Goal: Task Accomplishment & Management: Manage account settings

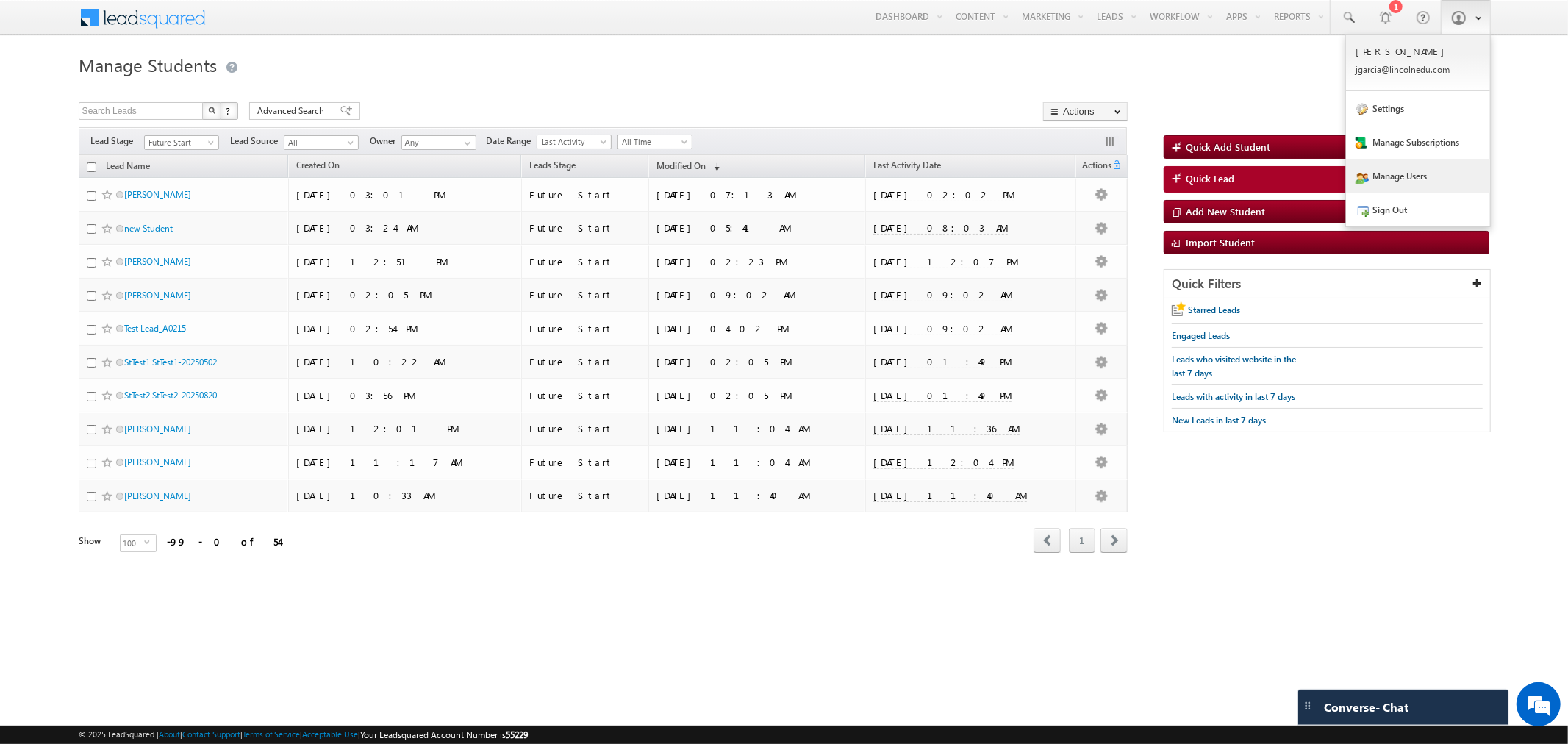
click at [1395, 175] on link "Manage Users" at bounding box center [1417, 175] width 144 height 33
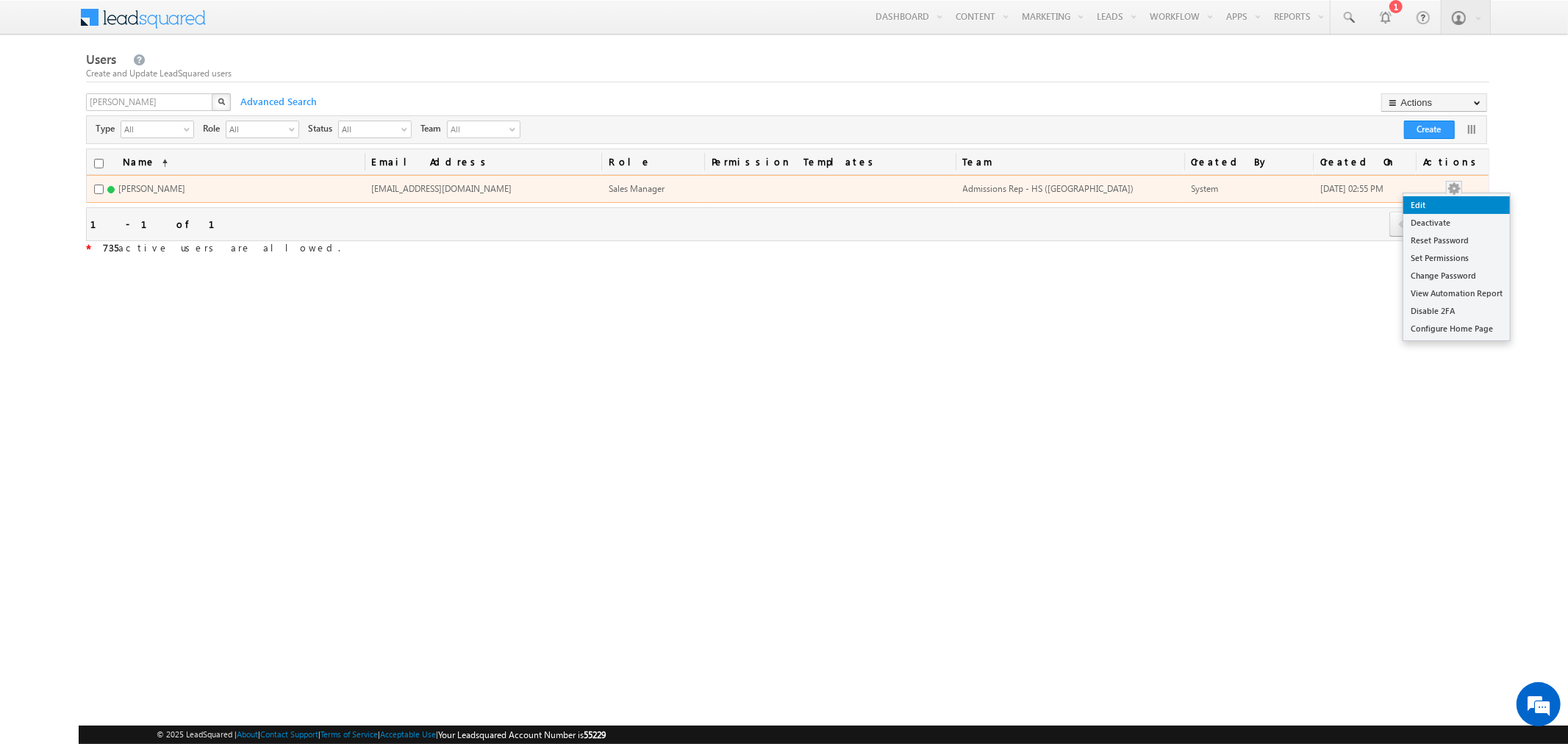
click at [1458, 199] on link "Edit" at bounding box center [1456, 206] width 107 height 18
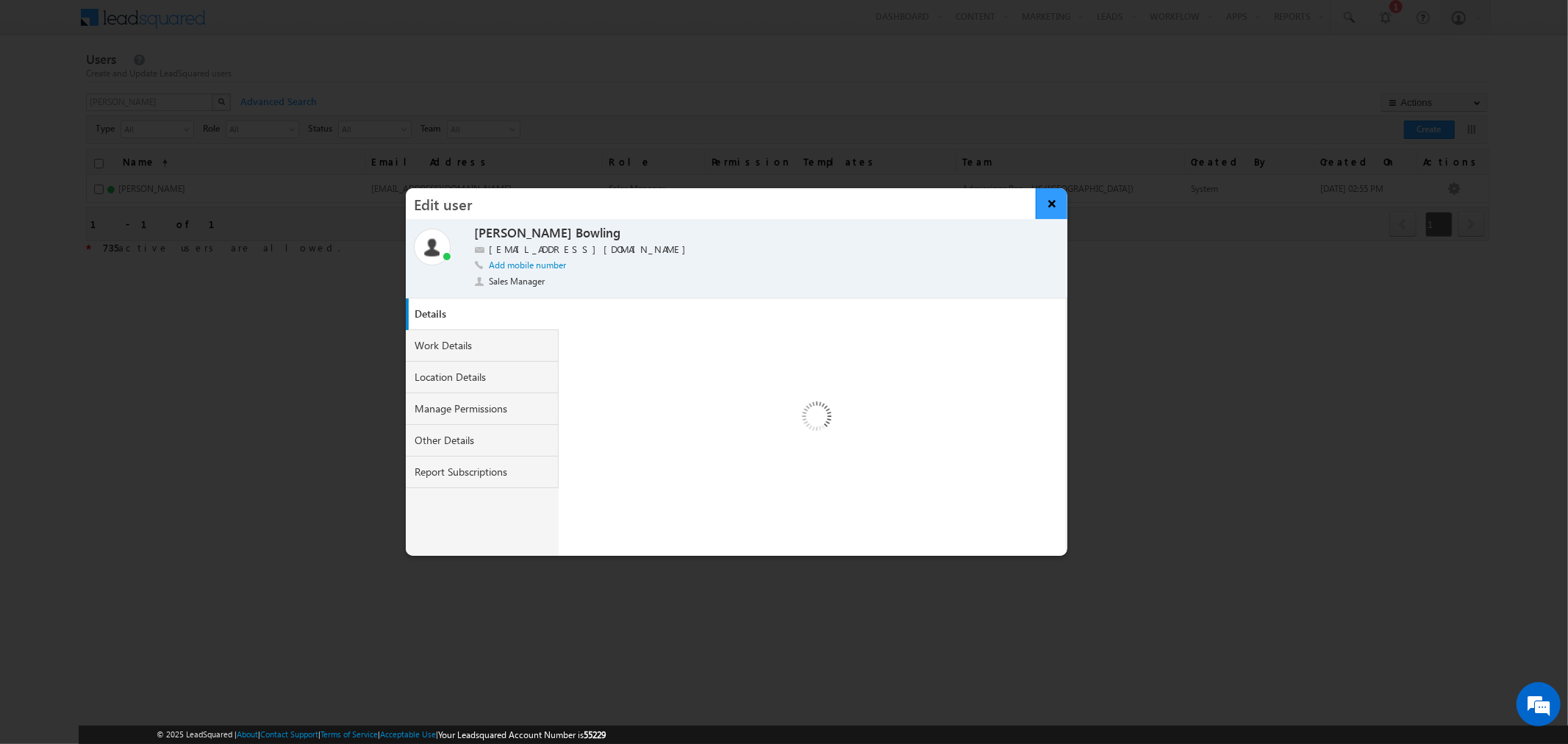
click at [1053, 206] on button "×" at bounding box center [1051, 204] width 32 height 31
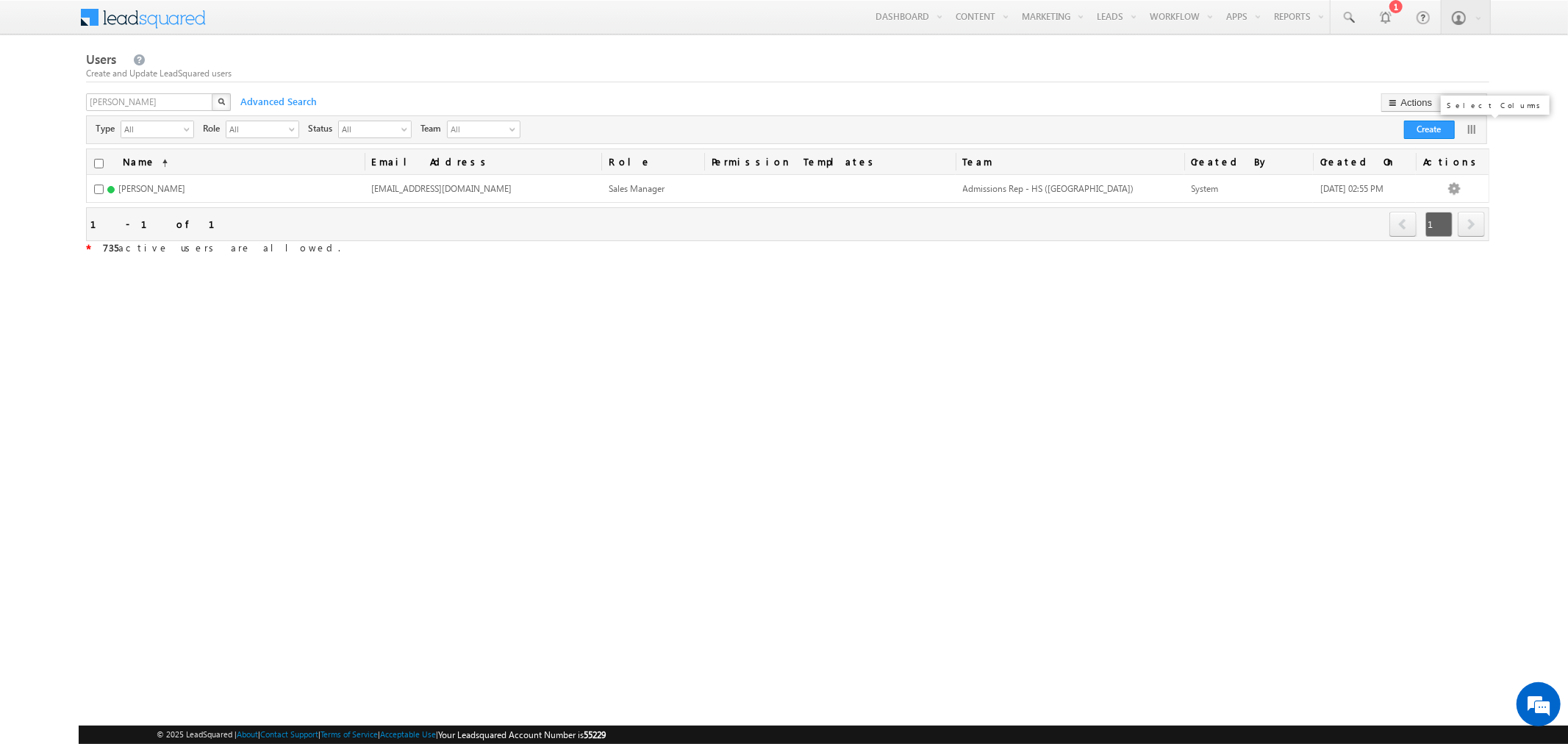
click at [1467, 126] on link at bounding box center [1472, 130] width 15 height 15
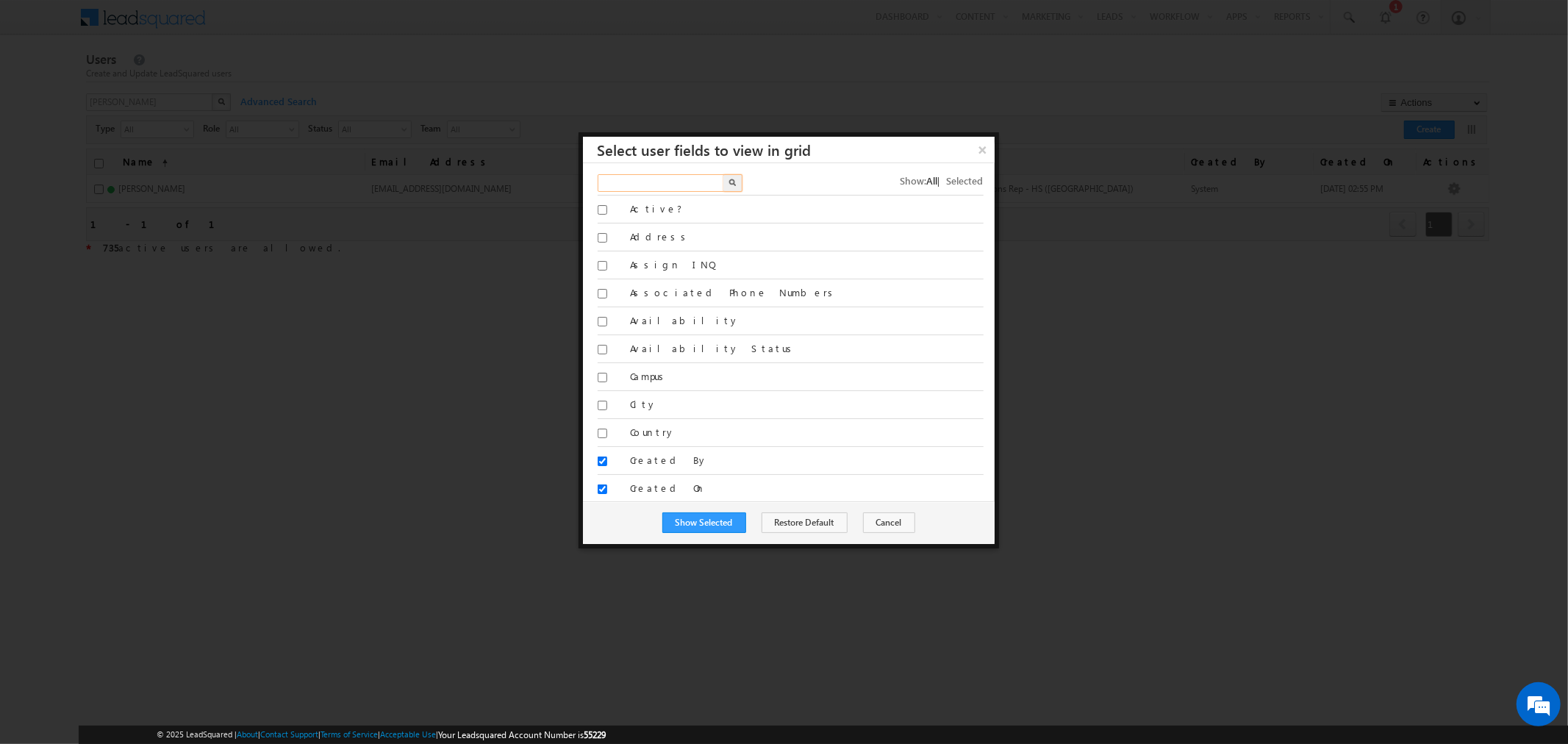
click at [692, 177] on input "text" at bounding box center [661, 184] width 128 height 18
type input "mod"
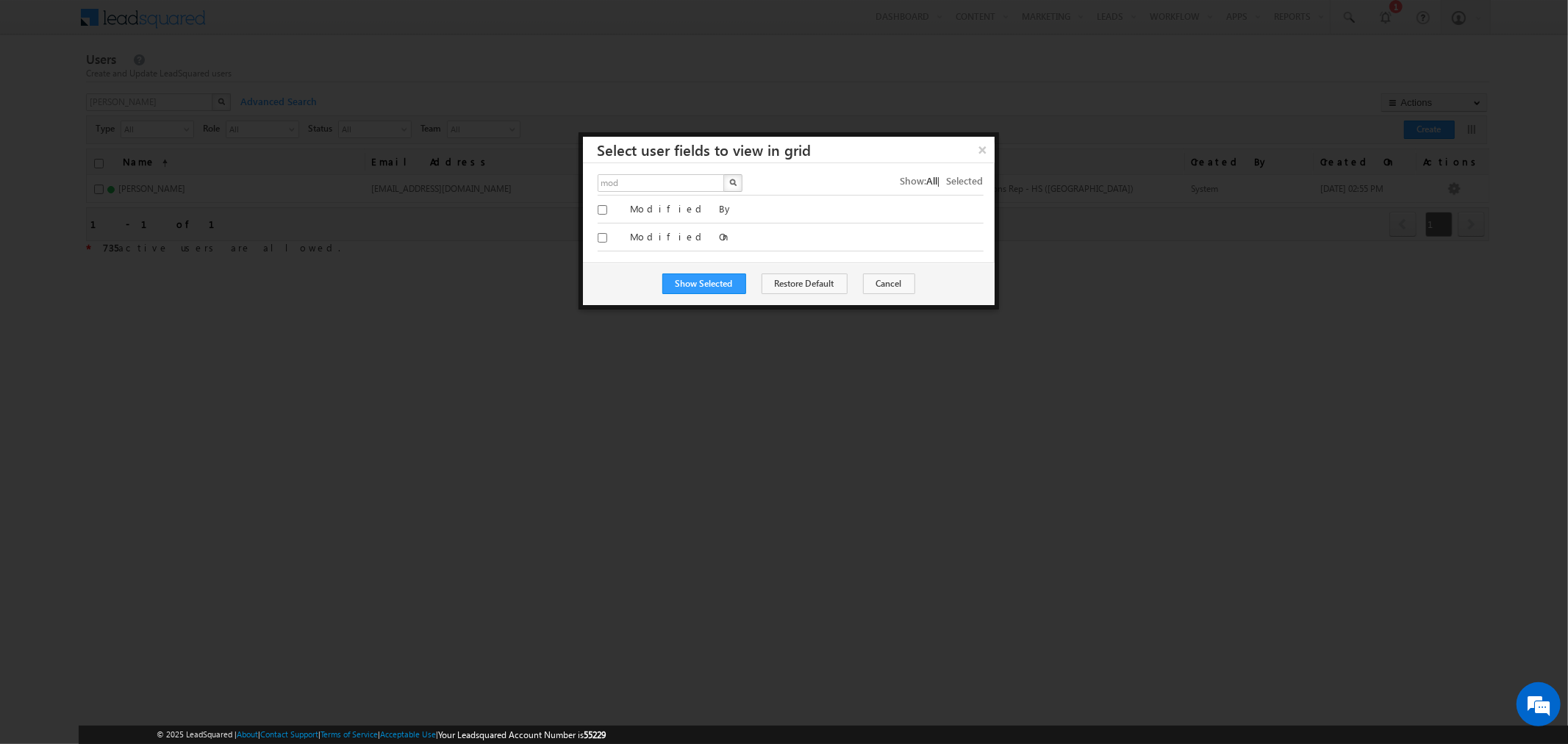
click at [628, 200] on div "Modified By" at bounding box center [790, 210] width 386 height 28
click at [634, 210] on label "Modified By" at bounding box center [806, 209] width 352 height 13
click at [607, 210] on input "Modified By" at bounding box center [602, 210] width 10 height 10
checkbox input "true"
click at [644, 233] on label "Modified On" at bounding box center [806, 237] width 352 height 13
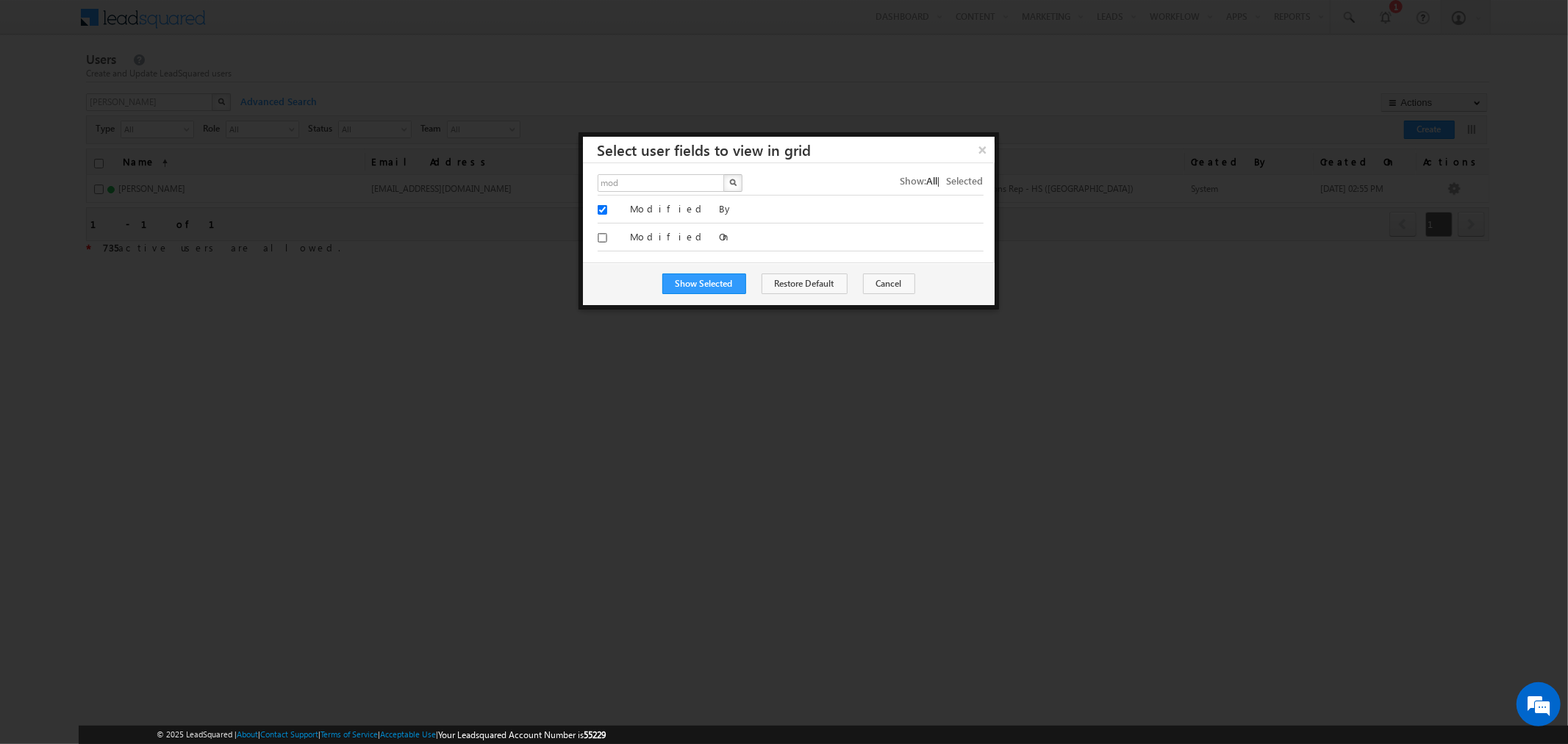
click at [607, 233] on input "Modified On" at bounding box center [602, 238] width 10 height 10
checkbox input "true"
click at [684, 279] on button "Show Selected" at bounding box center [704, 283] width 84 height 20
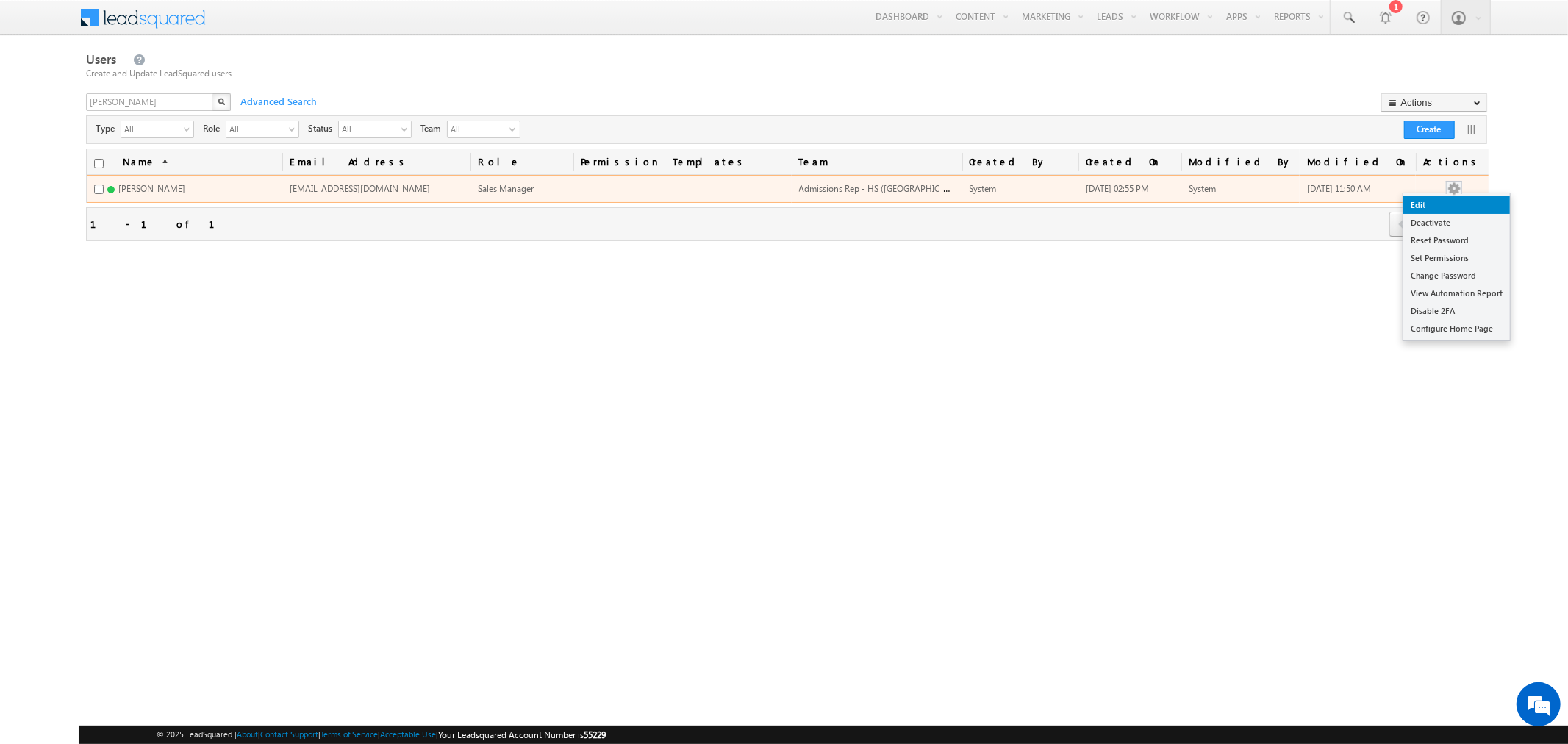
click at [1468, 206] on link "Edit" at bounding box center [1456, 206] width 107 height 18
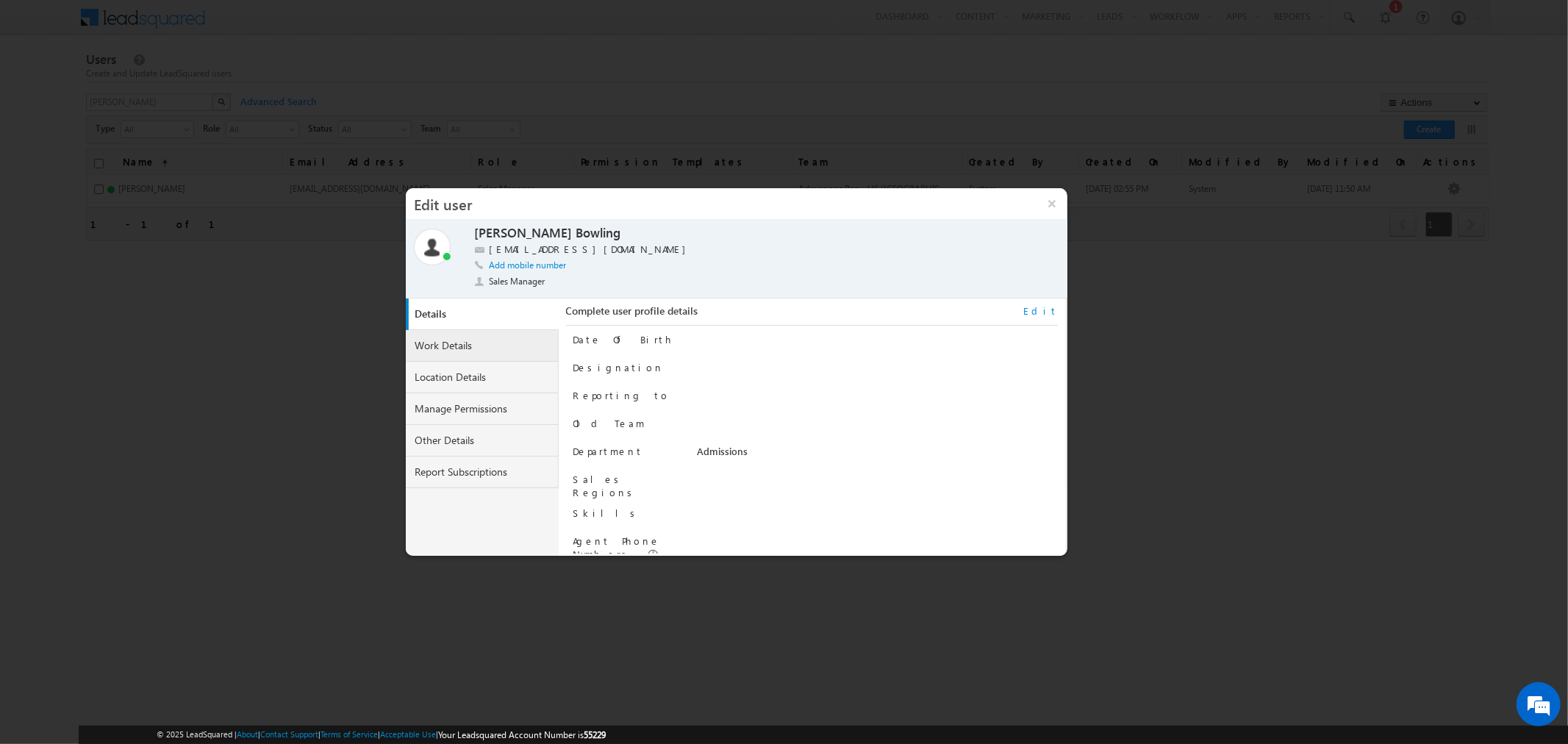
click at [463, 349] on link "Work Details" at bounding box center [481, 345] width 153 height 32
click at [476, 318] on link "Details" at bounding box center [481, 314] width 153 height 32
click at [480, 349] on link "Work Details" at bounding box center [481, 345] width 153 height 32
click at [483, 361] on link "Location Details" at bounding box center [481, 377] width 153 height 32
click at [491, 396] on link "Manage Permissions" at bounding box center [481, 409] width 153 height 32
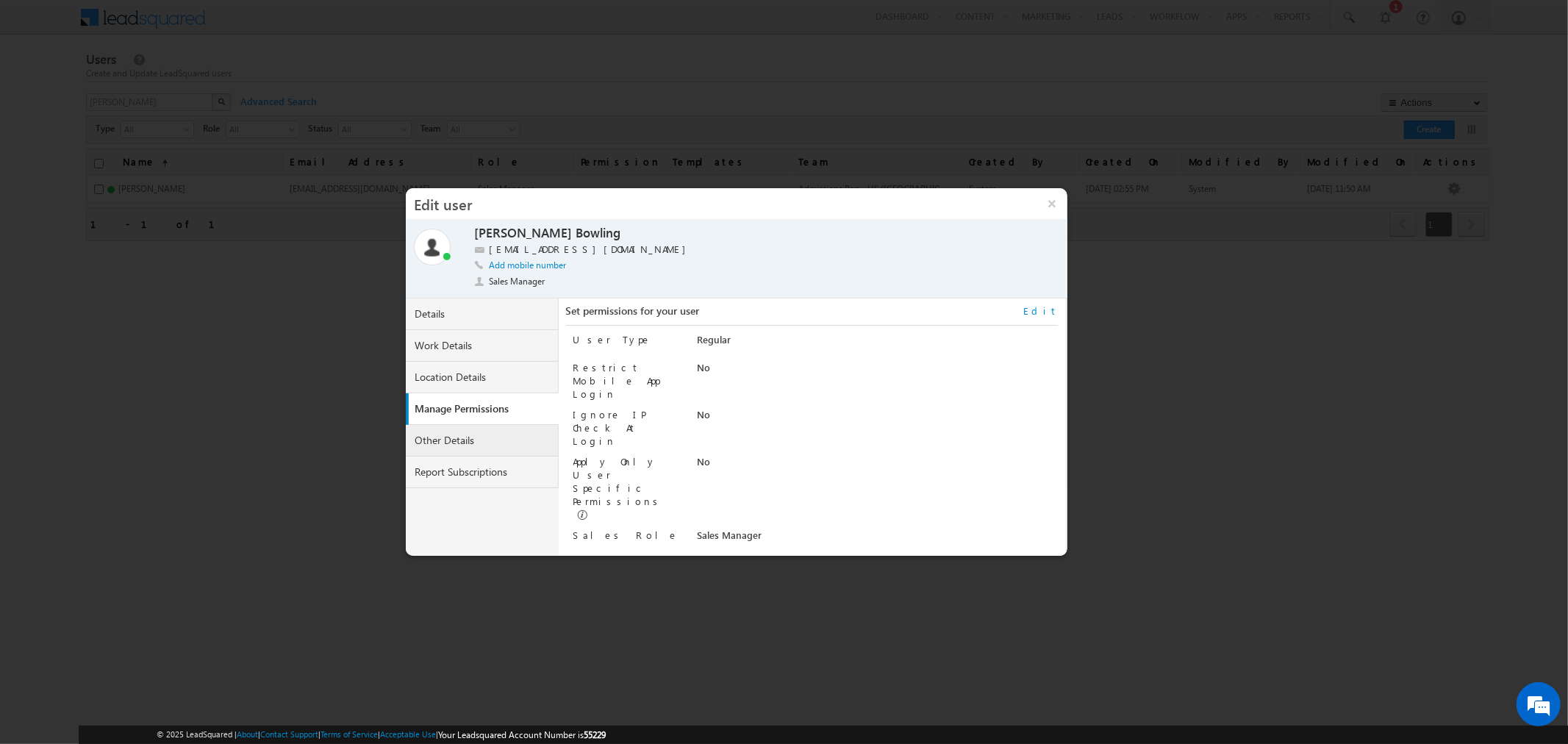
click at [501, 429] on link "Other Details" at bounding box center [481, 441] width 153 height 32
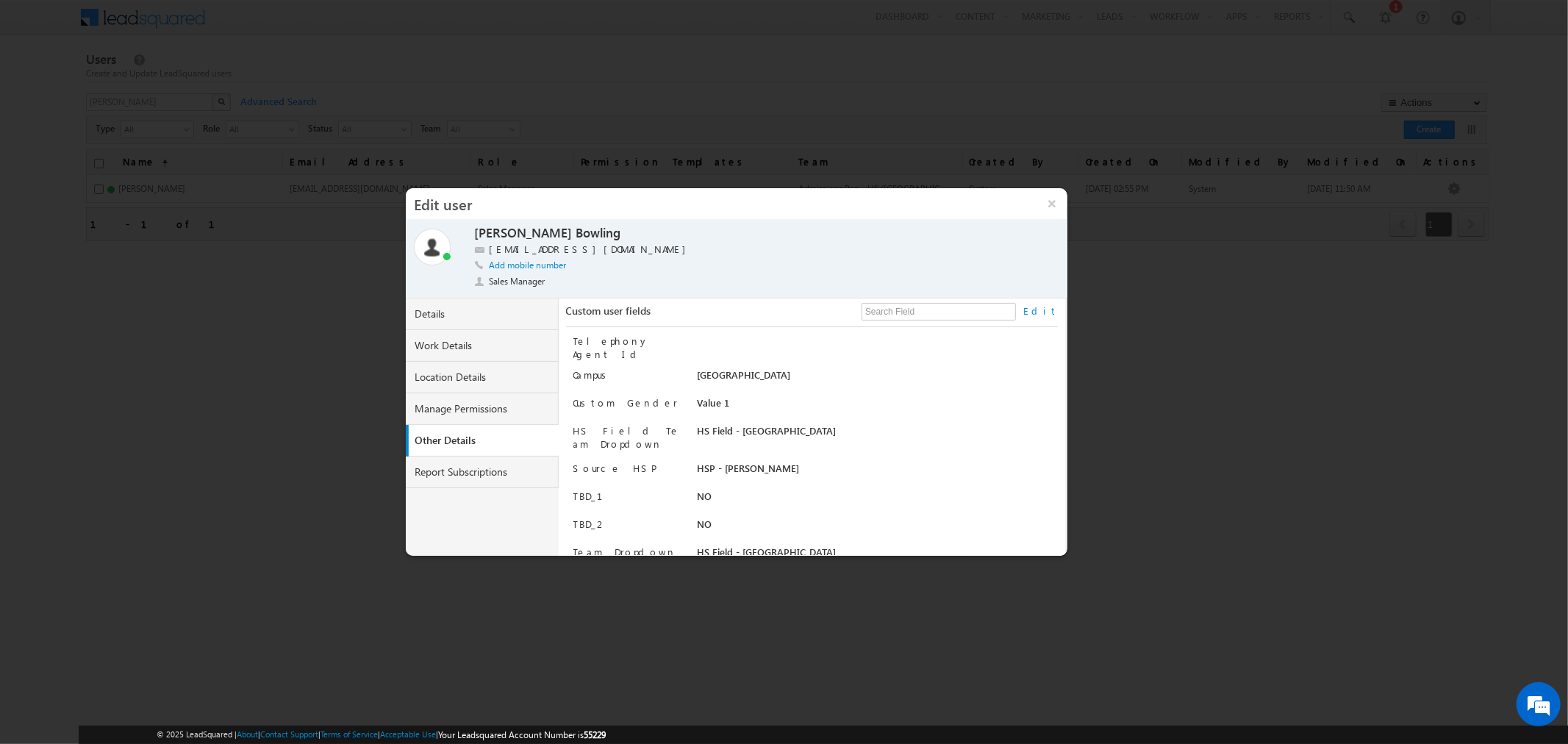
click at [1055, 314] on link "Edit" at bounding box center [1040, 311] width 34 height 13
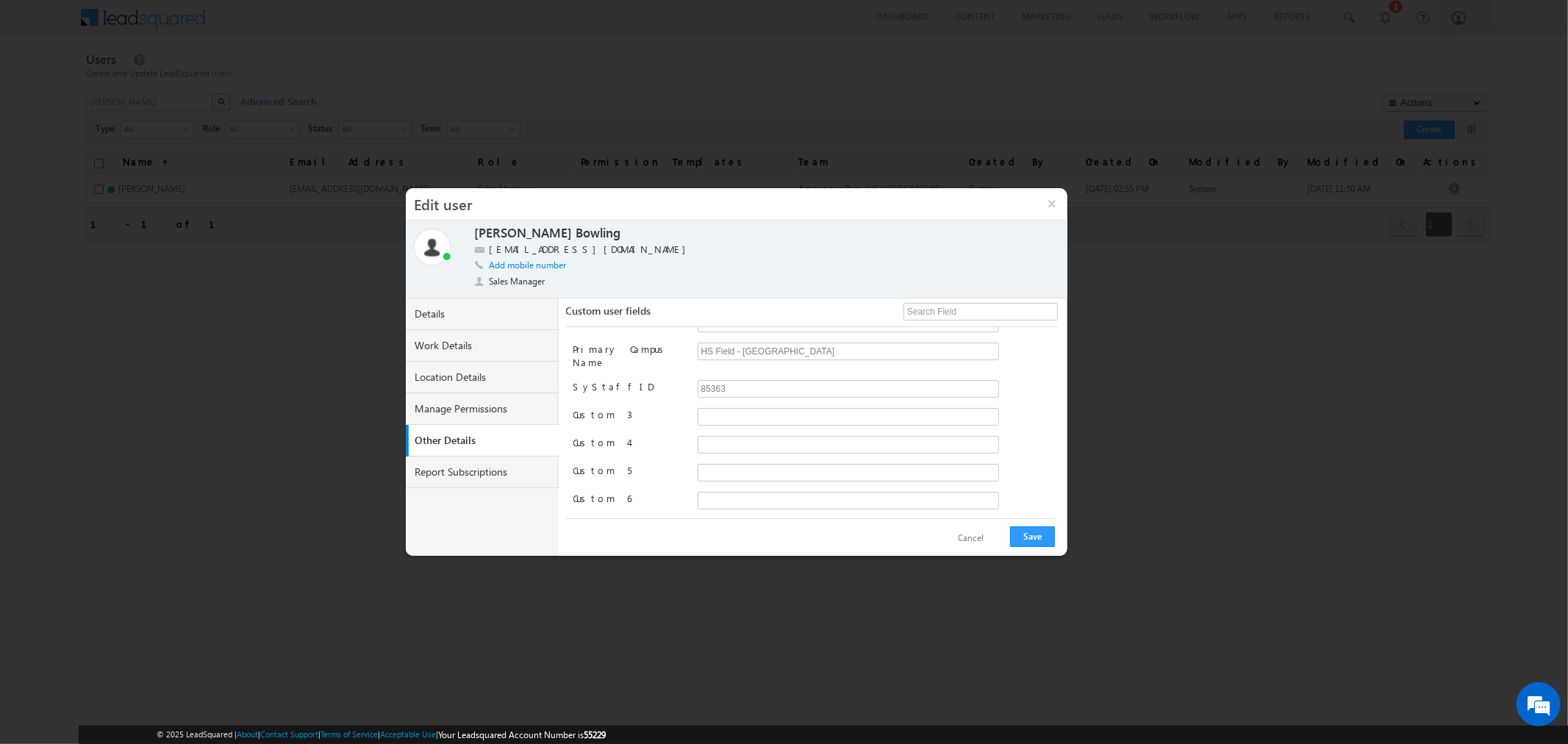
scroll to position [402, 0]
click at [1056, 220] on div "Online Away Meeting Offline (Check-Out) Nichole Bowling Nichole Bowling nbowlin…" at bounding box center [736, 258] width 662 height 78
click at [1056, 213] on button "×" at bounding box center [1051, 204] width 32 height 31
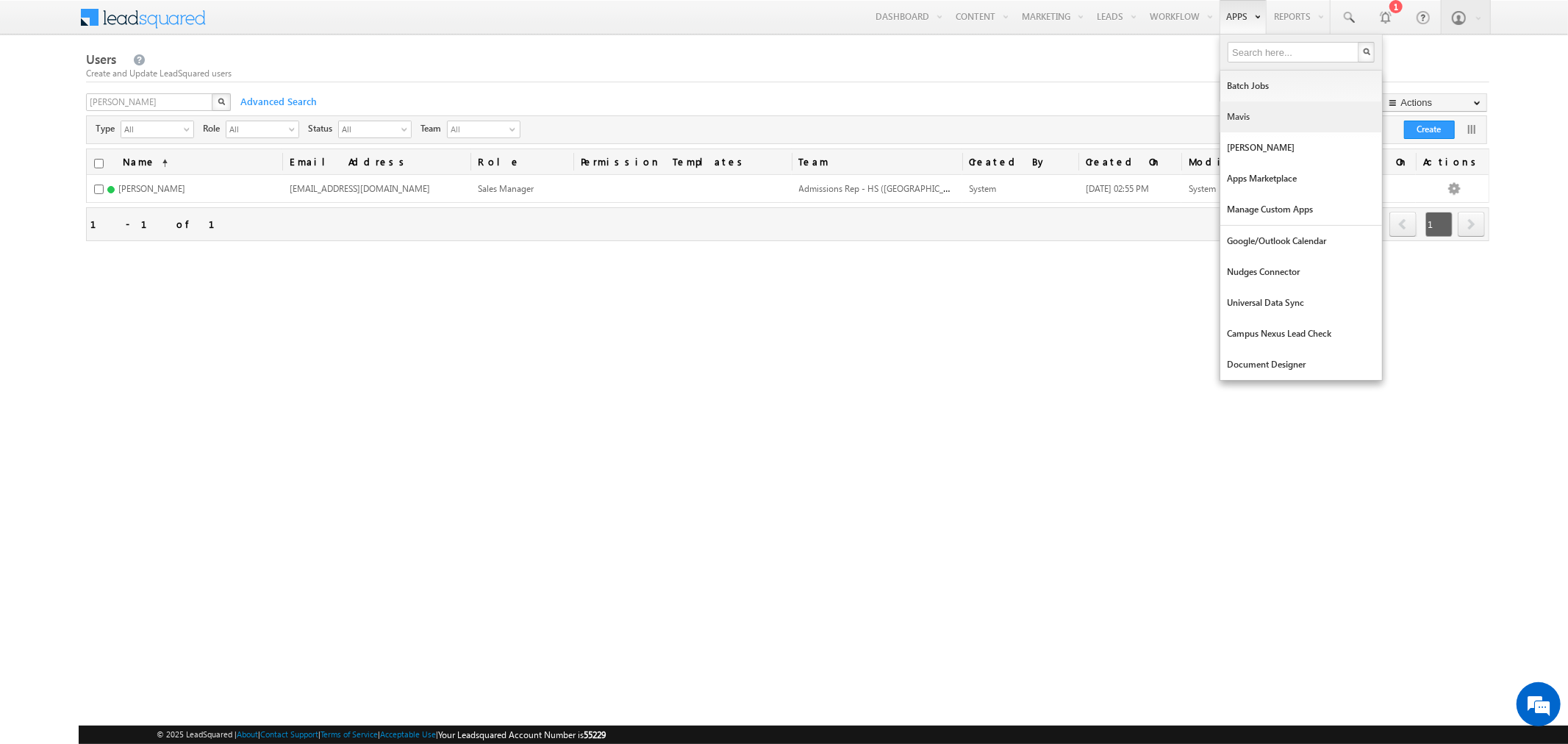
click at [1236, 111] on link "Mavis" at bounding box center [1300, 117] width 162 height 31
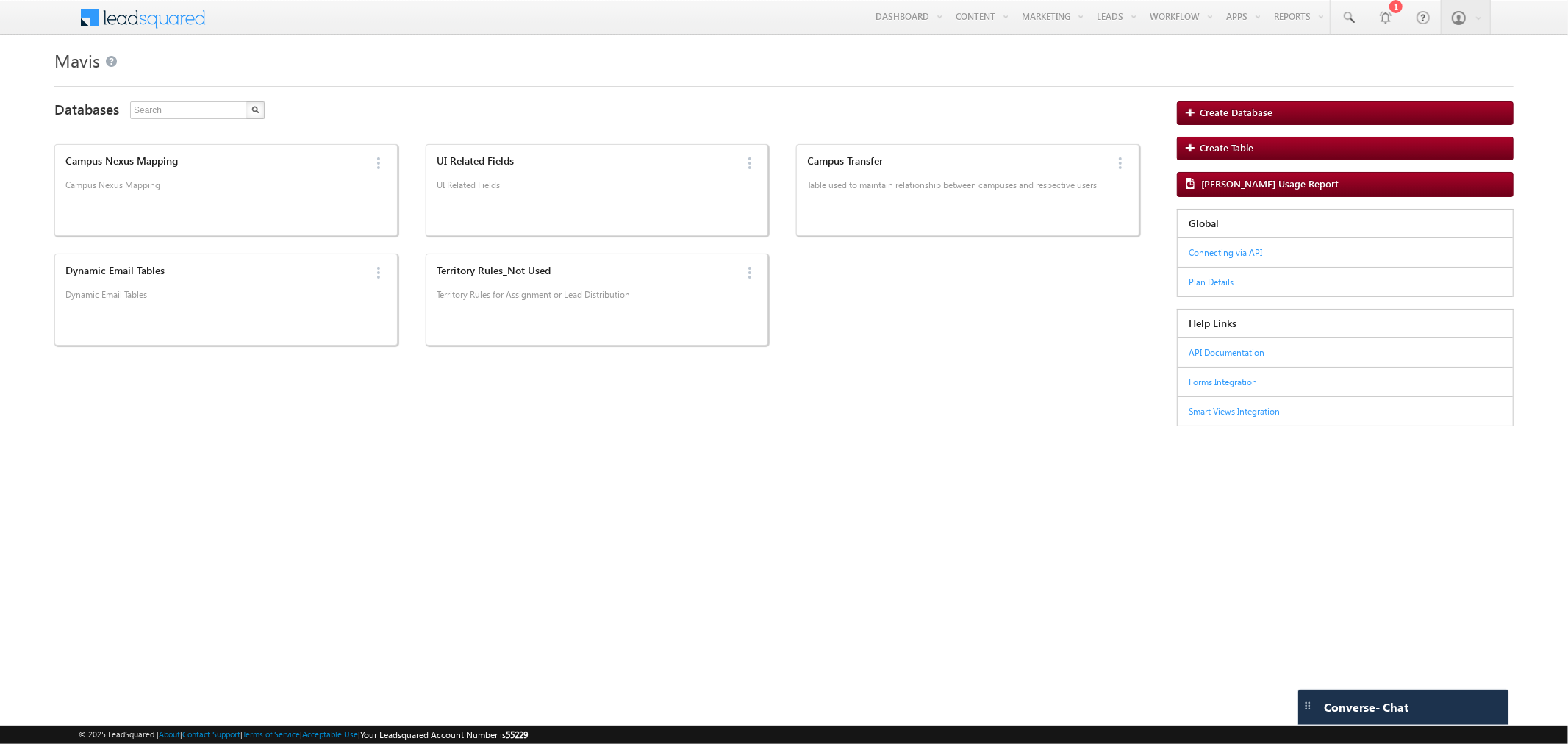
drag, startPoint x: 397, startPoint y: 663, endPoint x: 394, endPoint y: 678, distance: 15.3
click at [397, 537] on html "Mavis Databases 5 results found Campus Nexus Mapping Campus Nexus Mapping Edit …" at bounding box center [784, 285] width 1568 height 502
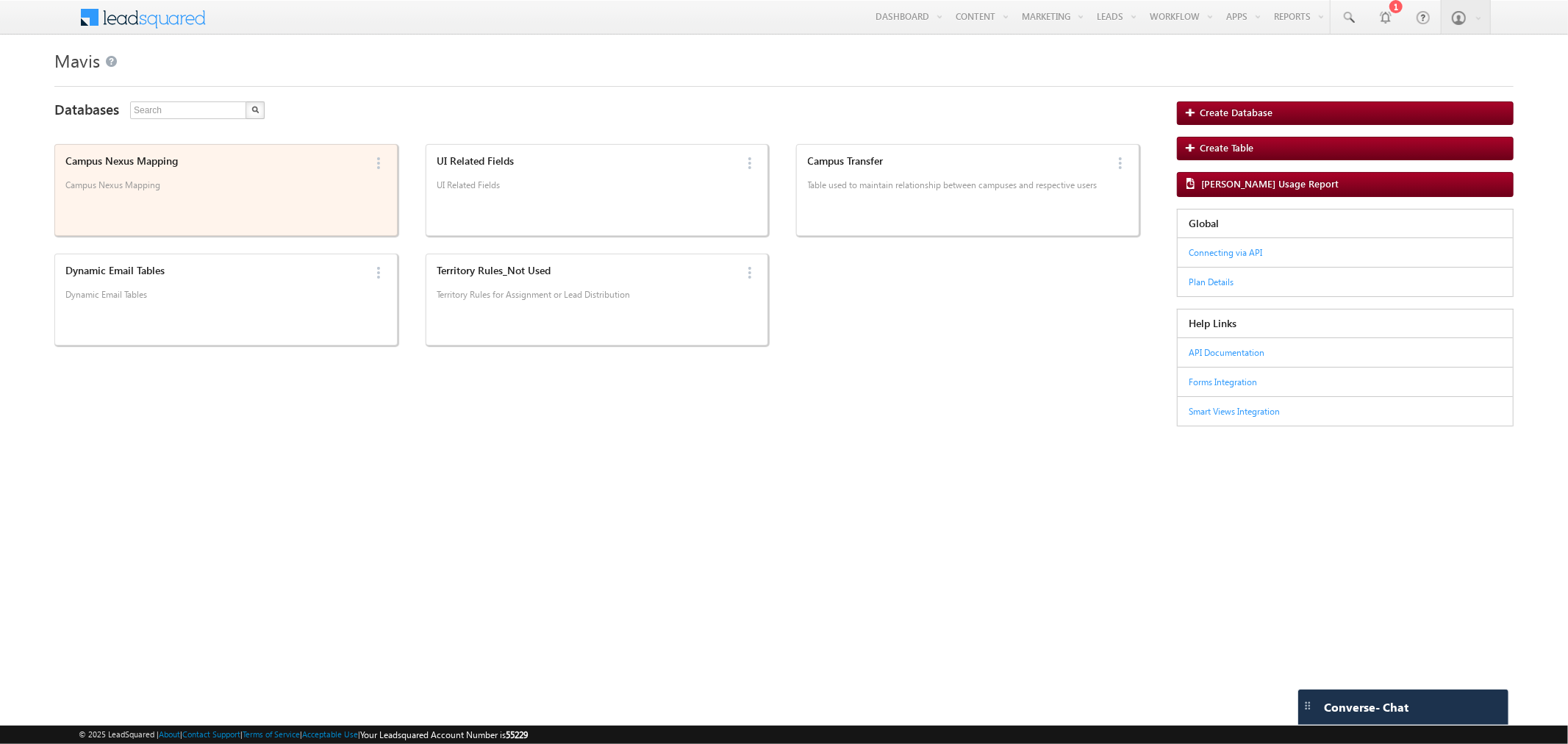
click at [180, 198] on p "Campus Nexus Mapping" at bounding box center [214, 190] width 297 height 22
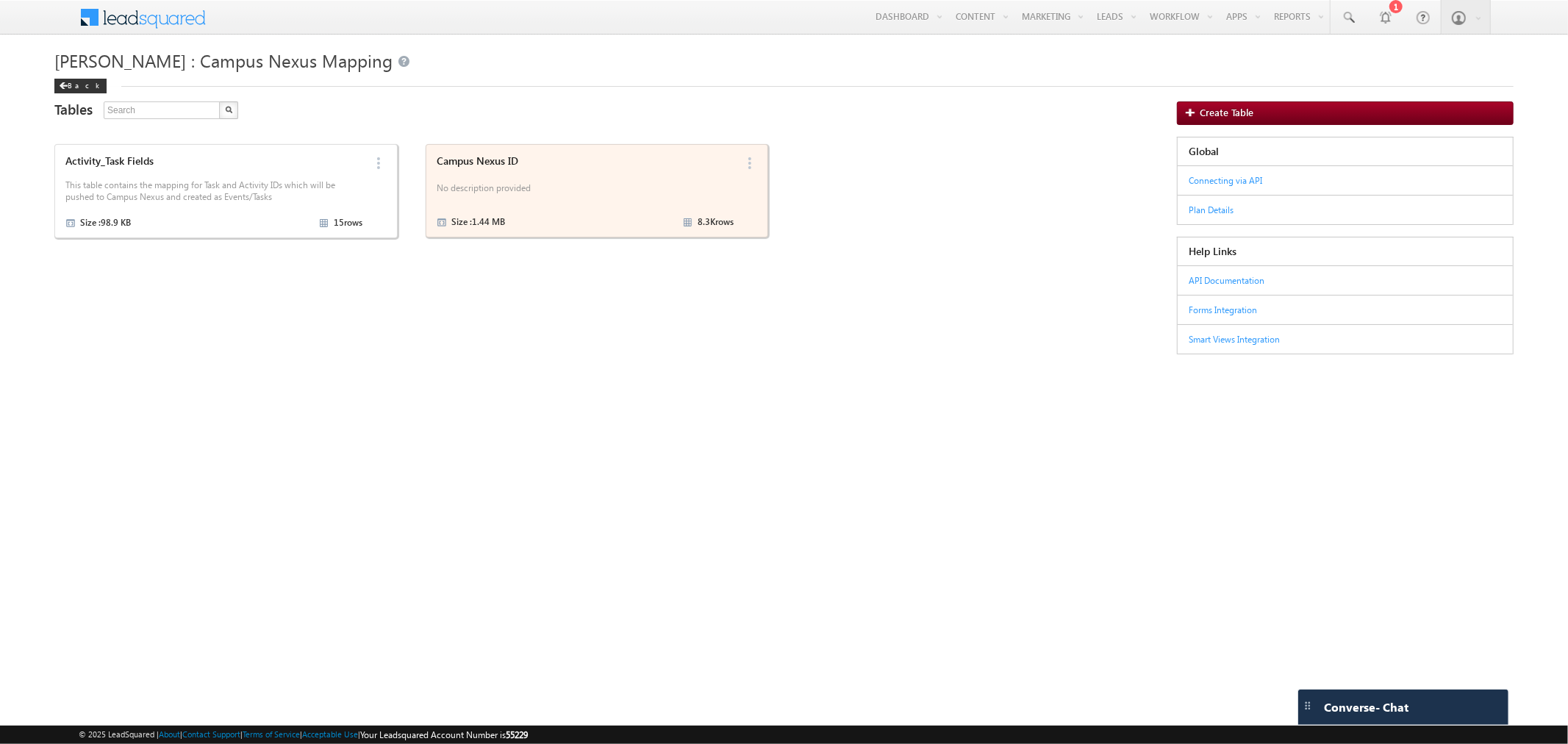
click at [509, 185] on p "No description provided" at bounding box center [585, 190] width 297 height 22
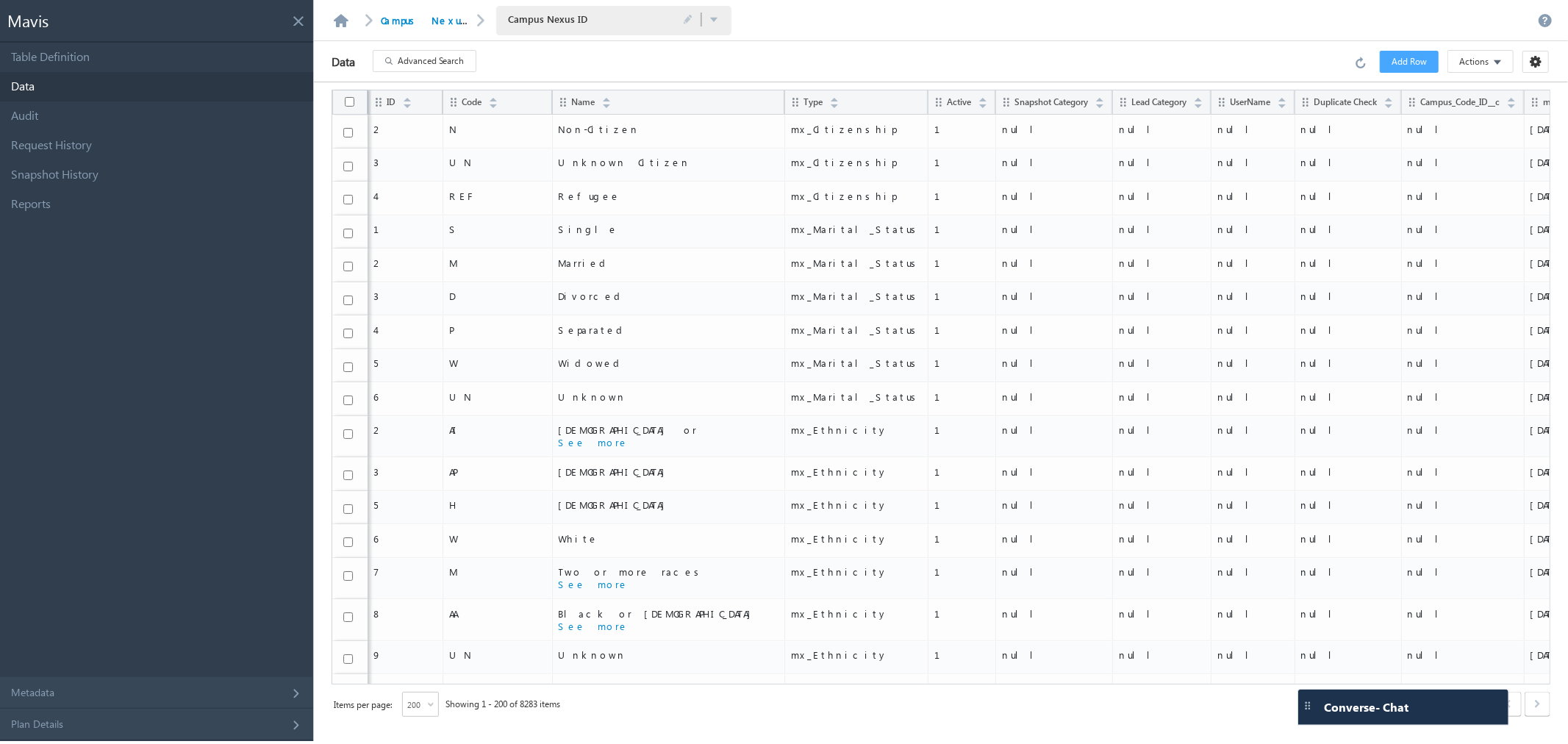
click at [440, 60] on span "Advanced Search" at bounding box center [431, 61] width 67 height 13
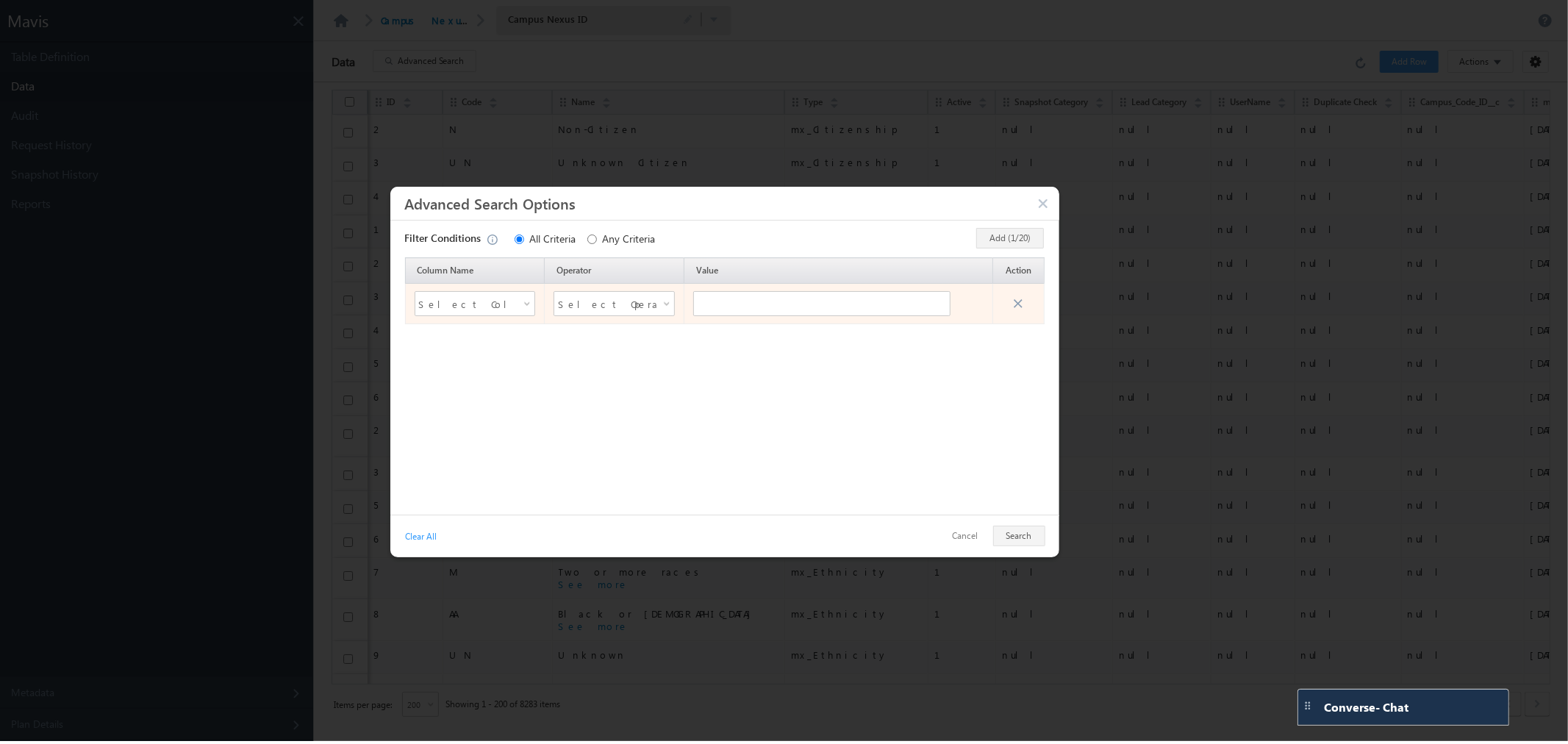
click at [513, 308] on span "Select Column Name" at bounding box center [466, 305] width 101 height 24
click at [490, 388] on li "Name" at bounding box center [474, 385] width 120 height 18
click at [597, 307] on span "Select Operator" at bounding box center [605, 303] width 94 height 22
click at [591, 408] on li "Contains" at bounding box center [613, 405] width 120 height 18
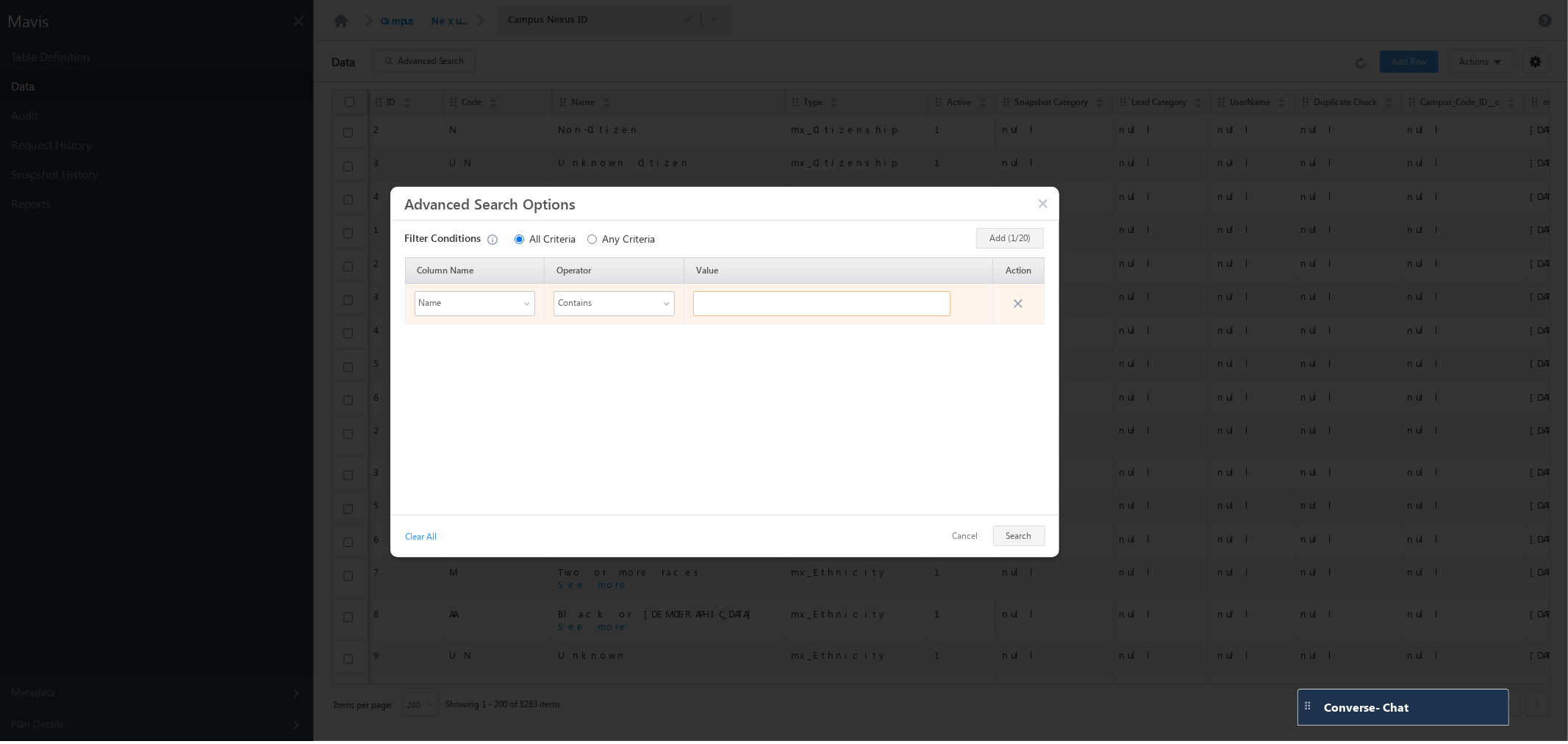
click at [760, 298] on input "text" at bounding box center [822, 303] width 257 height 25
type input "[PERSON_NAME]"
click at [1032, 549] on div "Clear All Cancel Search" at bounding box center [724, 536] width 669 height 42
click at [1032, 544] on button "Search" at bounding box center [1018, 535] width 53 height 20
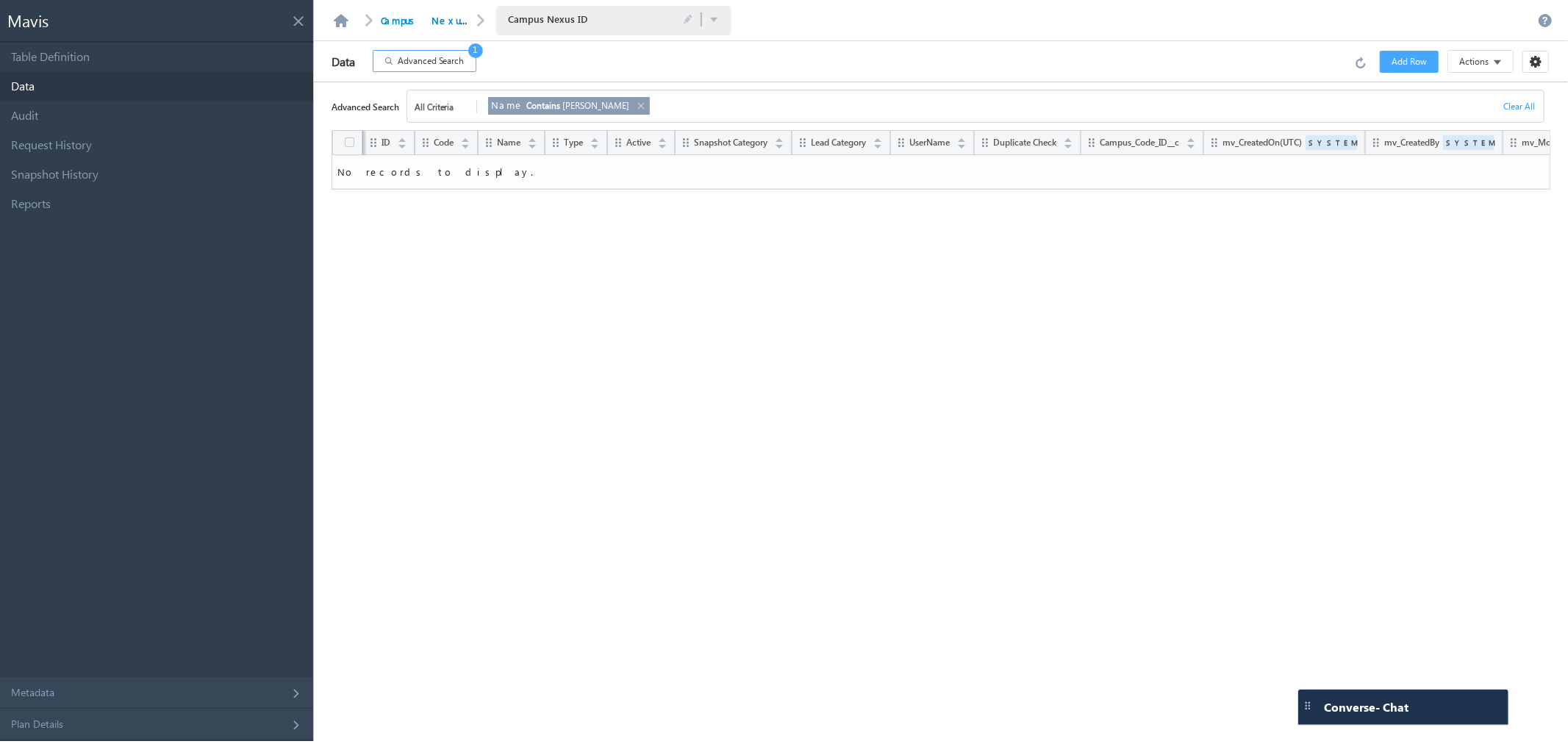
click at [634, 108] on link at bounding box center [640, 106] width 11 height 16
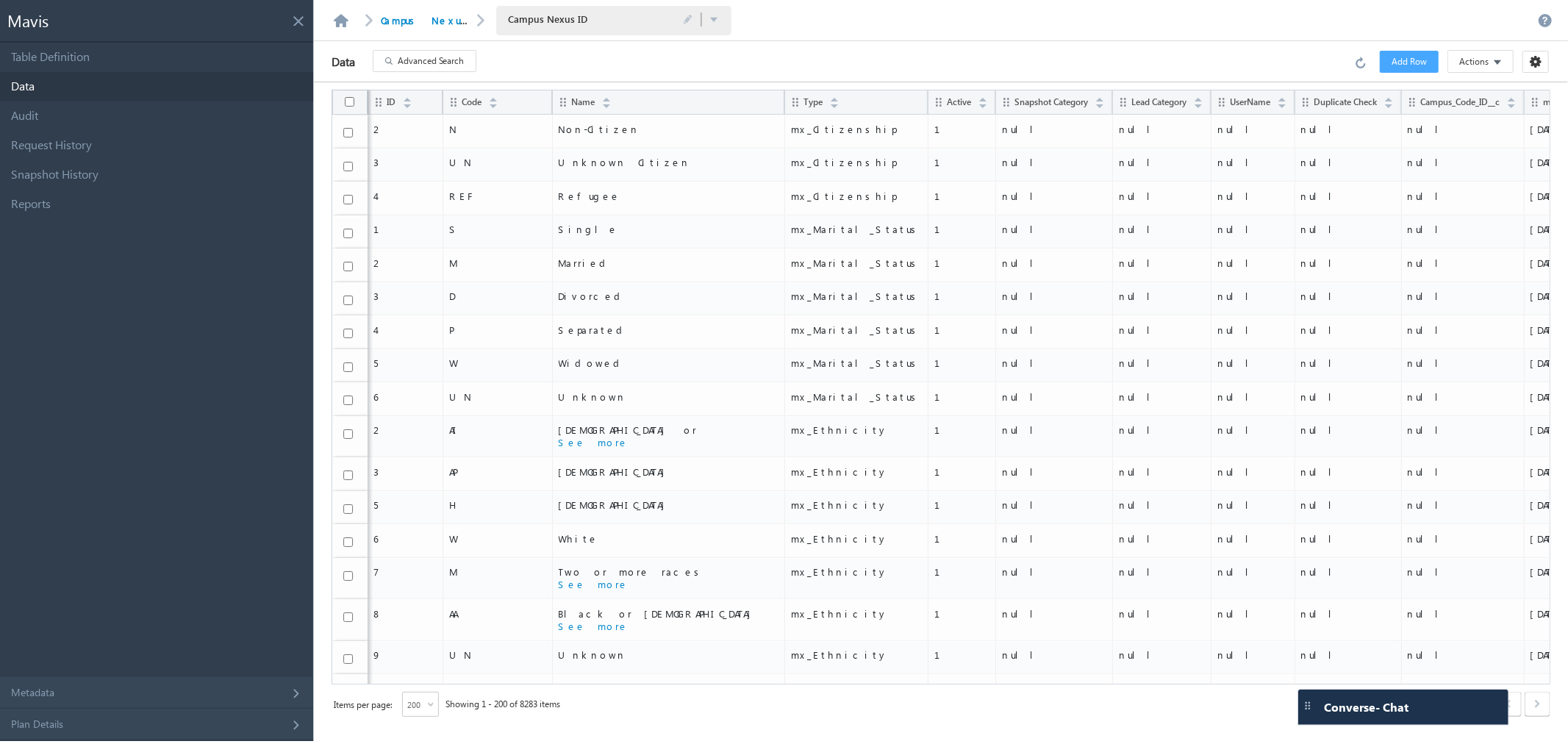
click at [425, 56] on span "Advanced Search" at bounding box center [431, 61] width 67 height 13
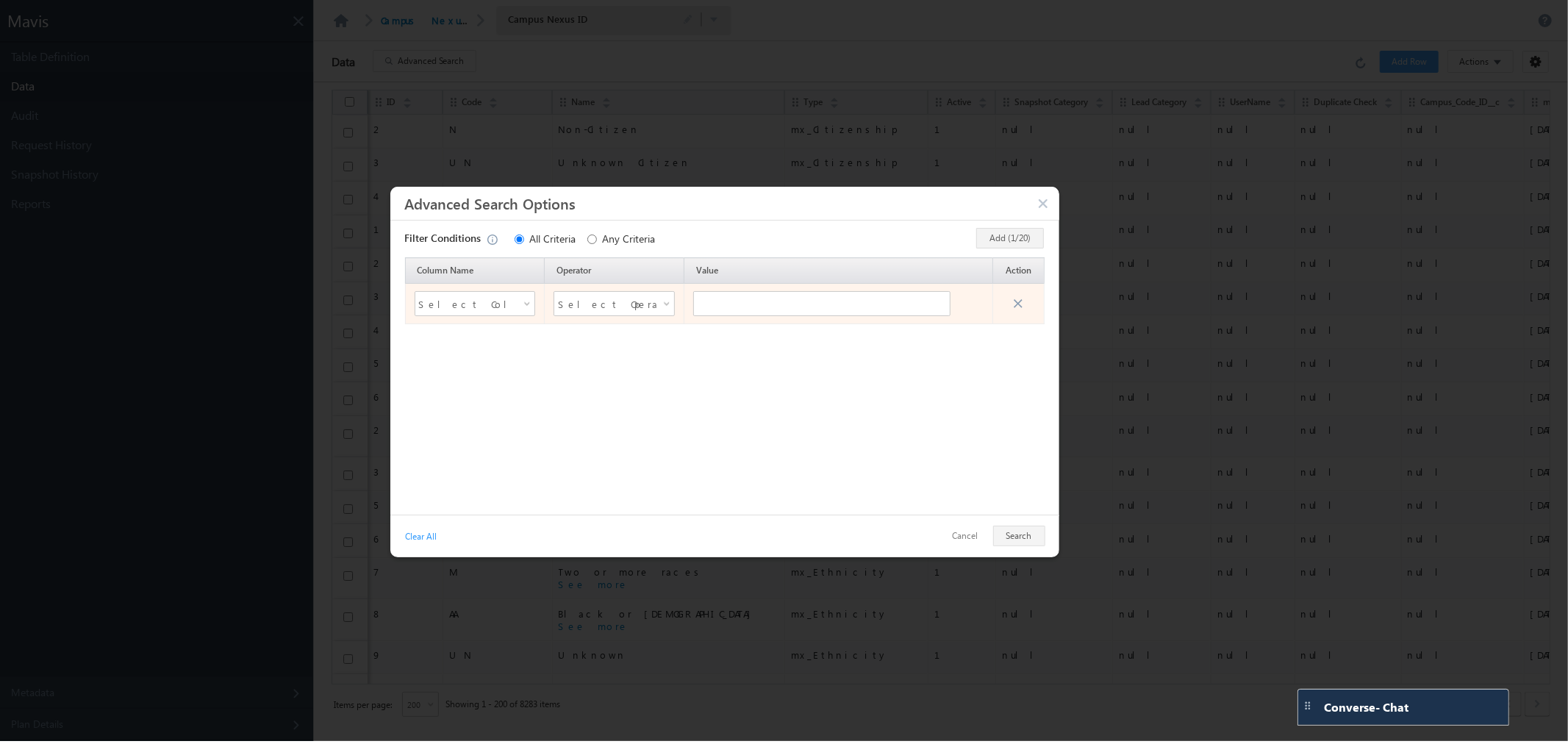
click at [465, 311] on span "Select Column Name" at bounding box center [465, 303] width 94 height 22
click at [463, 383] on li "Name" at bounding box center [474, 385] width 120 height 18
click at [633, 299] on span "Select Operator" at bounding box center [605, 303] width 94 height 22
click at [610, 399] on li "Contains" at bounding box center [613, 405] width 120 height 18
click at [739, 313] on input "text" at bounding box center [822, 303] width 257 height 25
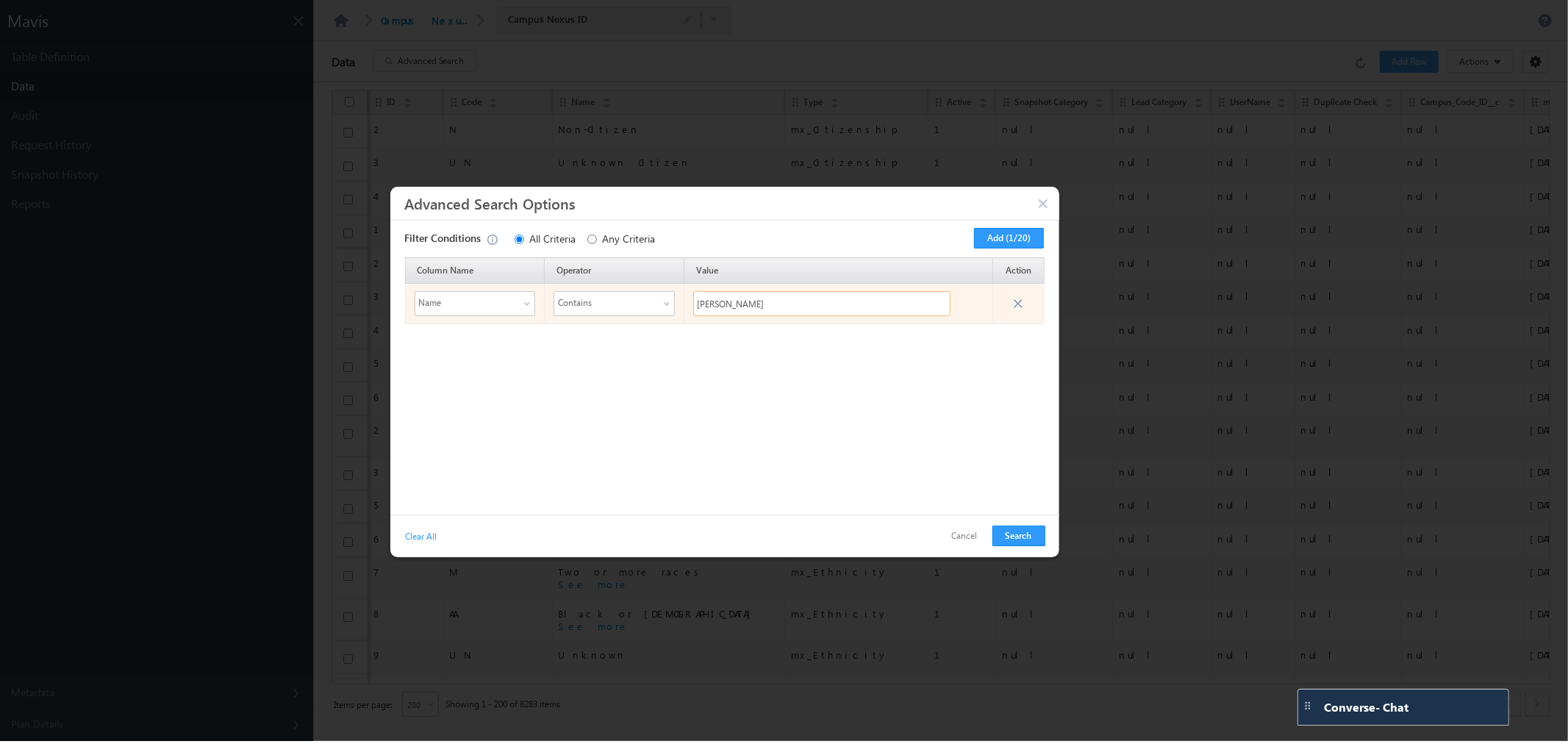
type input "aaron"
click at [854, 390] on div "Column Name Operator Value Action Name Contains aaron" at bounding box center [724, 382] width 654 height 250
click at [1025, 539] on button "Search" at bounding box center [1018, 535] width 53 height 20
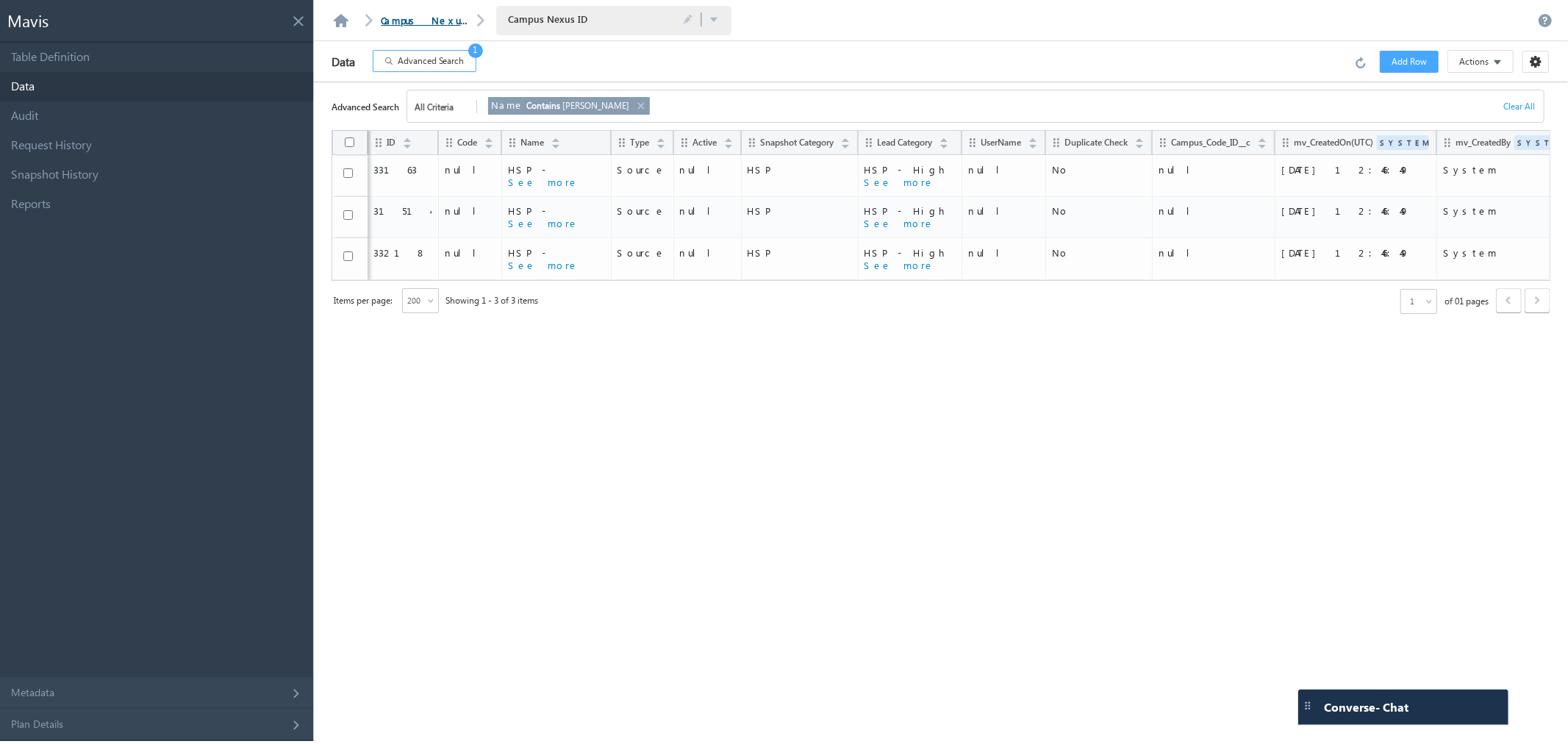
click at [440, 14] on link "Campus Nexus Mapping" at bounding box center [457, 20] width 152 height 12
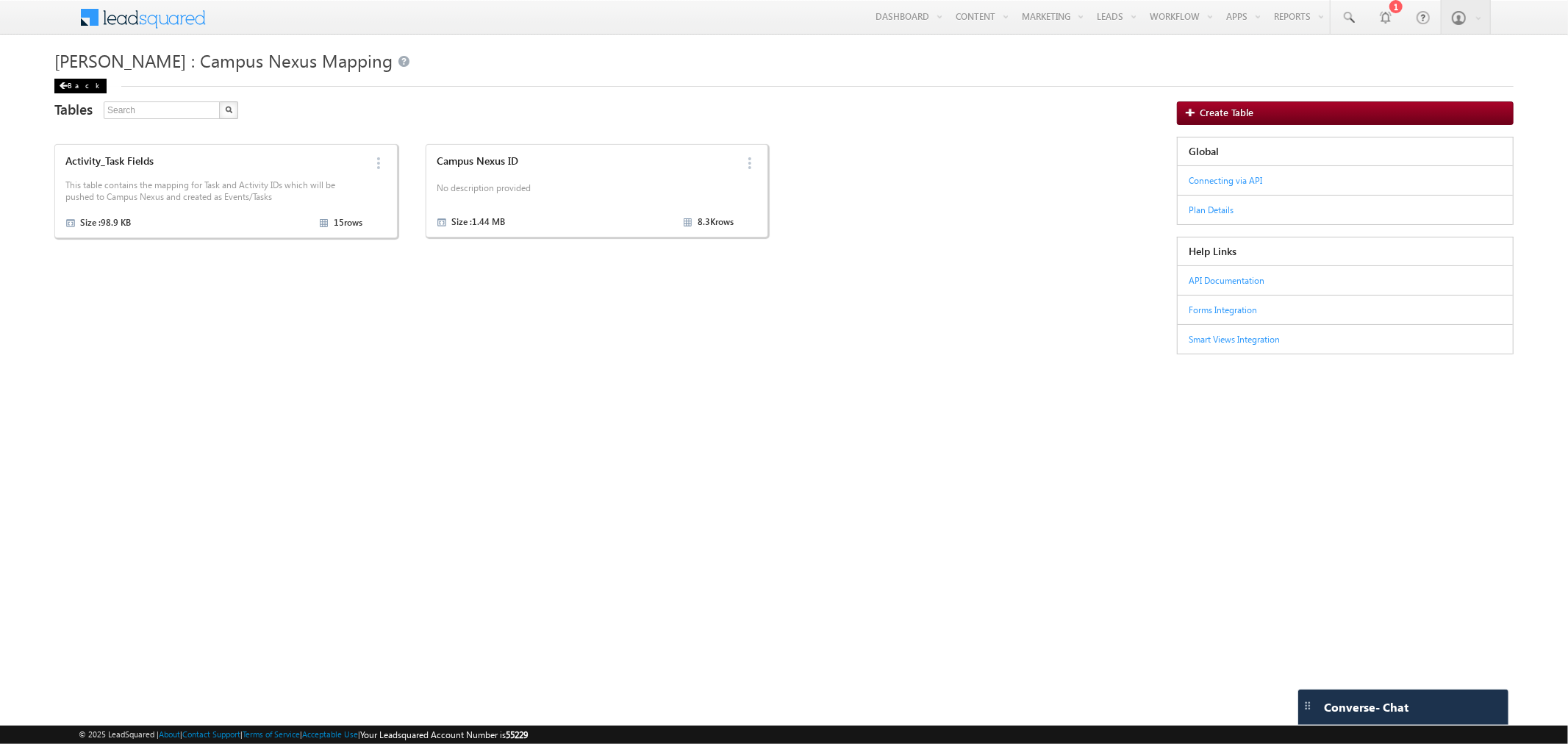
click at [76, 89] on div "Back" at bounding box center [81, 86] width 52 height 15
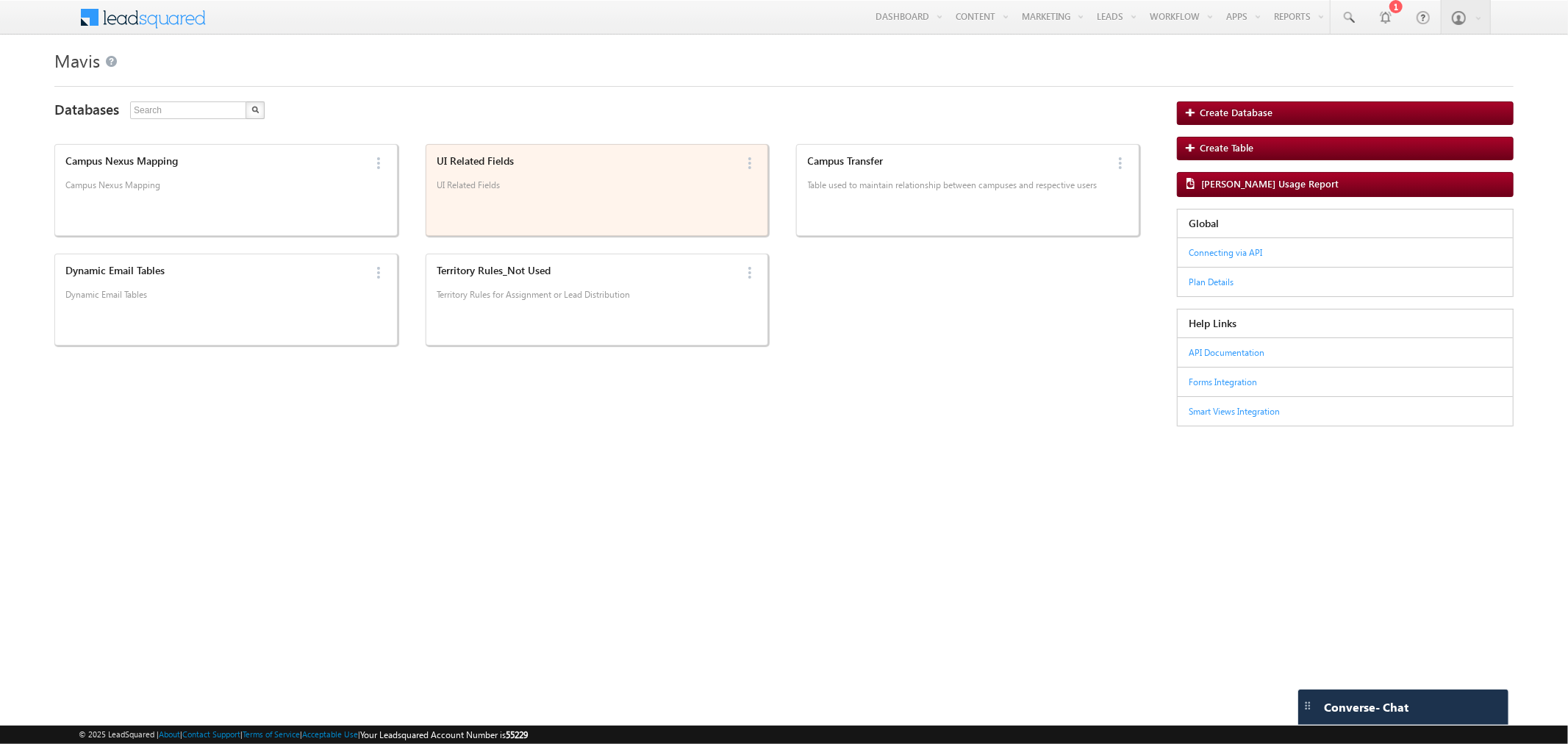
click at [485, 198] on p "UI Related Fields" at bounding box center [585, 190] width 297 height 22
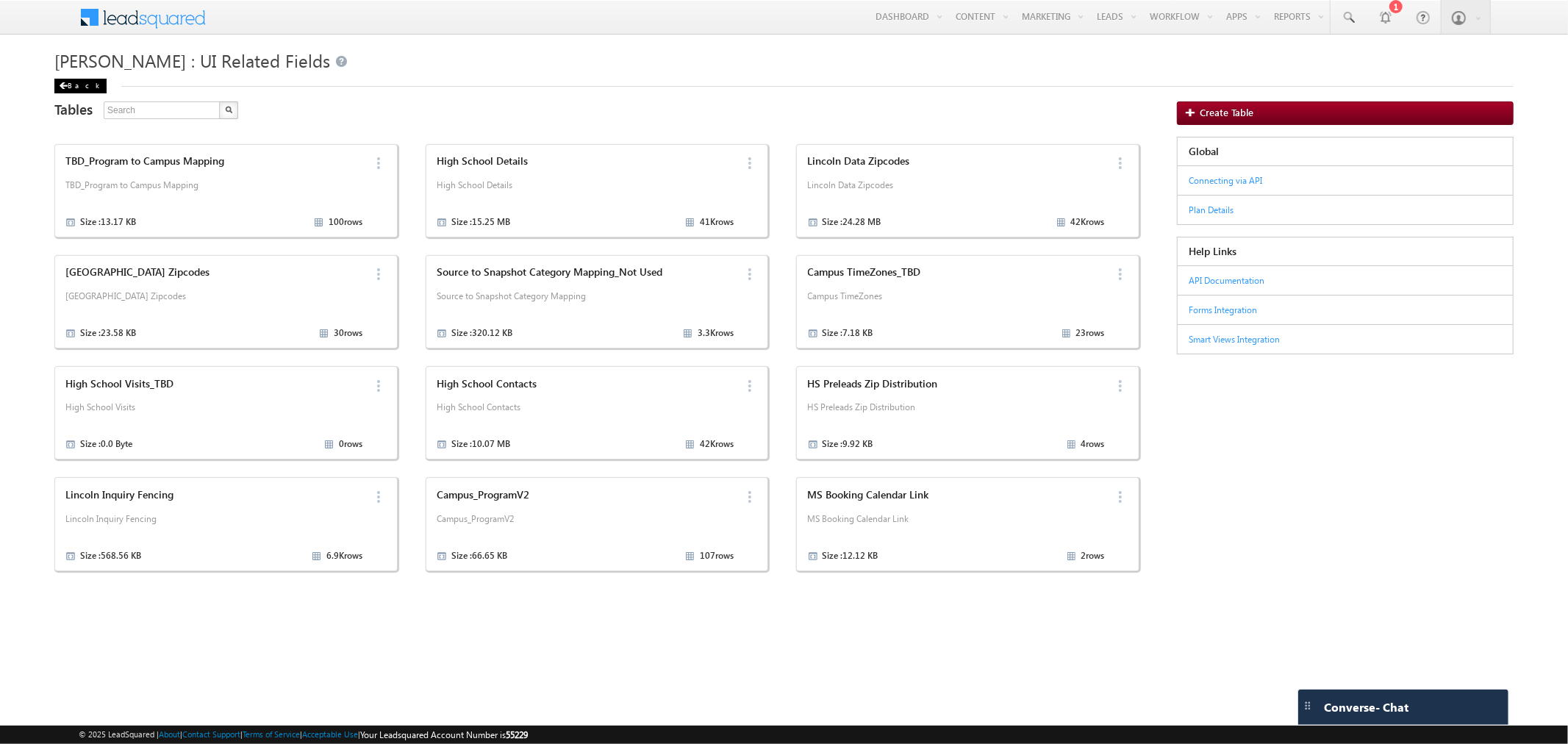
click at [61, 91] on div "Back" at bounding box center [81, 86] width 52 height 15
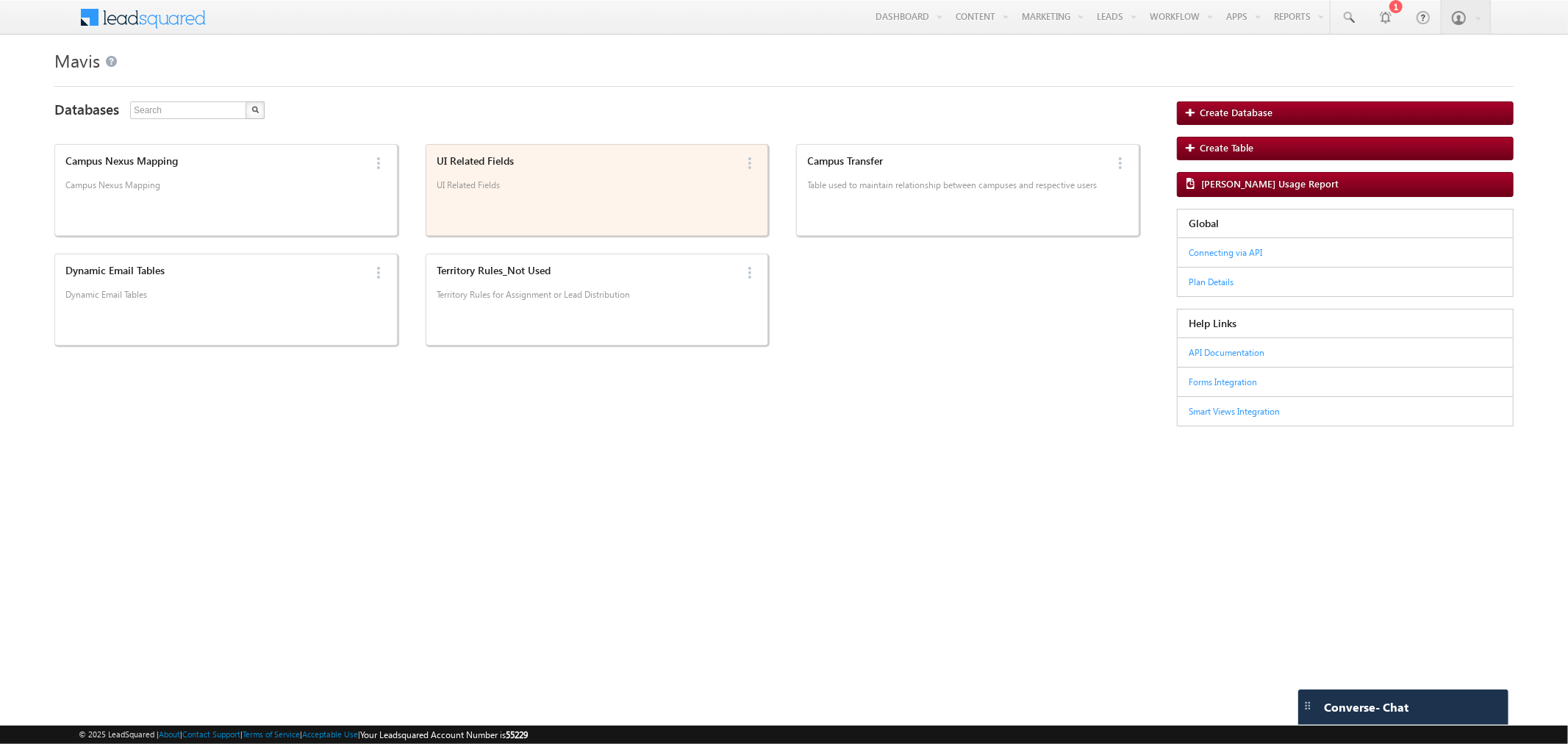
click at [561, 209] on div "UI Related Fields UI Related Fields" at bounding box center [582, 190] width 301 height 78
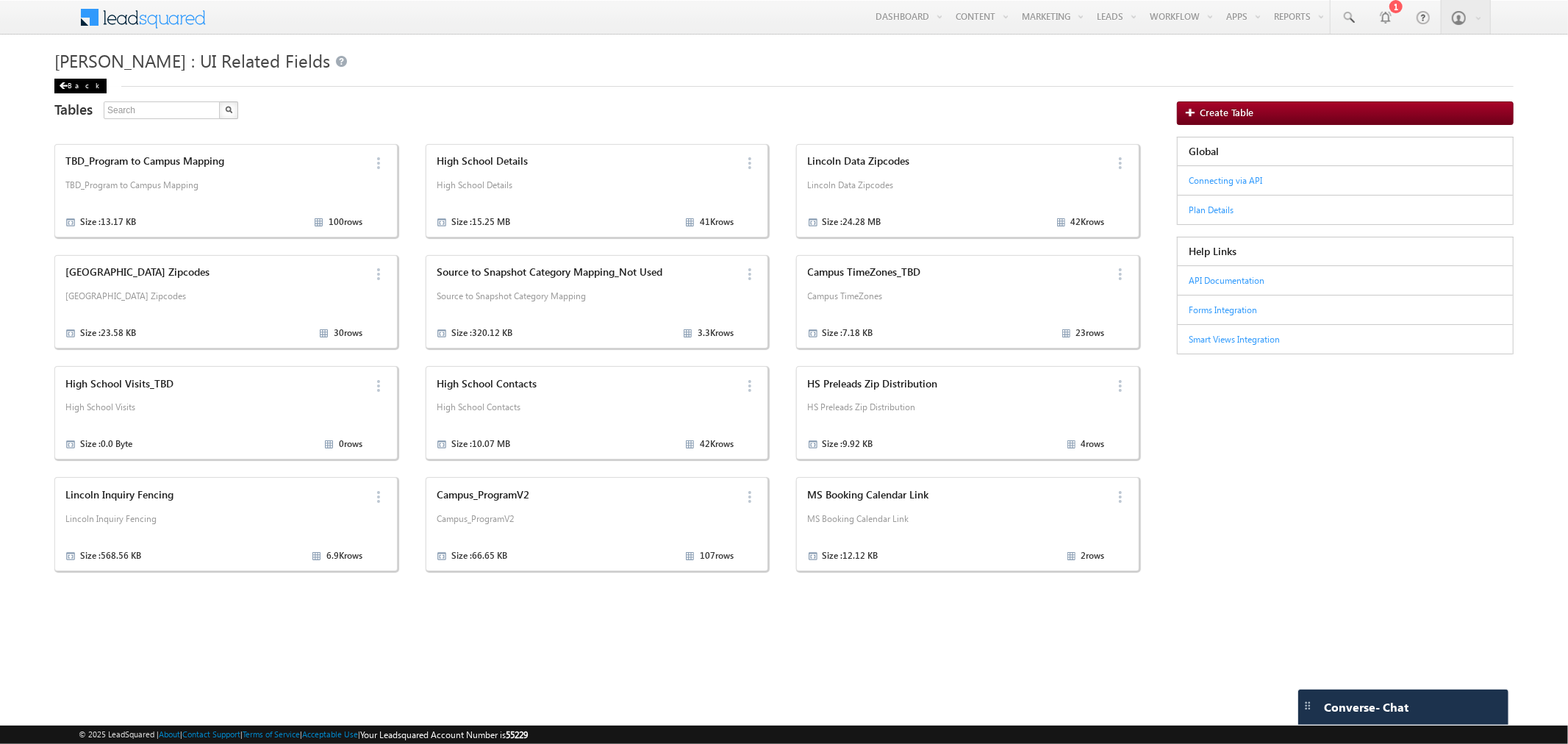
click at [84, 86] on div "Back" at bounding box center [81, 86] width 52 height 15
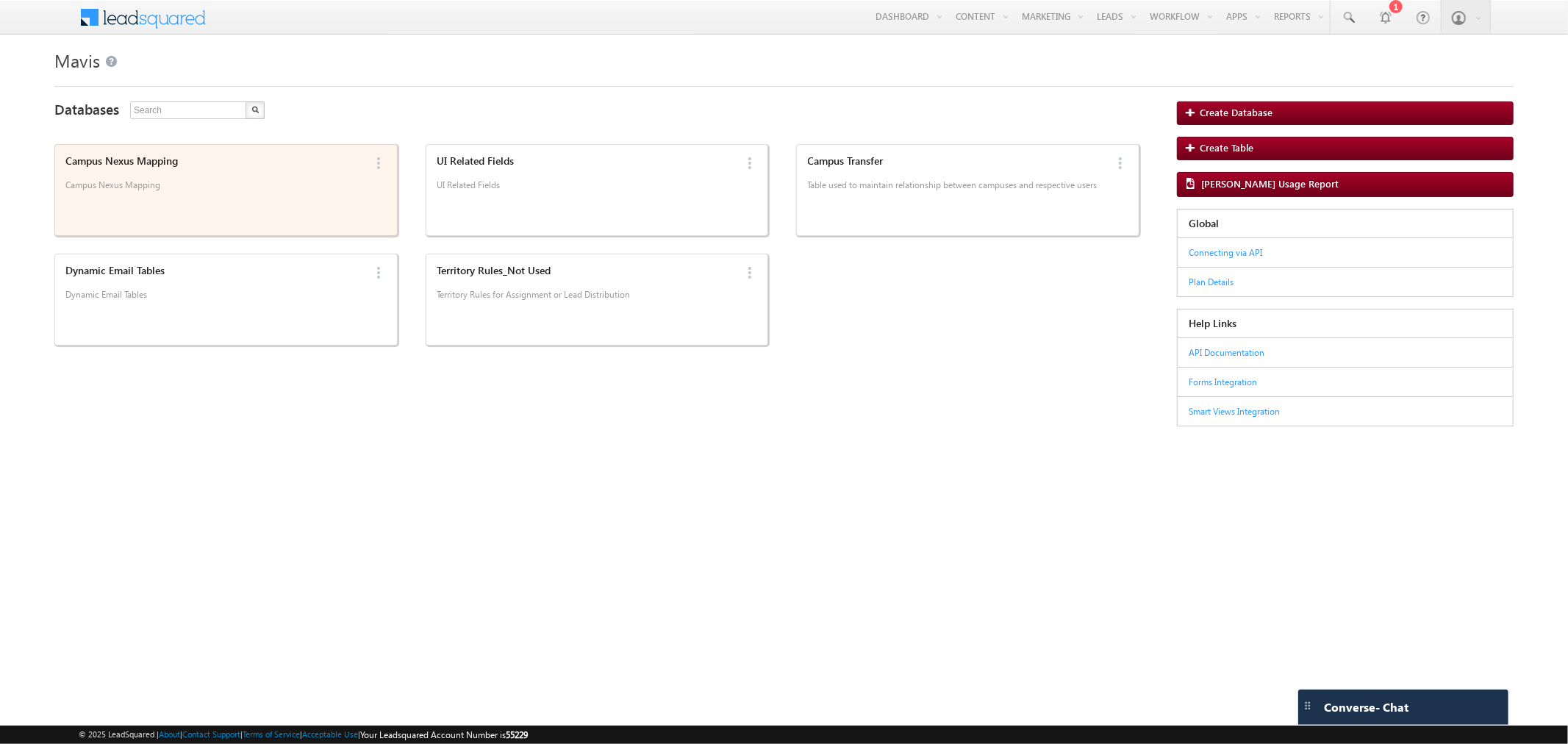
click at [182, 202] on div "Campus Nexus Mapping Campus Nexus Mapping" at bounding box center [211, 190] width 301 height 78
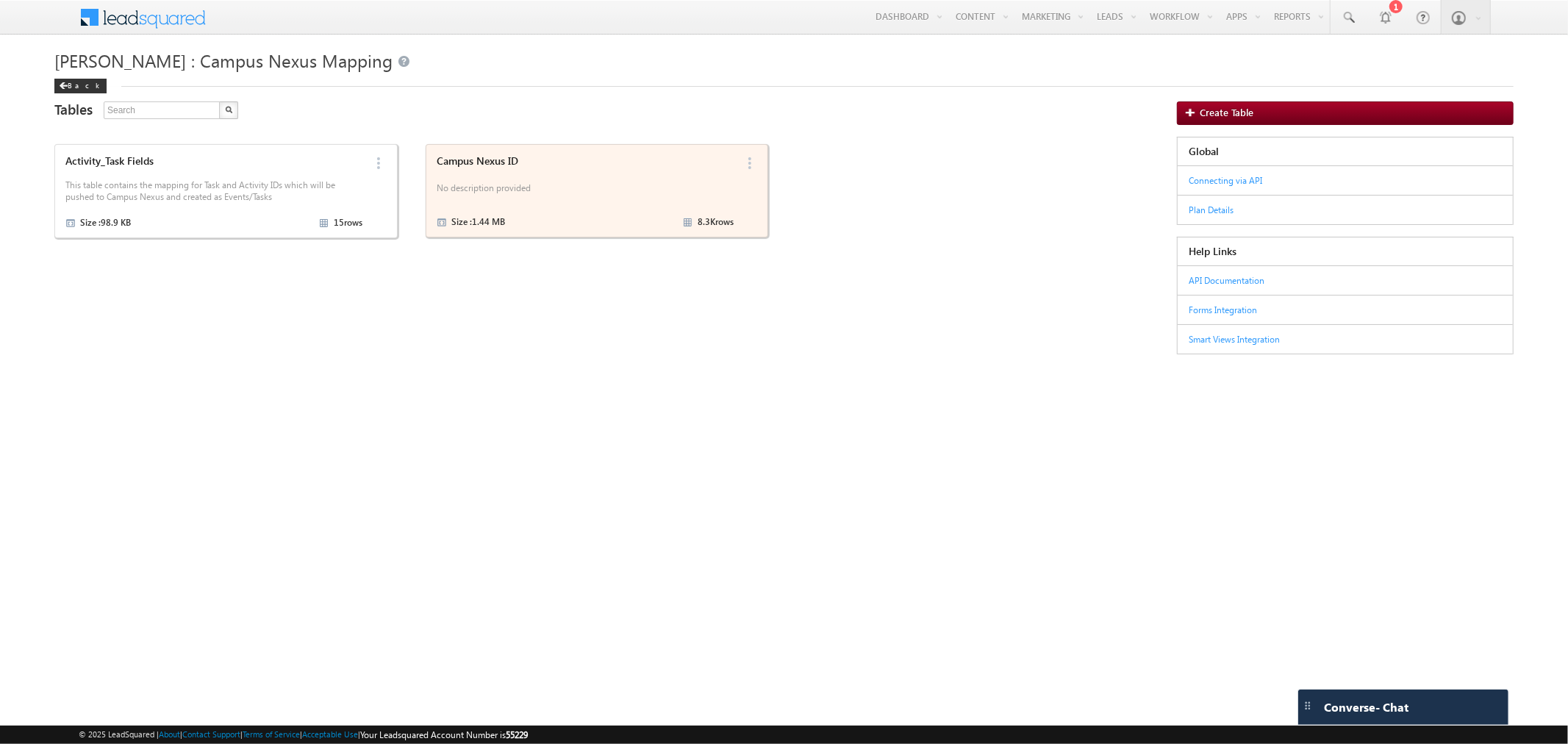
click at [485, 193] on p "No description provided" at bounding box center [585, 190] width 297 height 22
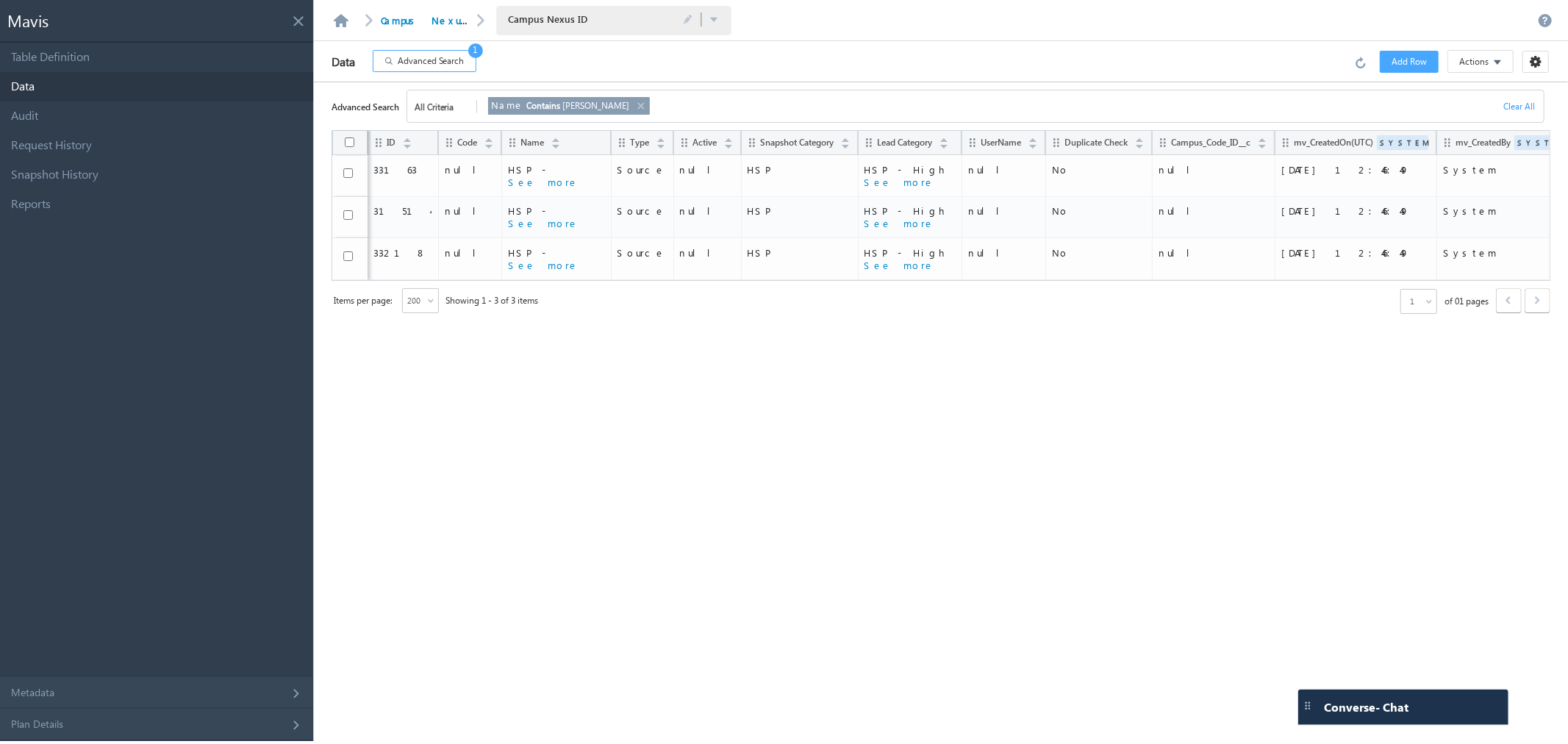
click at [418, 66] on span "Advanced Search" at bounding box center [431, 61] width 67 height 13
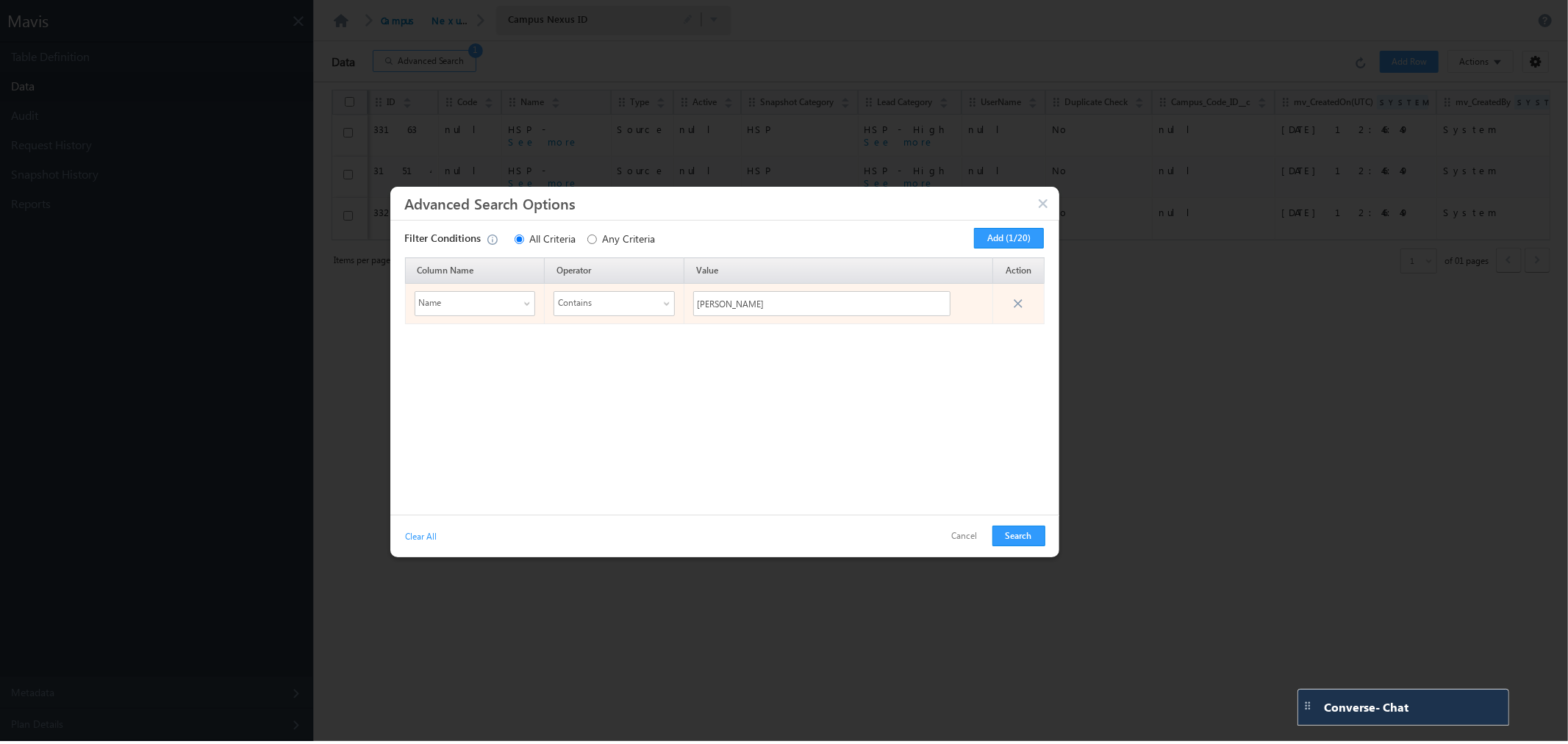
drag, startPoint x: 495, startPoint y: 326, endPoint x: 498, endPoint y: 302, distance: 24.2
click at [495, 325] on div "Column Name Operator Value Action Name Contains [PERSON_NAME]" at bounding box center [724, 382] width 654 height 250
click at [498, 302] on span "Name" at bounding box center [466, 303] width 101 height 20
click at [468, 372] on li "UserName" at bounding box center [474, 370] width 120 height 18
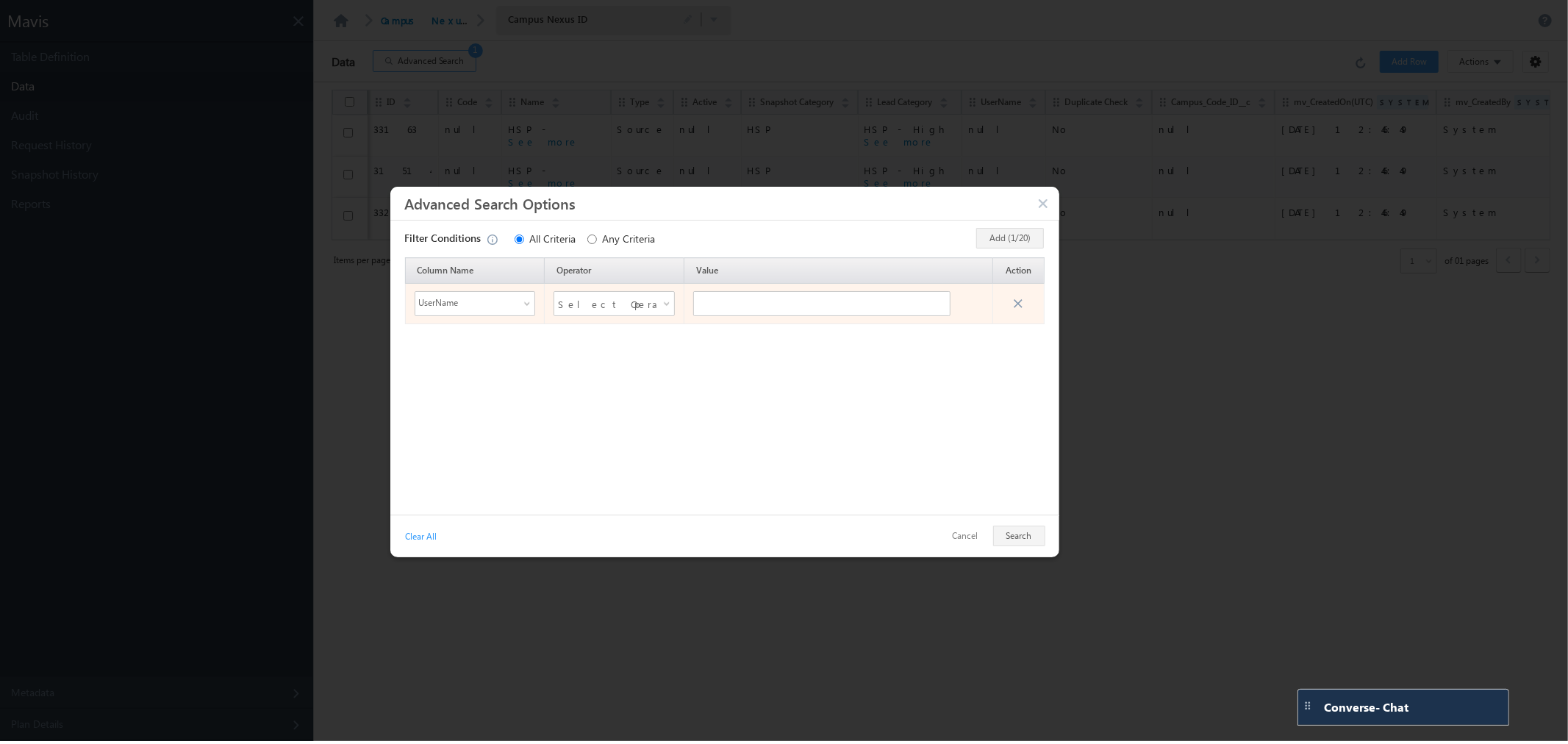
click at [618, 303] on span "Select Operator" at bounding box center [605, 303] width 94 height 22
click at [613, 400] on li "Contains" at bounding box center [613, 405] width 120 height 18
click at [740, 298] on input "text" at bounding box center [822, 303] width 257 height 25
type input "[PERSON_NAME]"
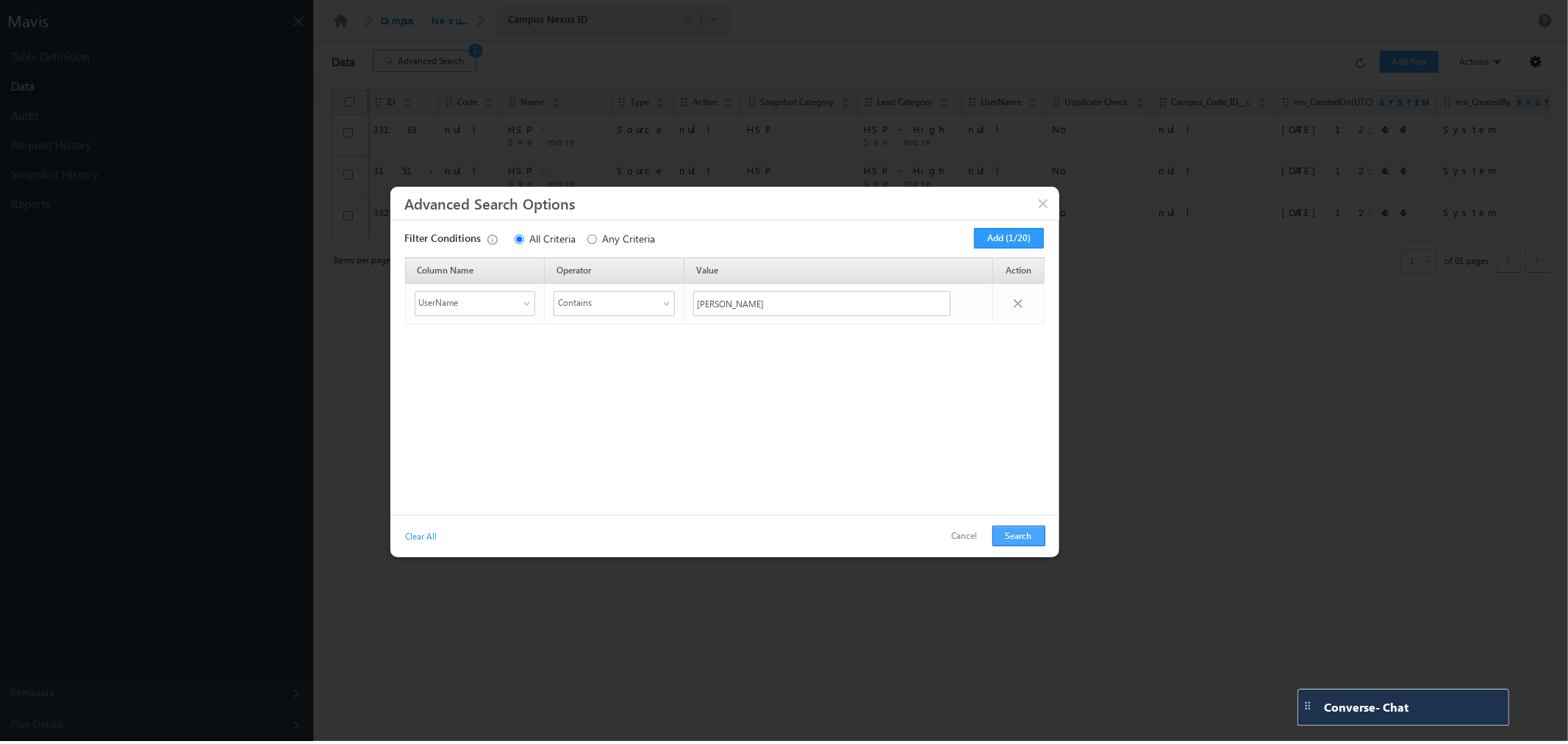
click at [1017, 540] on button "Search" at bounding box center [1018, 535] width 53 height 20
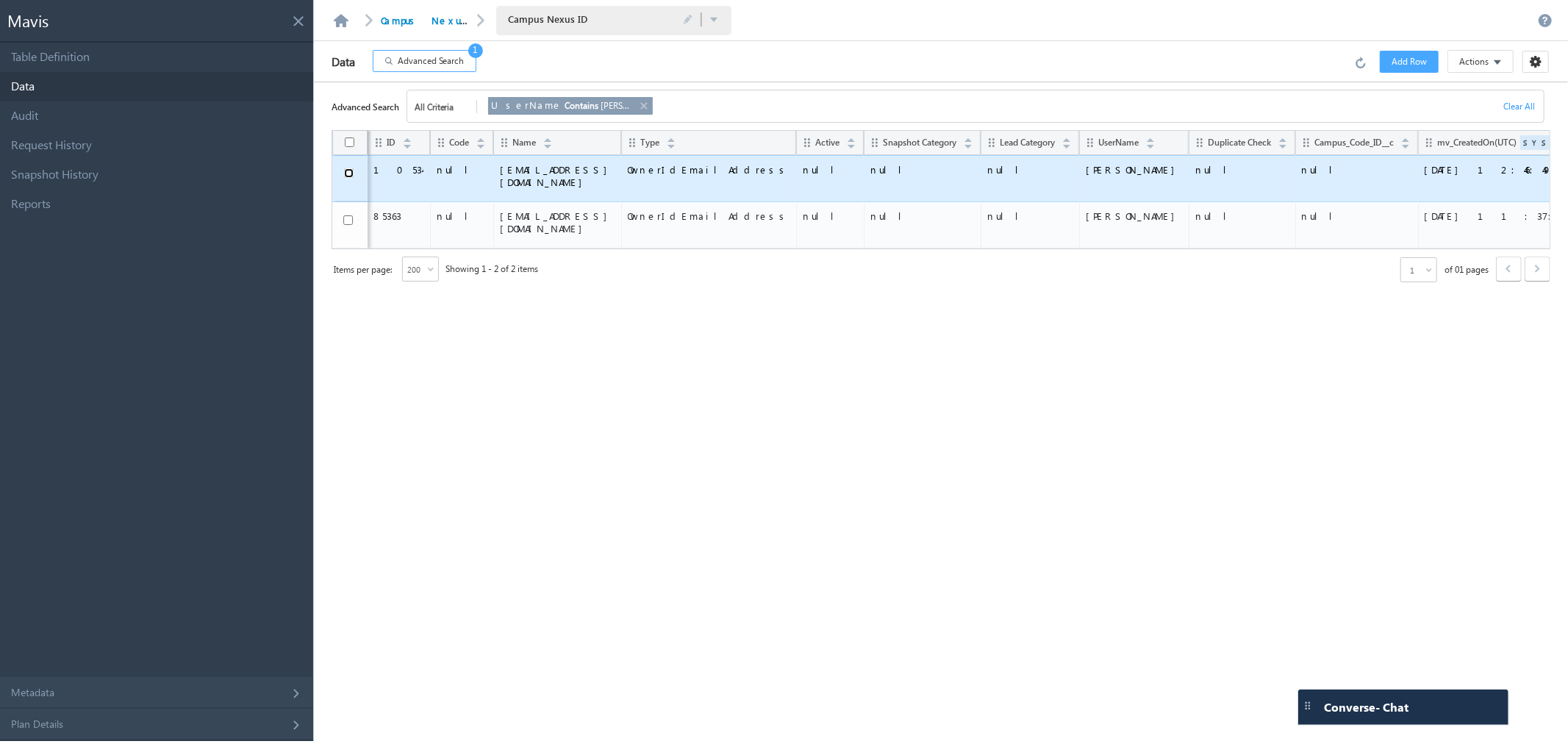
click at [346, 176] on input "checkbox" at bounding box center [349, 173] width 10 height 10
checkbox input "true"
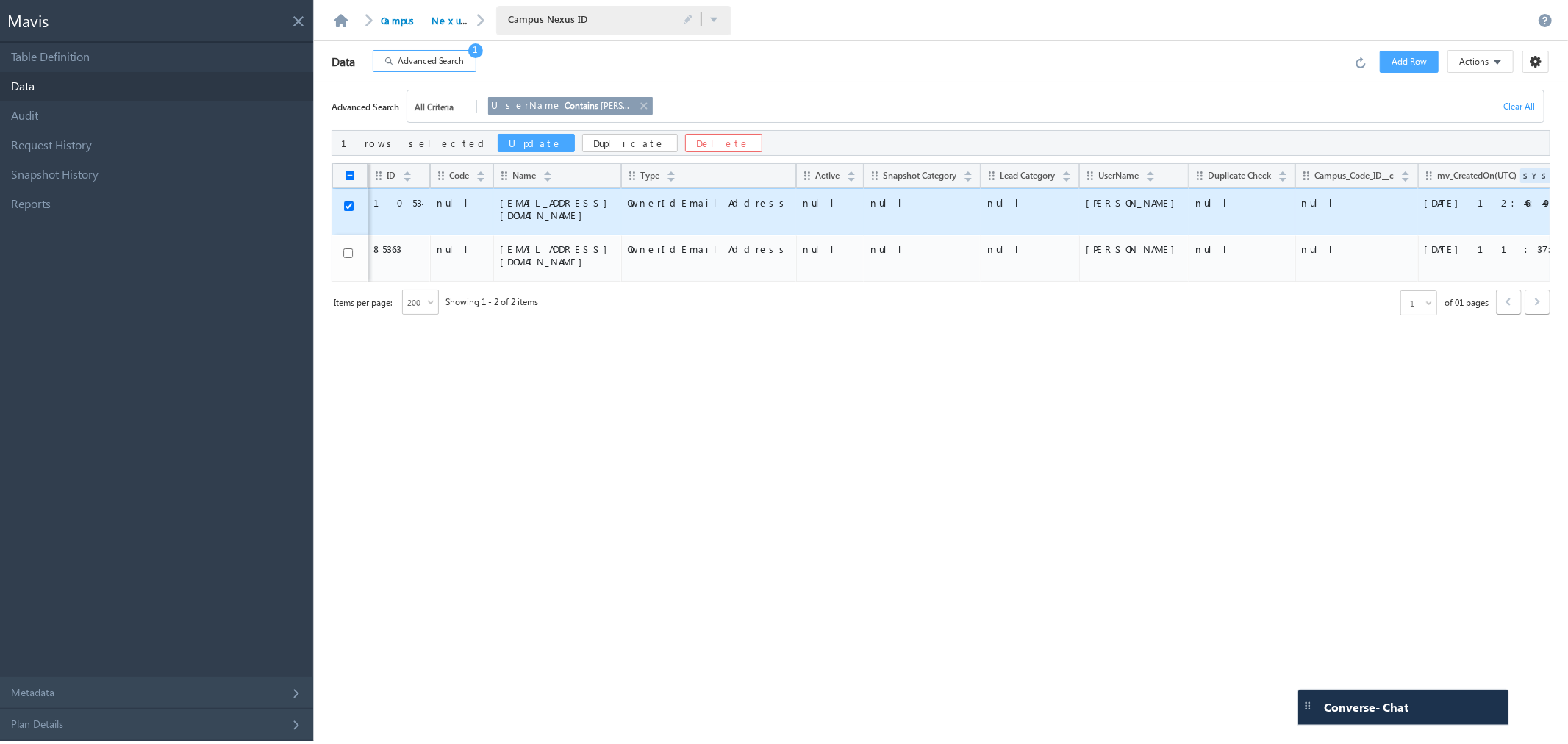
click at [685, 136] on button "Delete" at bounding box center [724, 143] width 78 height 19
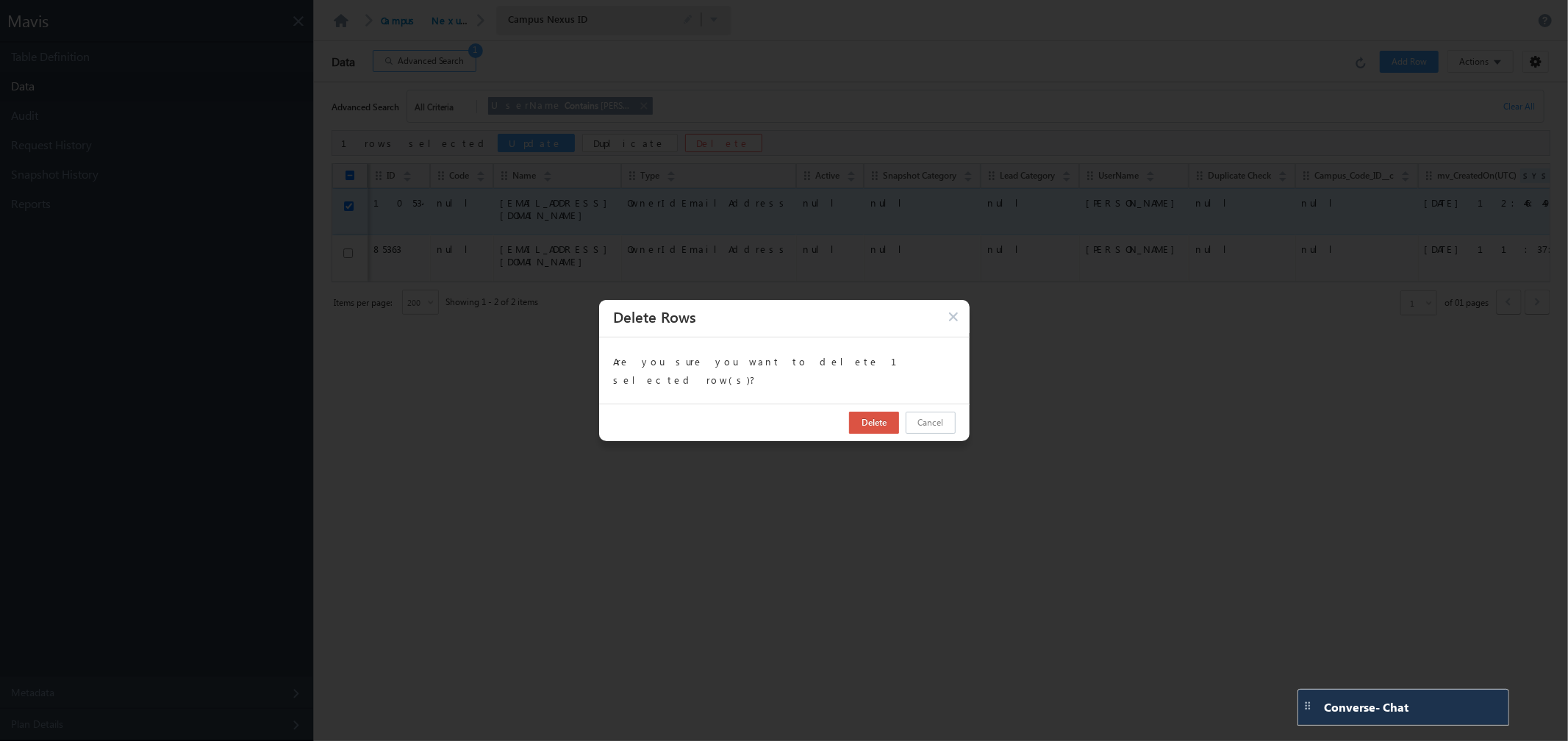
click at [880, 415] on button "Delete" at bounding box center [873, 422] width 50 height 22
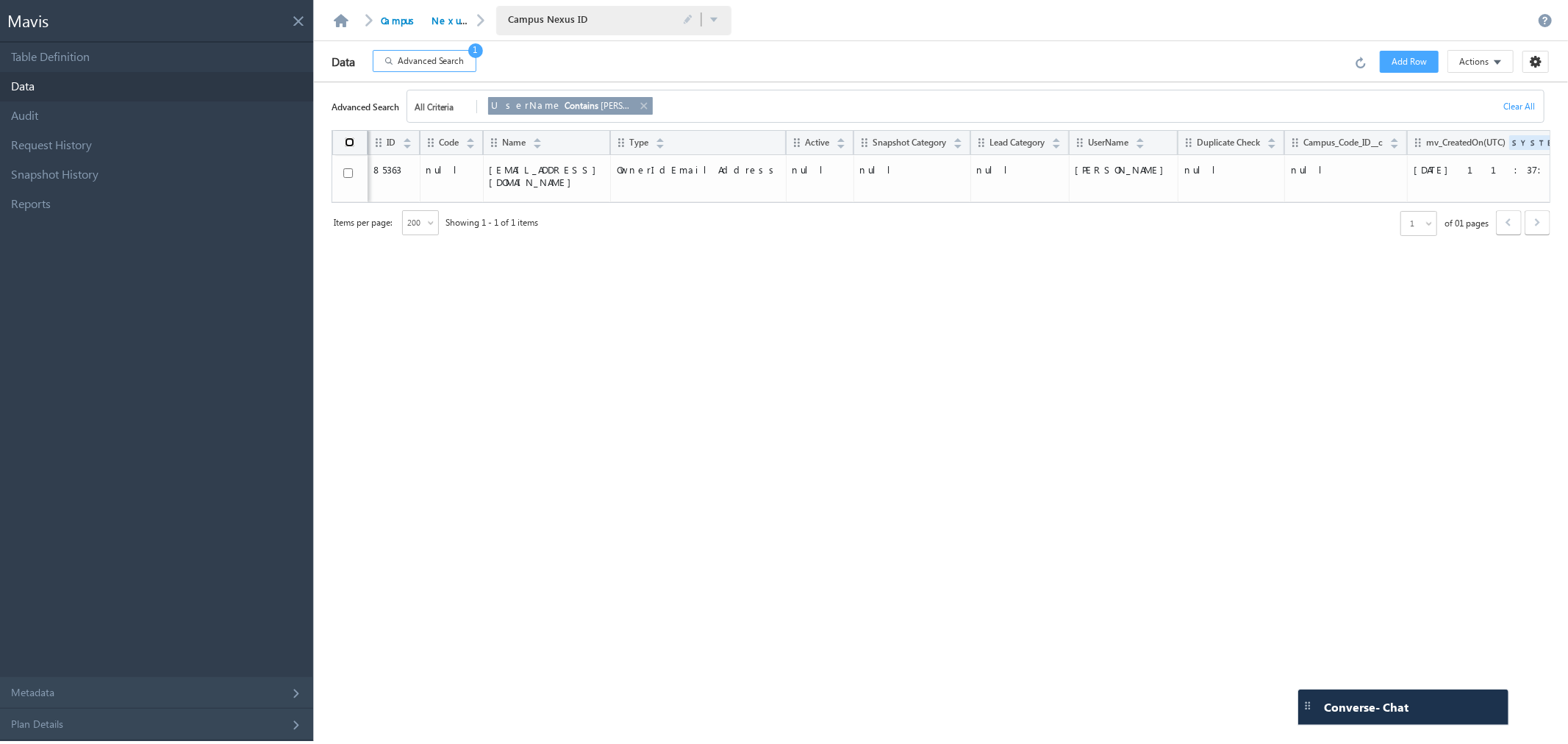
click at [346, 138] on input "checkbox" at bounding box center [350, 142] width 10 height 10
checkbox input "true"
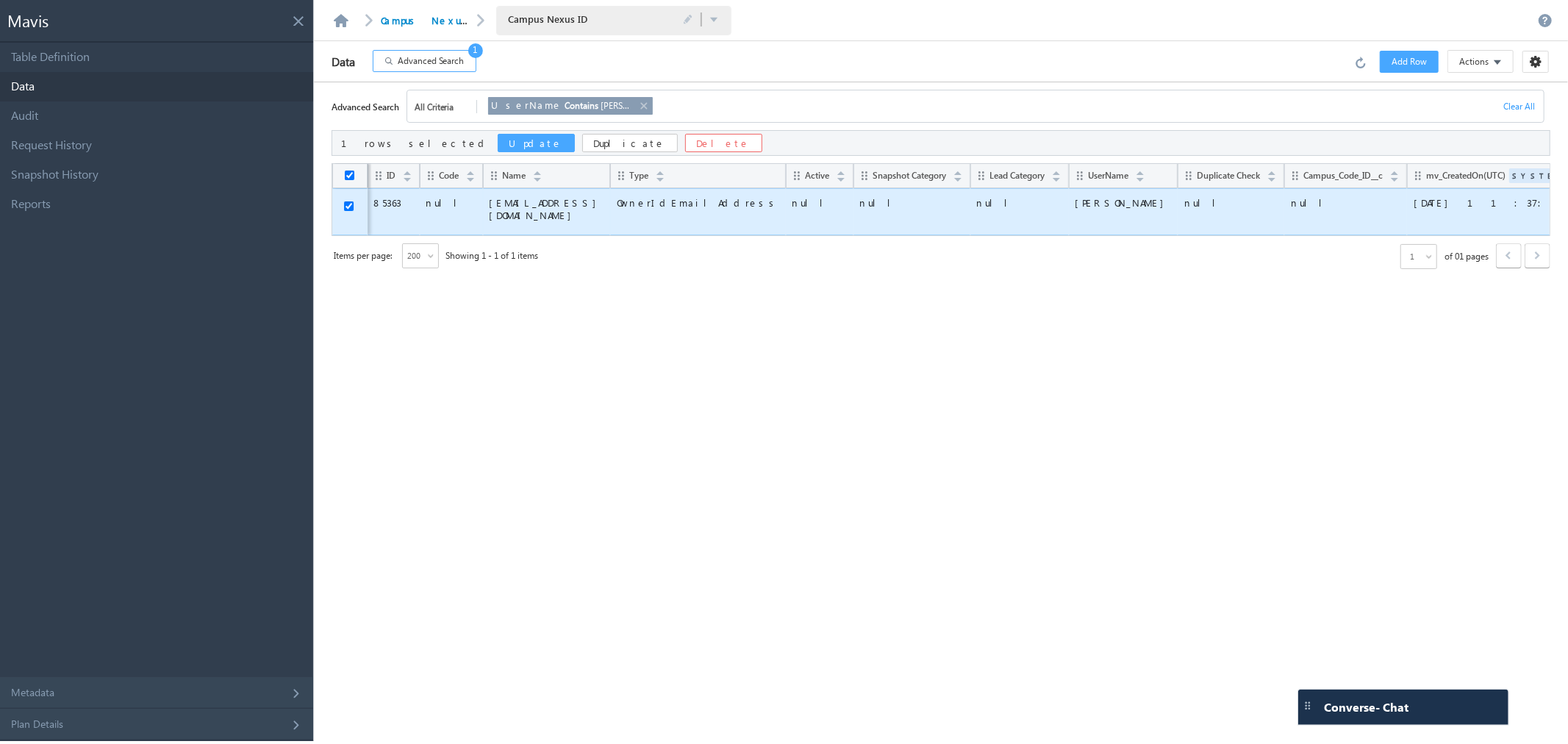
click at [582, 145] on button "Duplicate" at bounding box center [629, 143] width 95 height 19
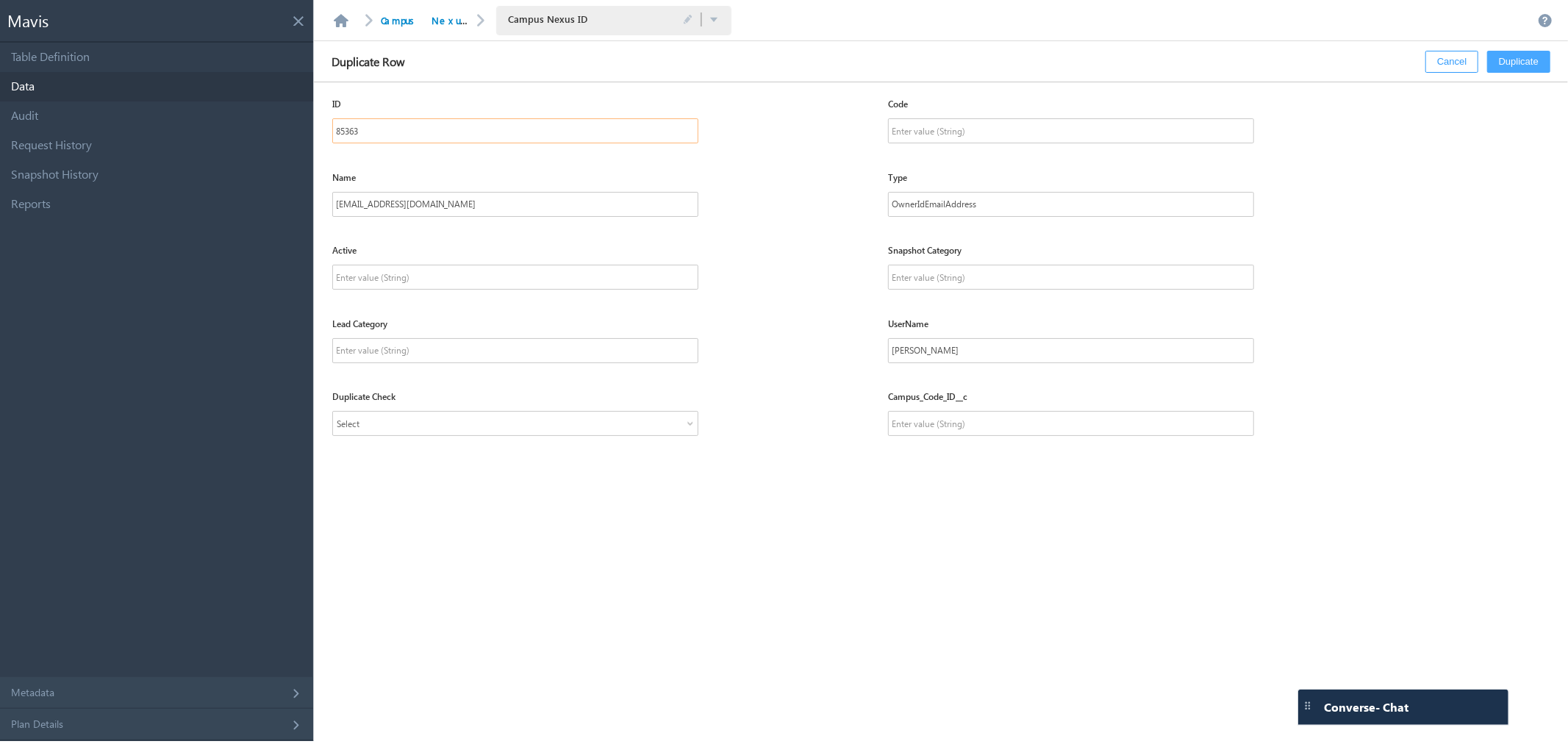
click at [431, 135] on input "85363" at bounding box center [515, 131] width 366 height 25
click at [434, 132] on input "85363" at bounding box center [515, 131] width 366 height 25
paste input "10534"
type input "10534"
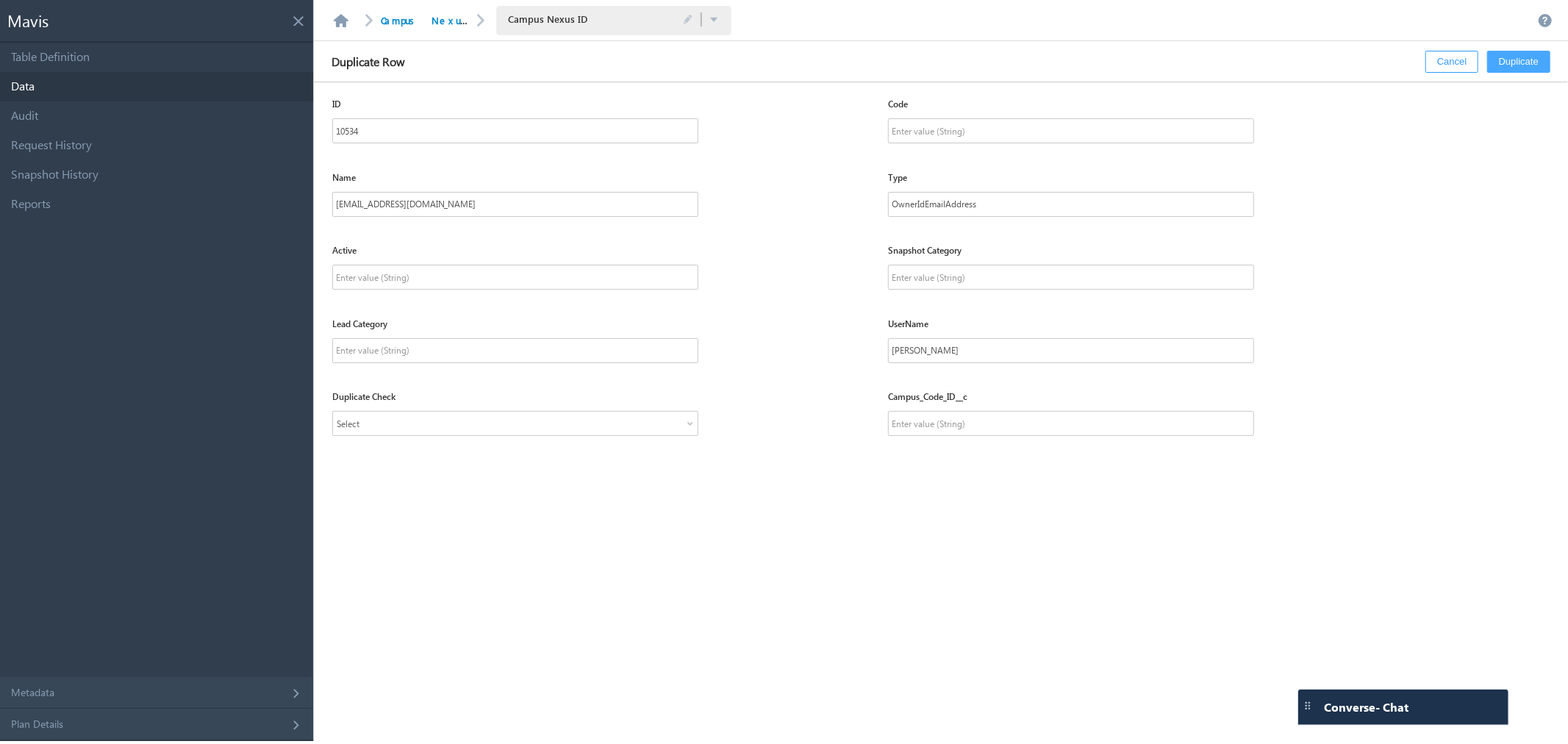
click at [1442, 68] on button "Cancel" at bounding box center [1451, 61] width 53 height 22
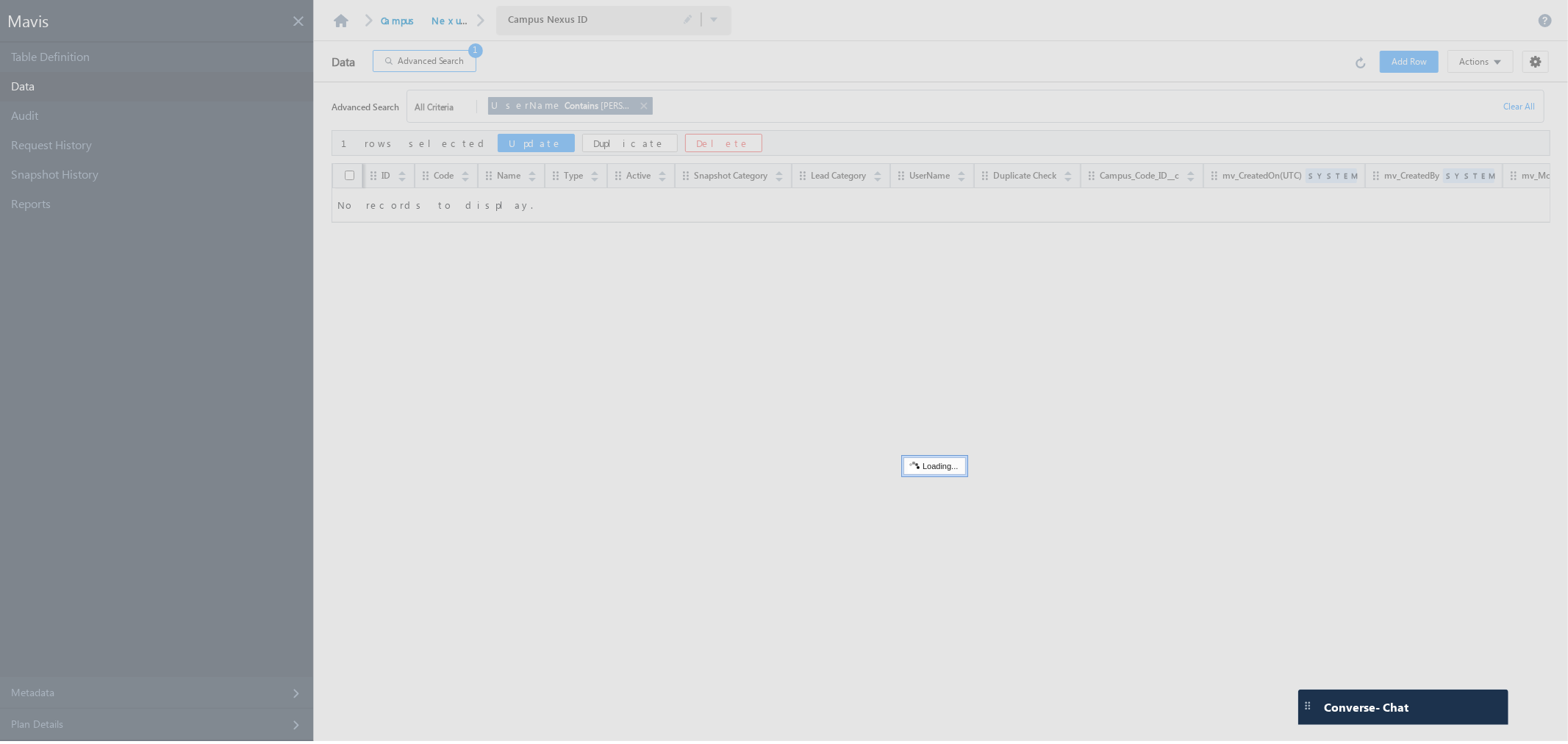
checkbox input "false"
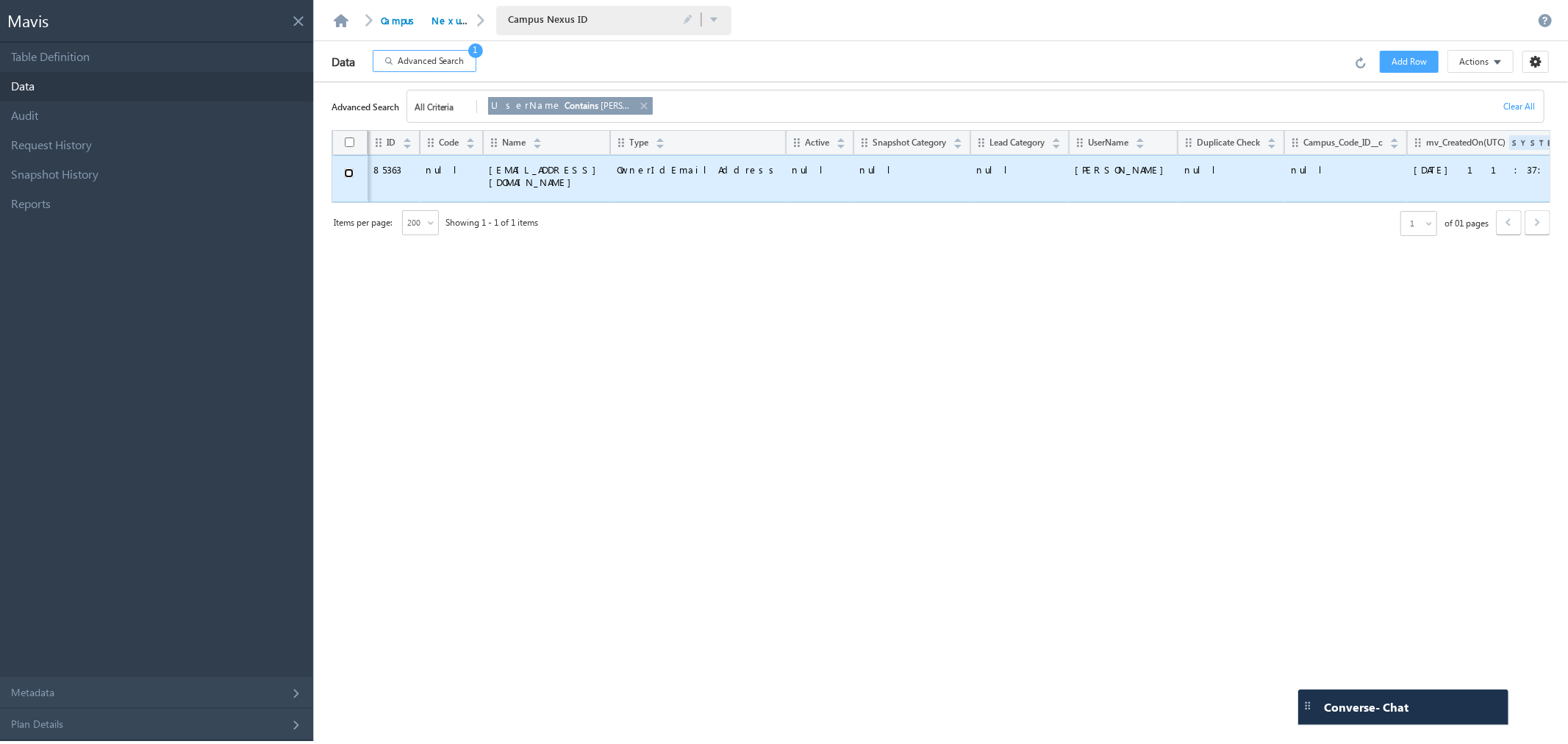
click at [344, 174] on input "checkbox" at bounding box center [349, 173] width 10 height 10
checkbox input "true"
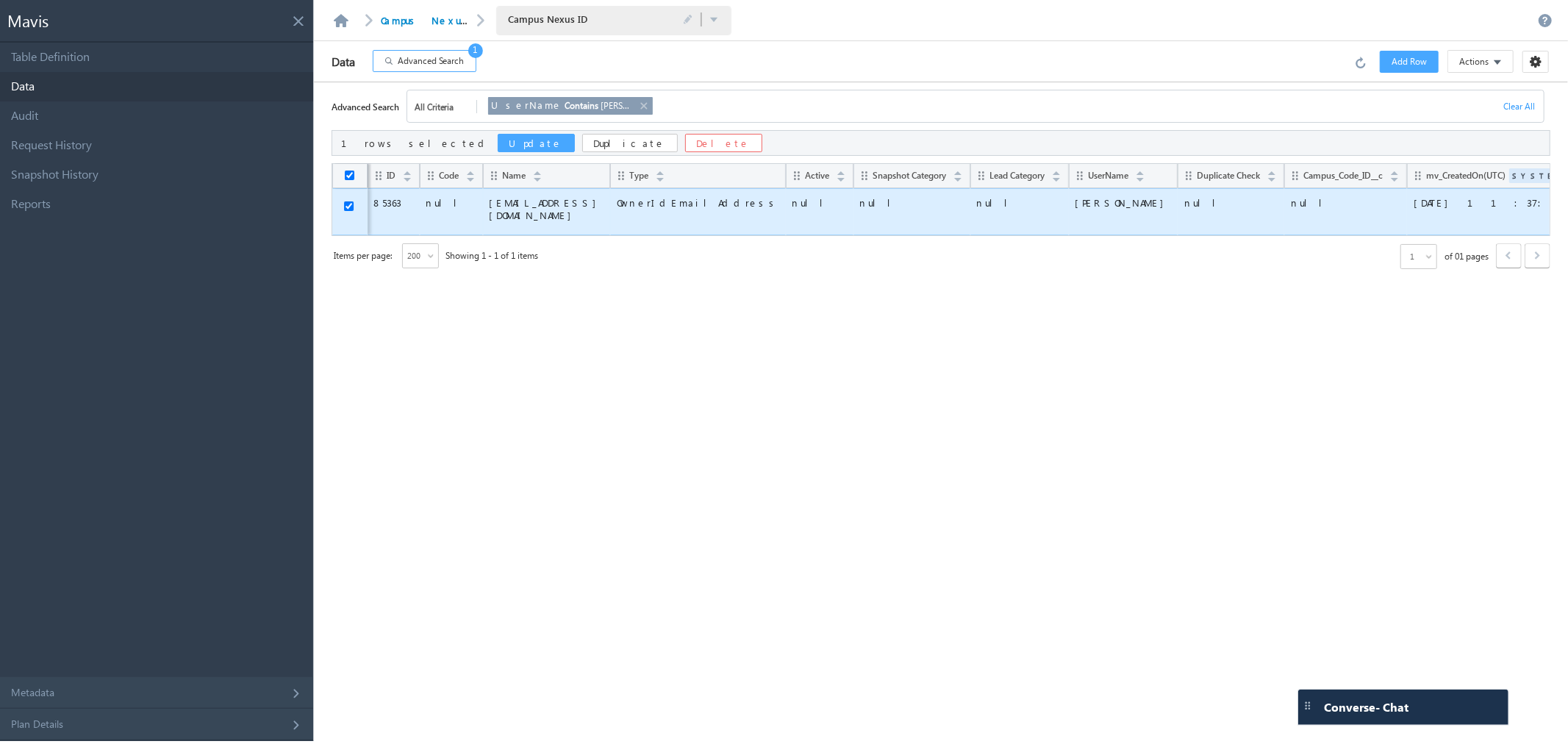
click at [498, 144] on button "Update" at bounding box center [536, 143] width 78 height 19
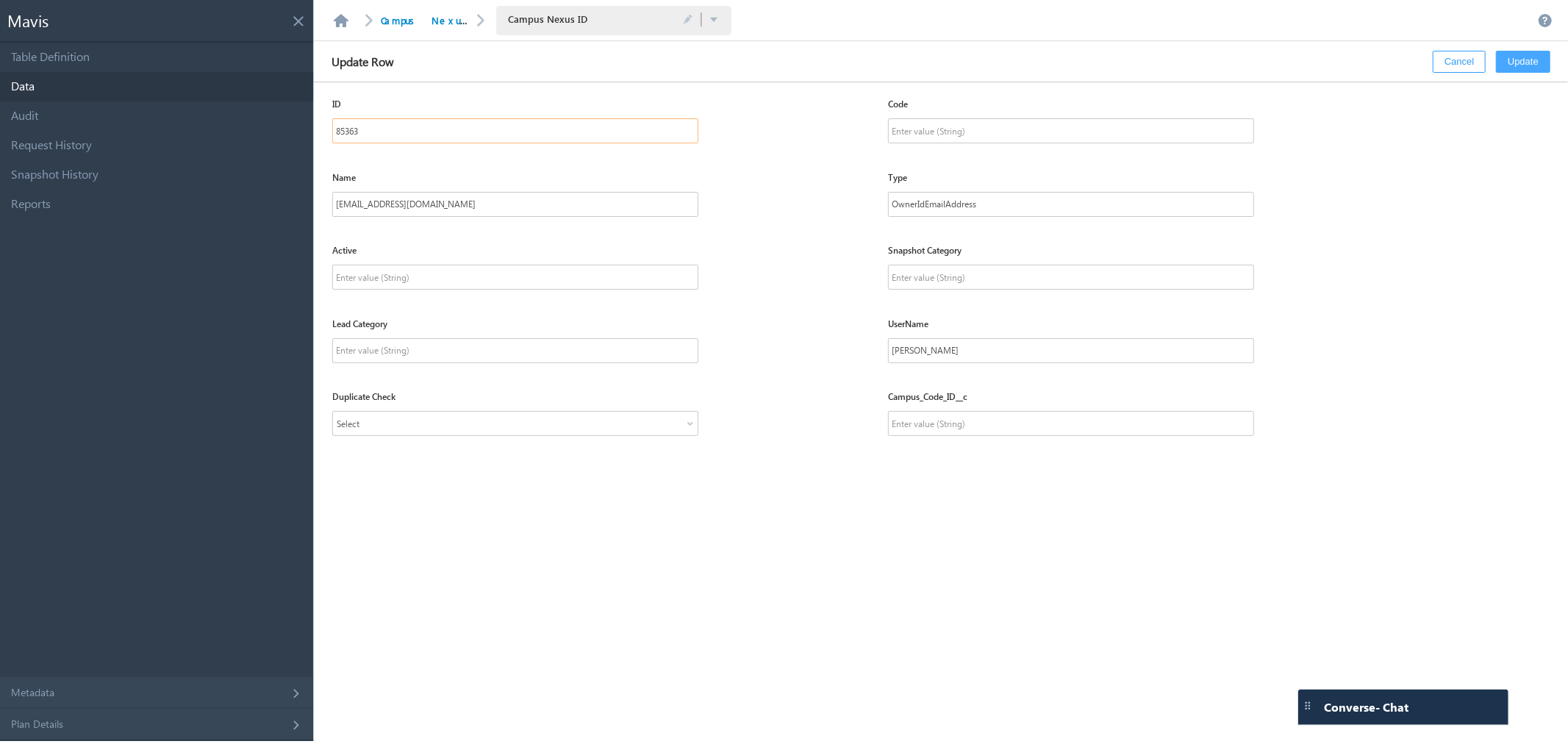
click at [463, 137] on input "85363" at bounding box center [515, 131] width 366 height 25
paste input "10534"
type input "10534"
click at [1533, 62] on button "Update" at bounding box center [1522, 61] width 55 height 22
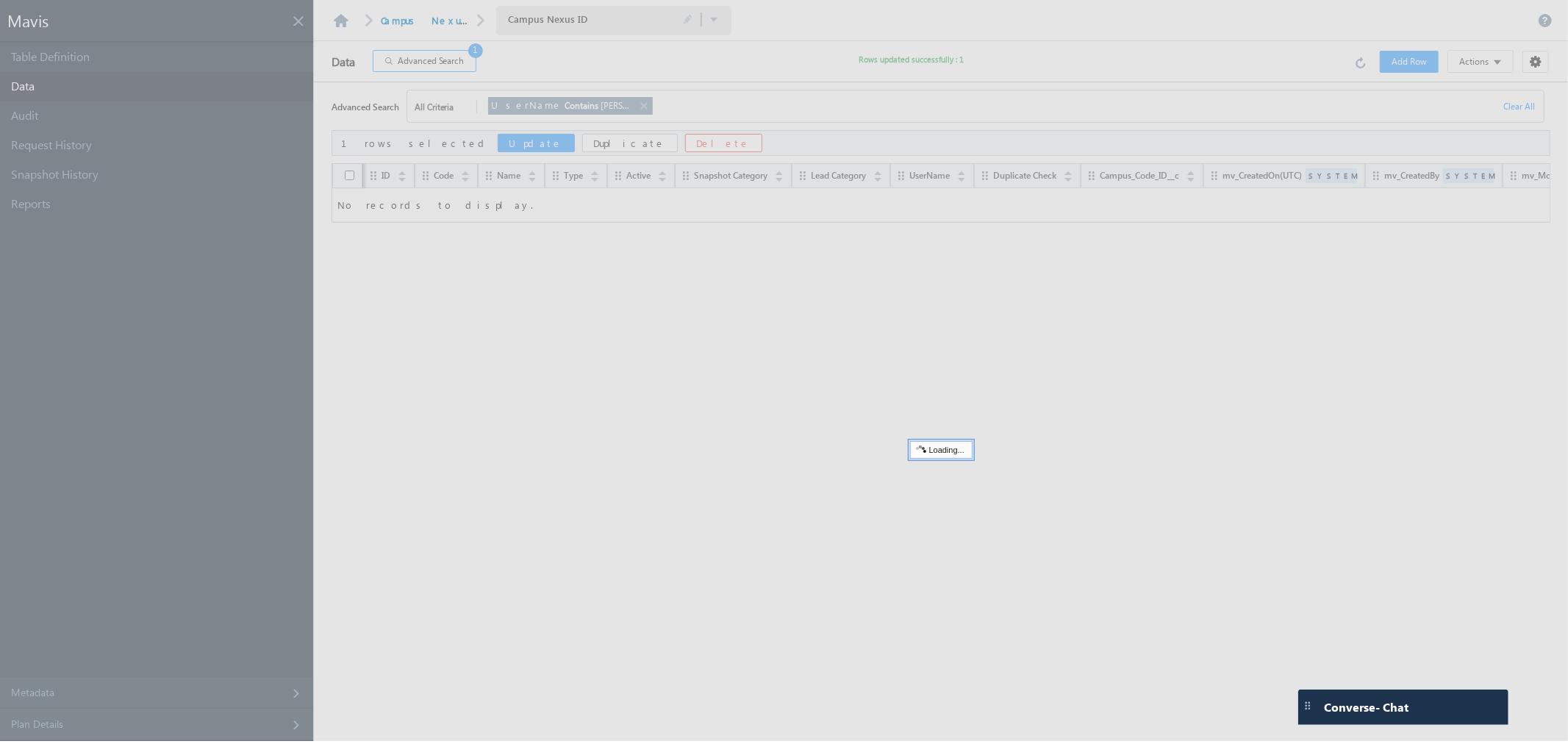
checkbox input "false"
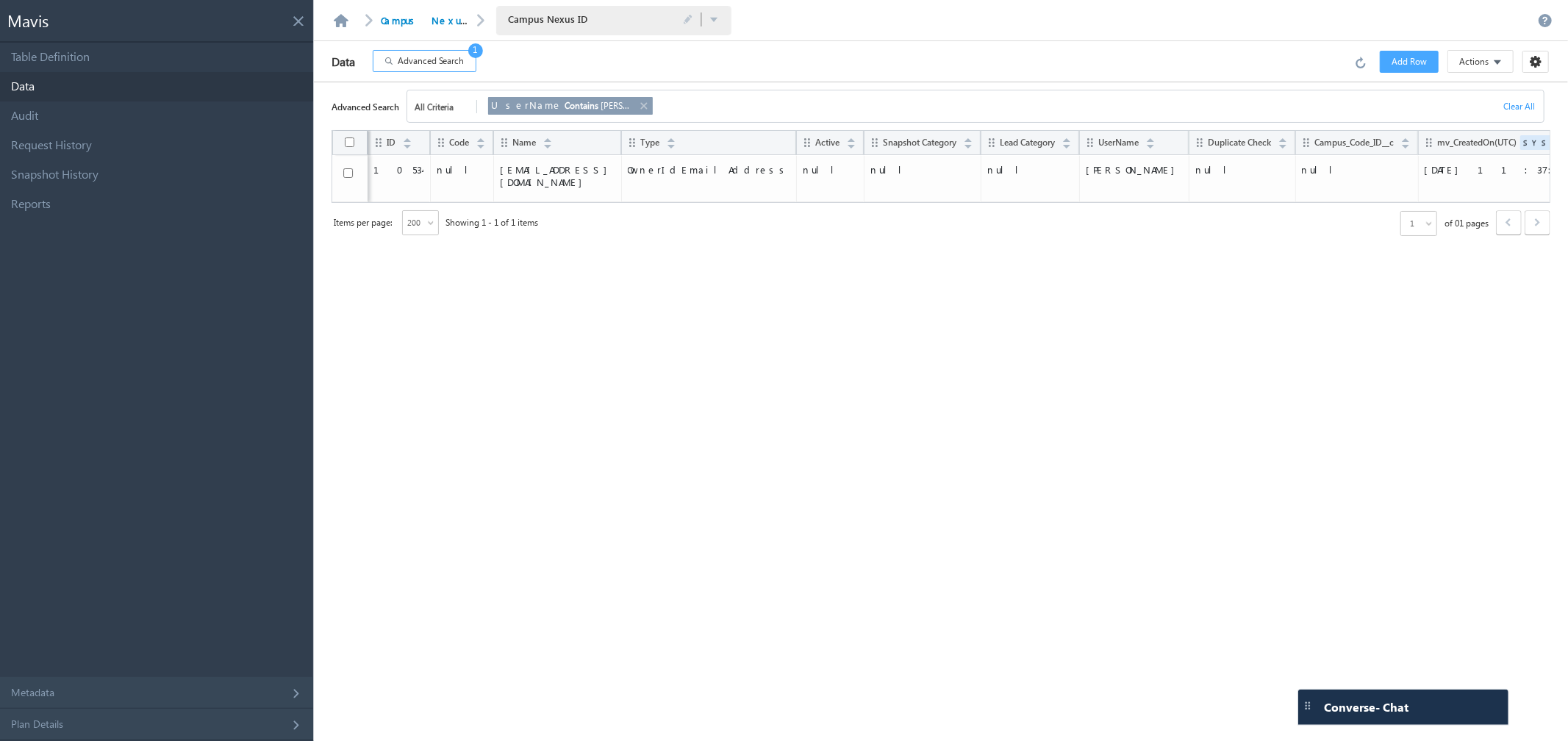
click at [767, 585] on div "ID Code Name Type Active Snapshot Category Lead Category UserName Duplicate Che…" at bounding box center [941, 435] width 1219 height 611
click at [725, 435] on div "ID Code Name Type Active Snapshot Category Lead Category UserName Duplicate Che…" at bounding box center [941, 435] width 1219 height 611
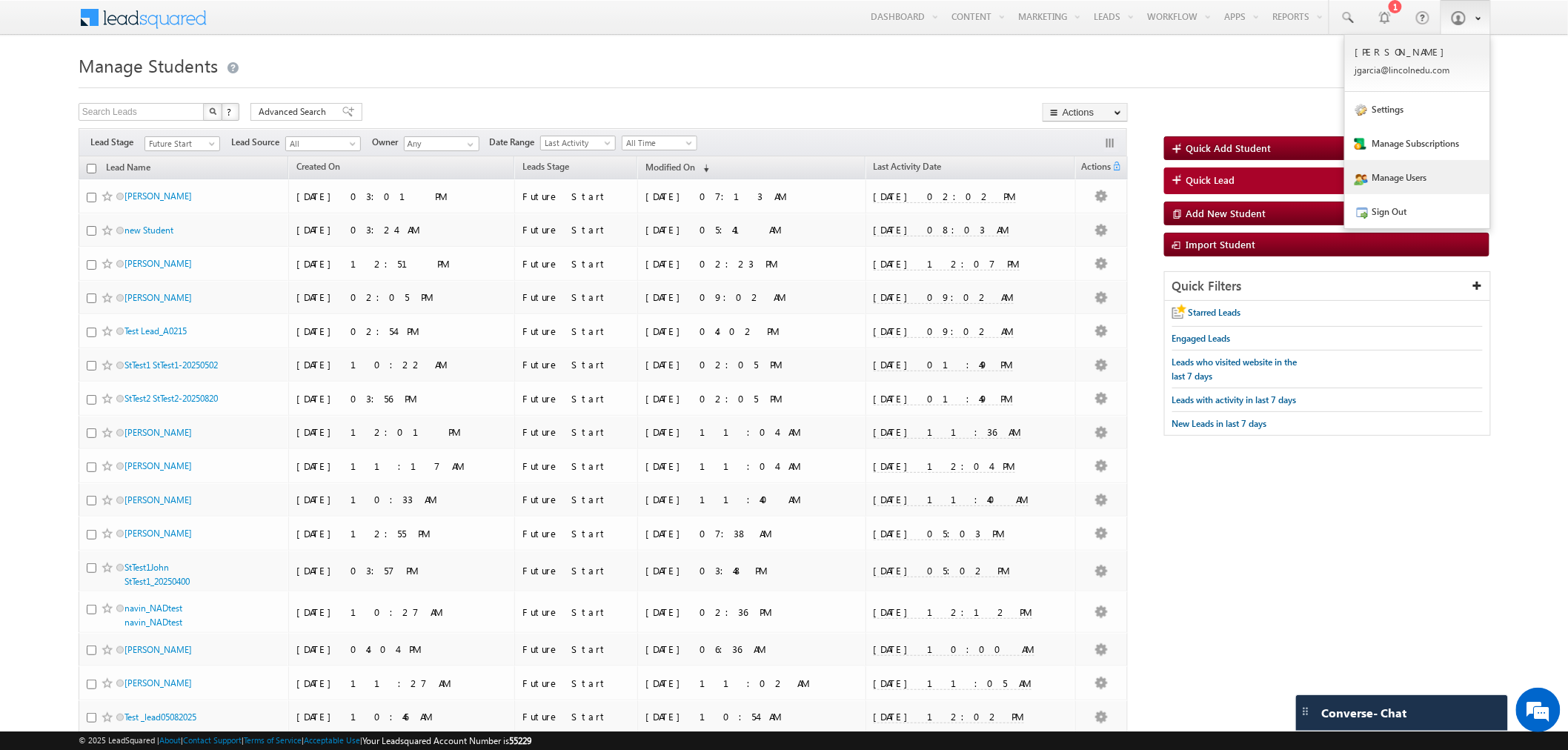
click at [1422, 175] on link "Manage Users" at bounding box center [1417, 177] width 146 height 34
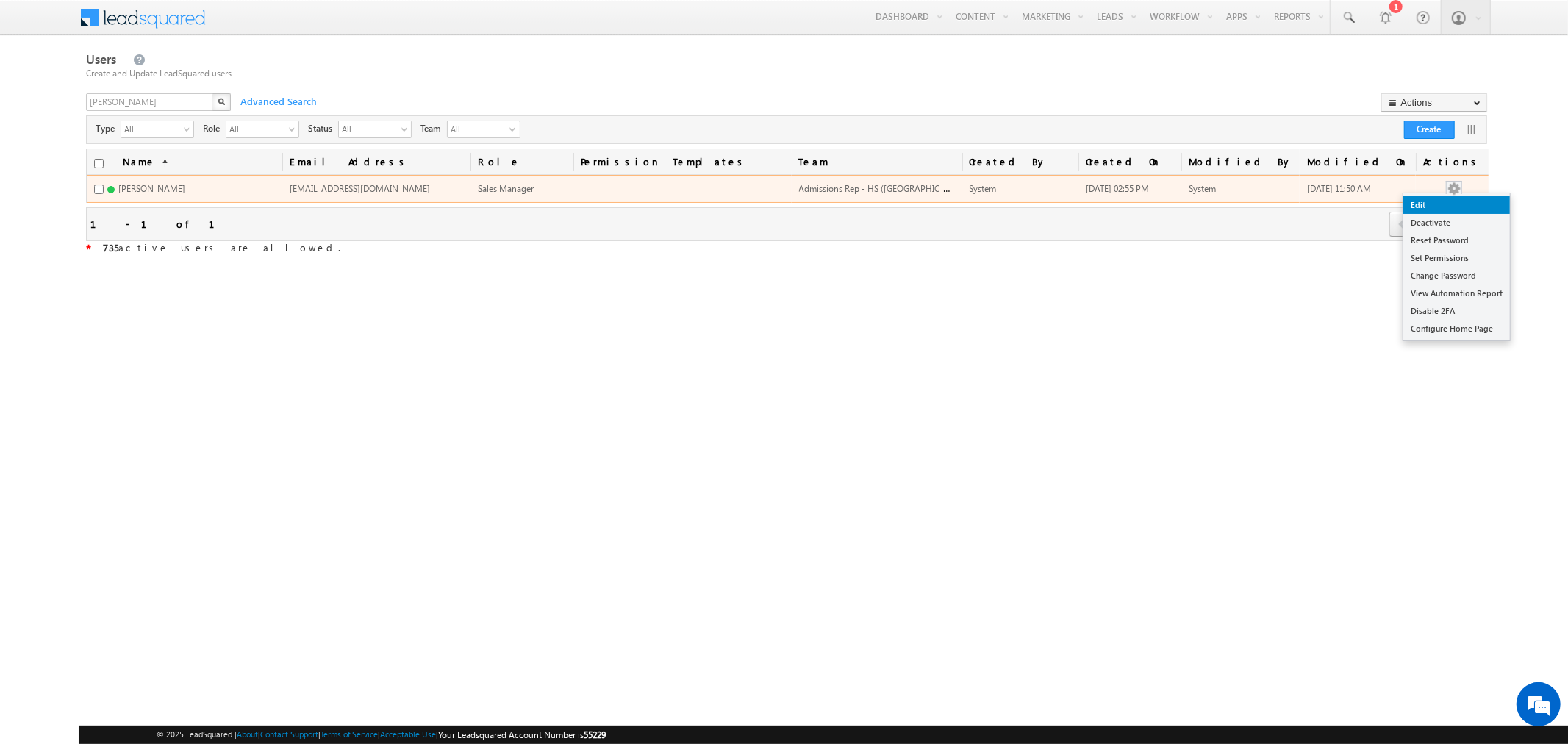
click at [1457, 206] on link "Edit" at bounding box center [1456, 206] width 107 height 18
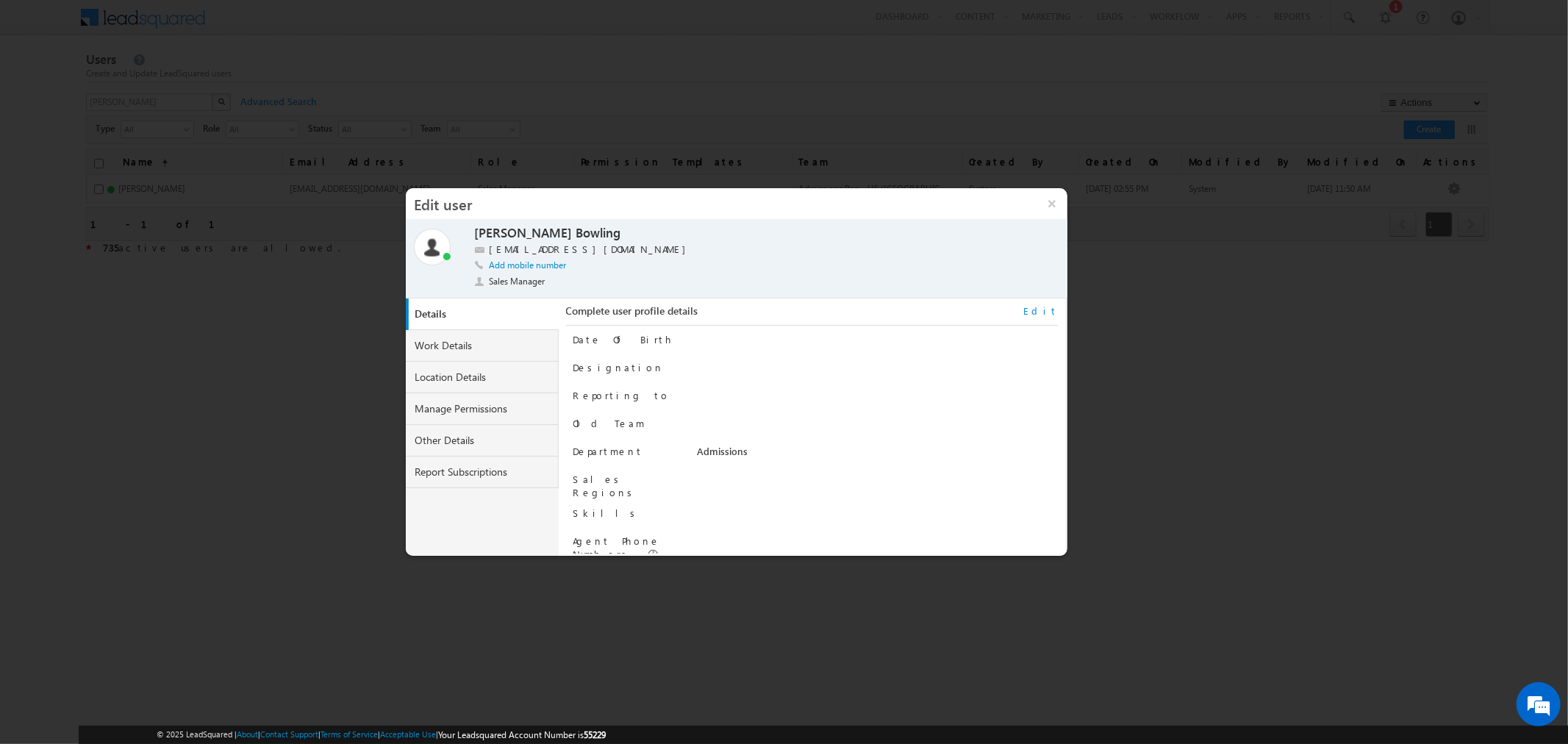
scroll to position [148, 0]
click at [494, 410] on link "Manage Permissions" at bounding box center [481, 409] width 153 height 32
click at [507, 443] on link "Other Details" at bounding box center [481, 441] width 153 height 32
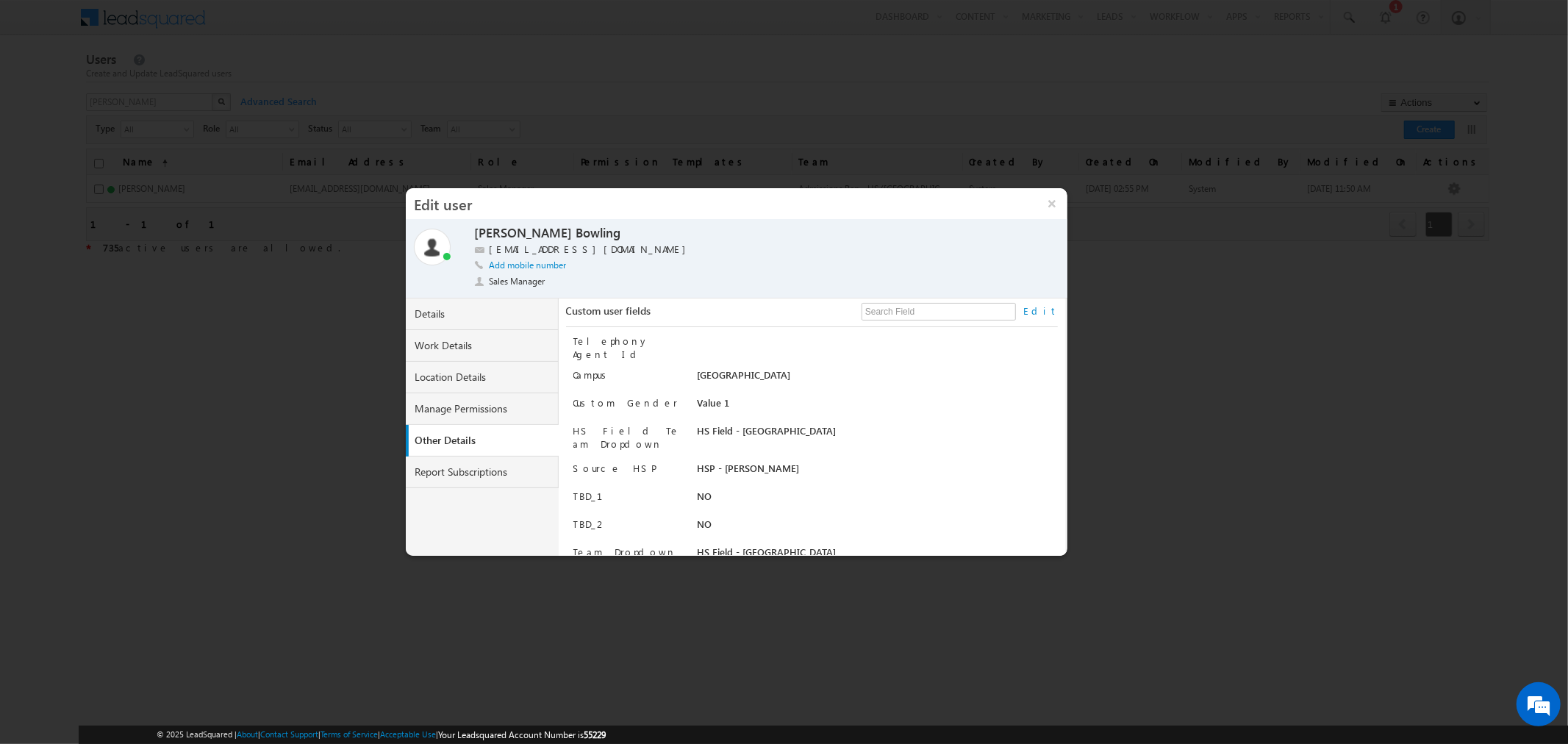
click at [1048, 307] on link "Edit" at bounding box center [1040, 311] width 34 height 13
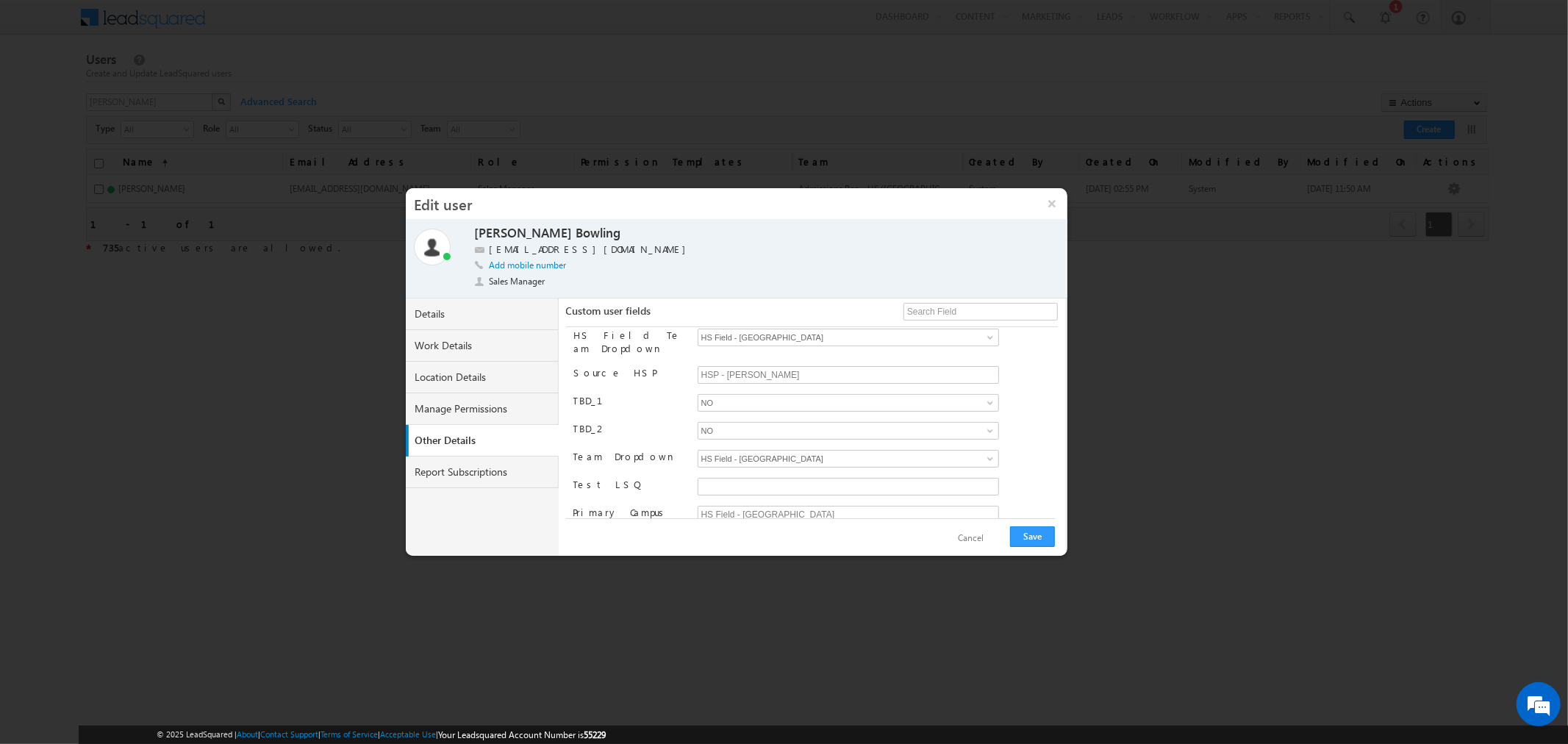
scroll to position [326, 0]
click at [774, 380] on input "85363" at bounding box center [848, 389] width 301 height 18
paste input "10534"
type input "10534"
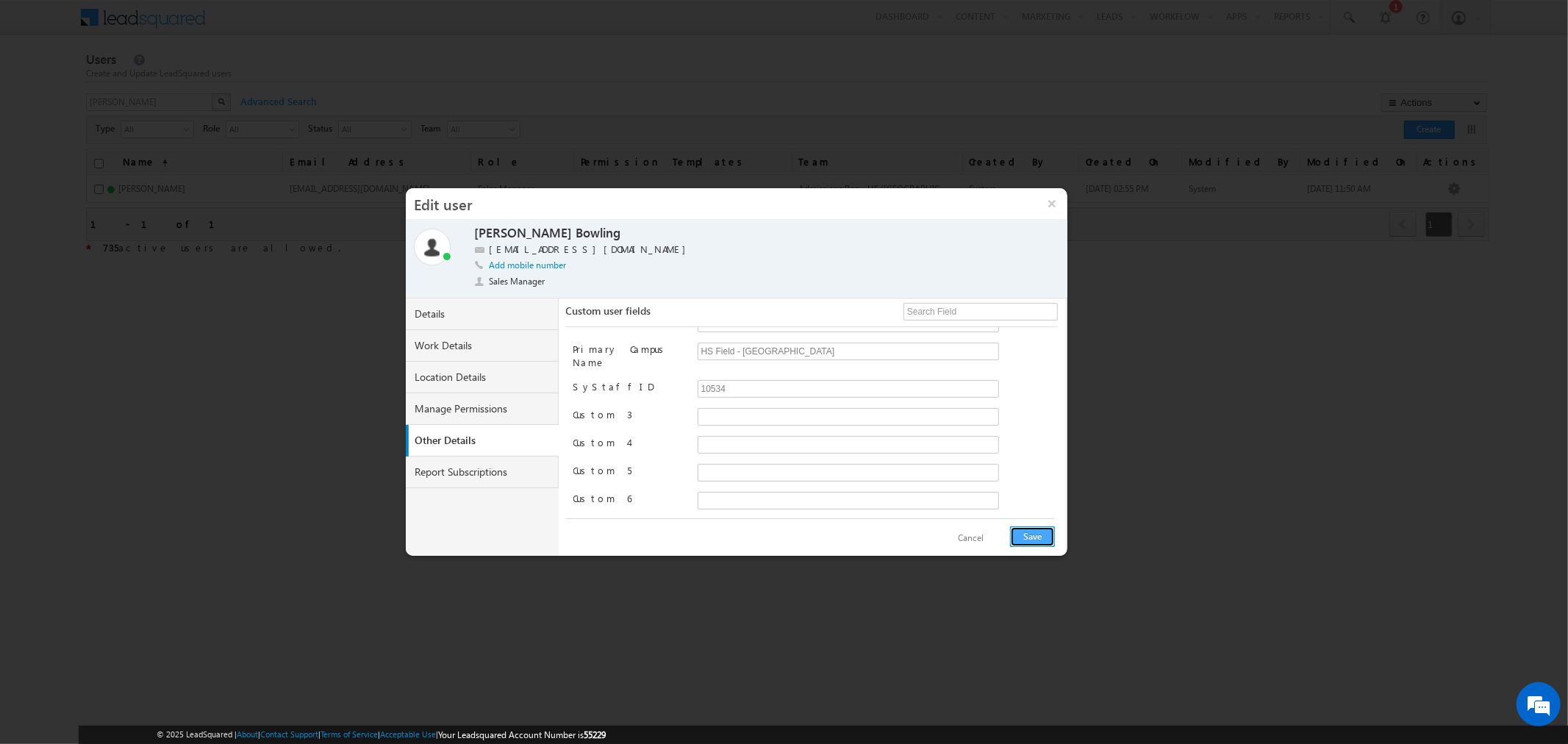
click at [1029, 533] on button "Save" at bounding box center [1032, 536] width 45 height 20
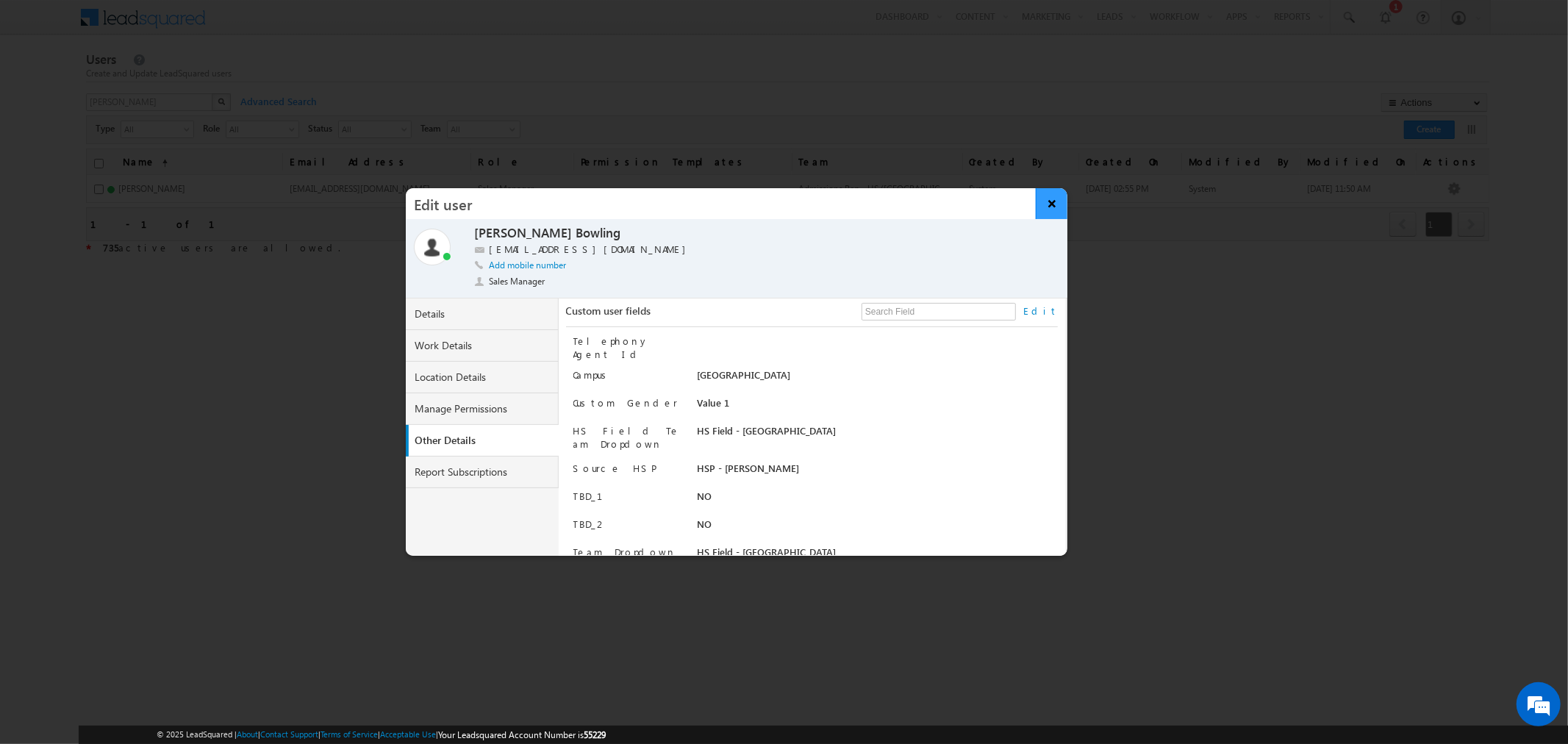
click at [1051, 211] on button "×" at bounding box center [1051, 204] width 32 height 31
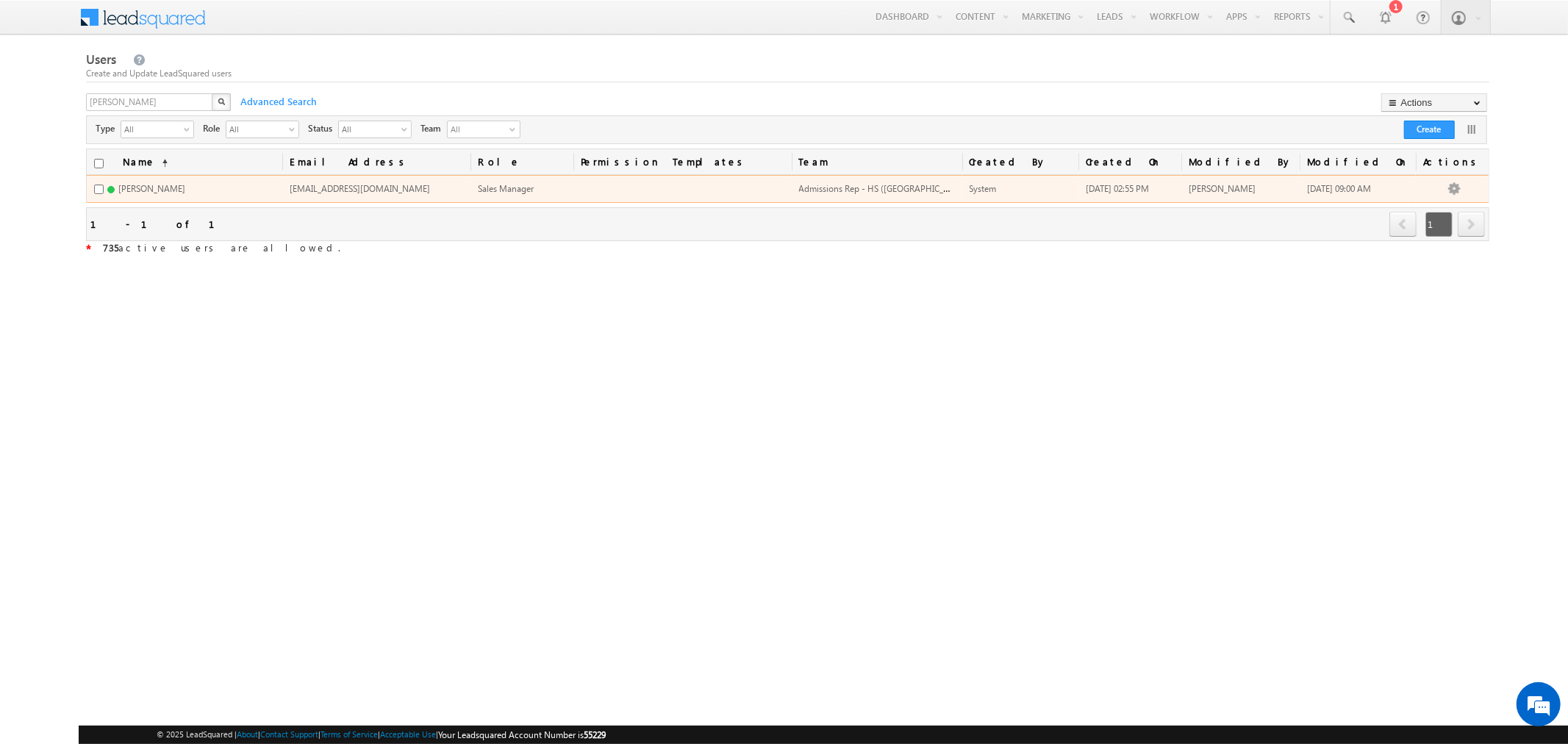
drag, startPoint x: 447, startPoint y: 193, endPoint x: 432, endPoint y: 188, distance: 15.8
click at [432, 188] on td "nbowling@lincolntech.com" at bounding box center [376, 188] width 188 height 28
click at [429, 191] on td "nbowling@lincolntech.com" at bounding box center [376, 188] width 188 height 28
copy span "nbowling@lincolntech.com"
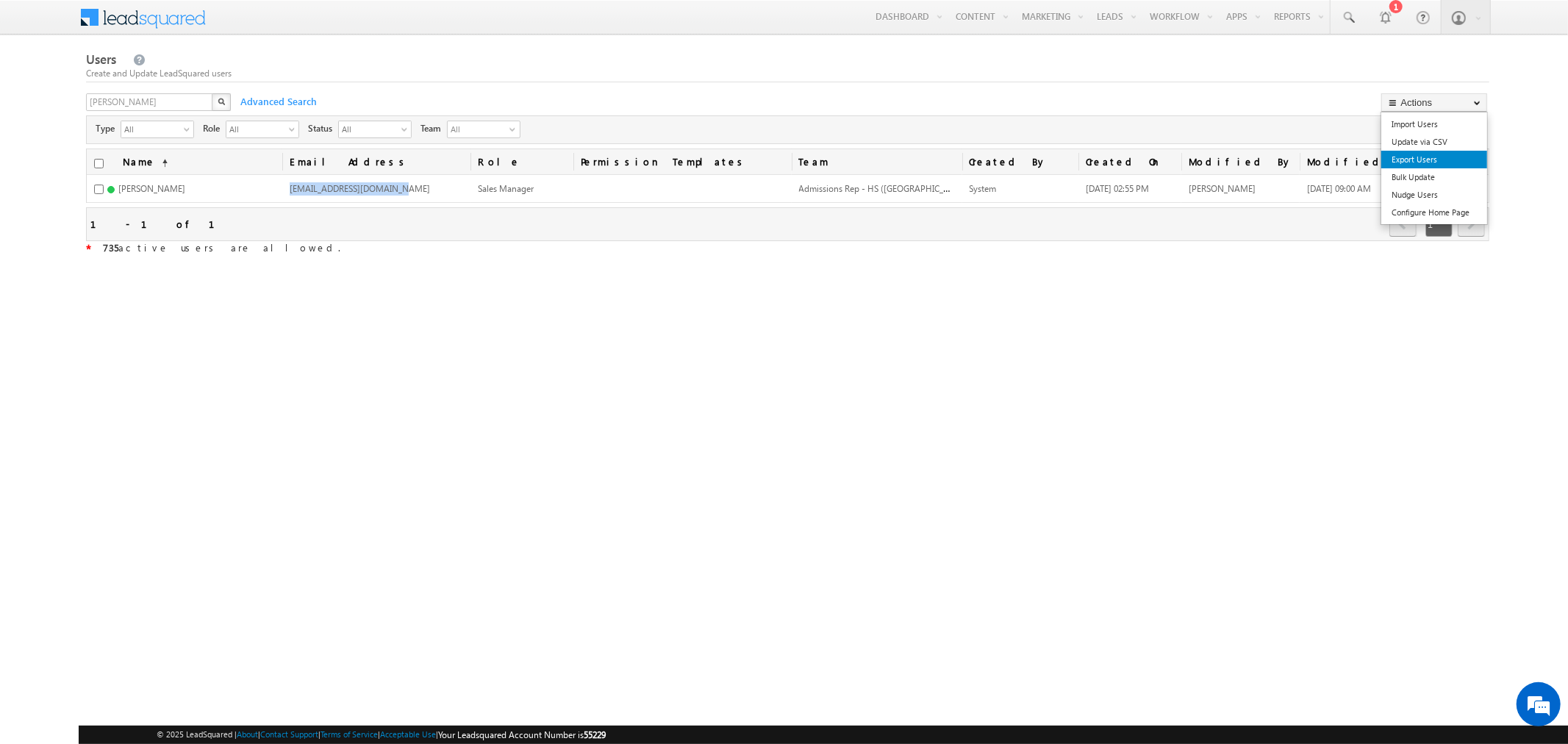
click at [1458, 157] on link "Export Users" at bounding box center [1434, 160] width 106 height 18
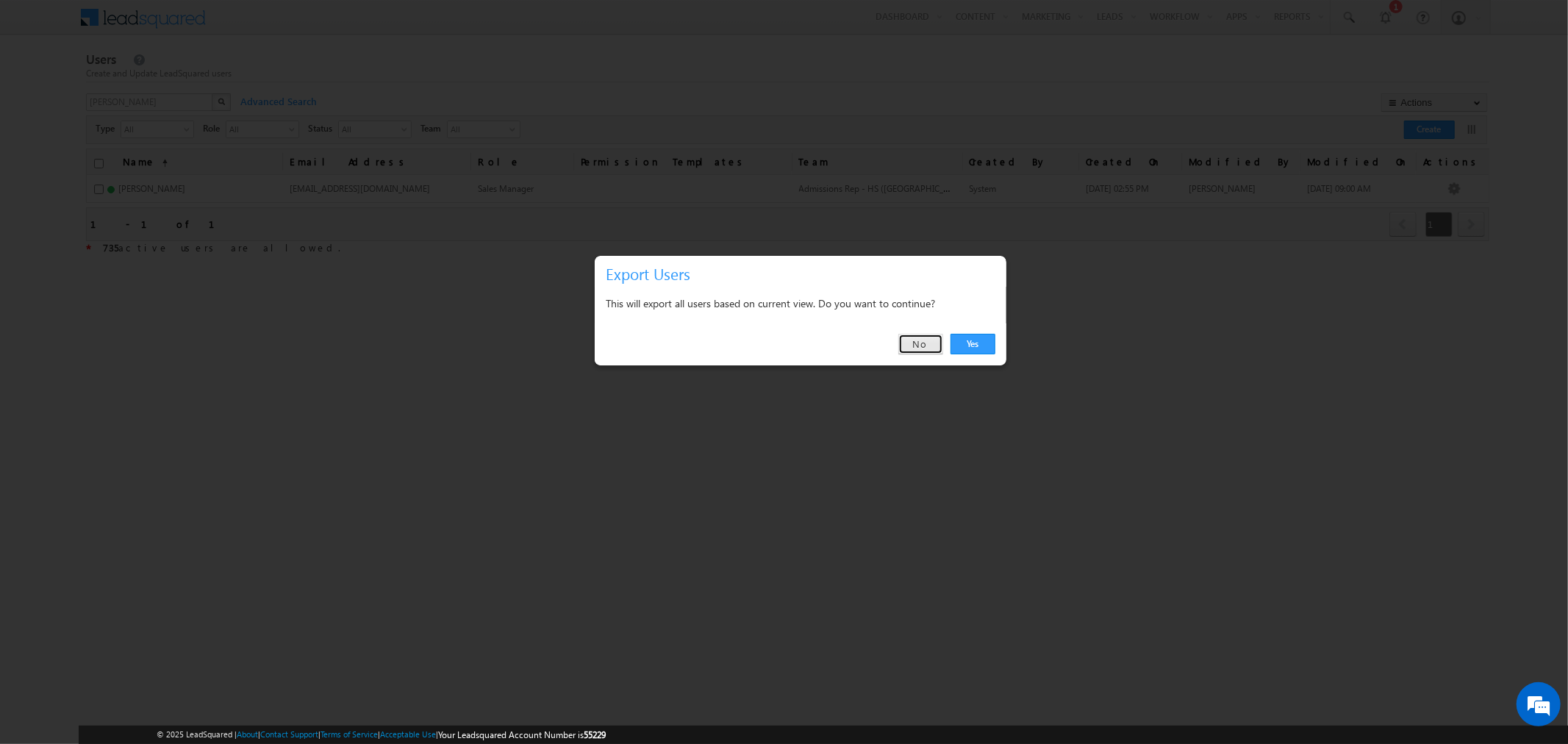
click at [930, 349] on link "No" at bounding box center [920, 343] width 45 height 20
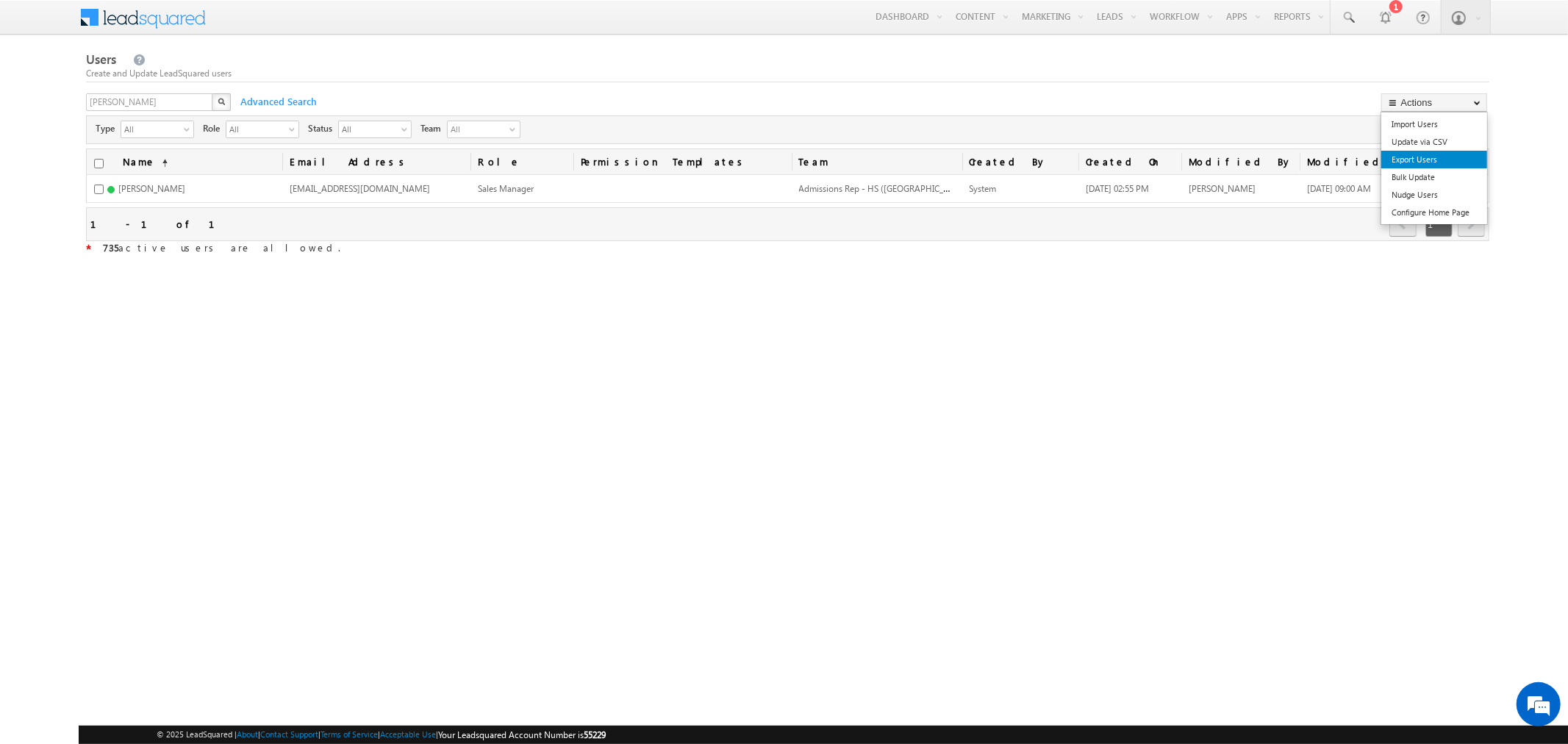
click at [1458, 153] on link "Export Users" at bounding box center [1434, 160] width 106 height 18
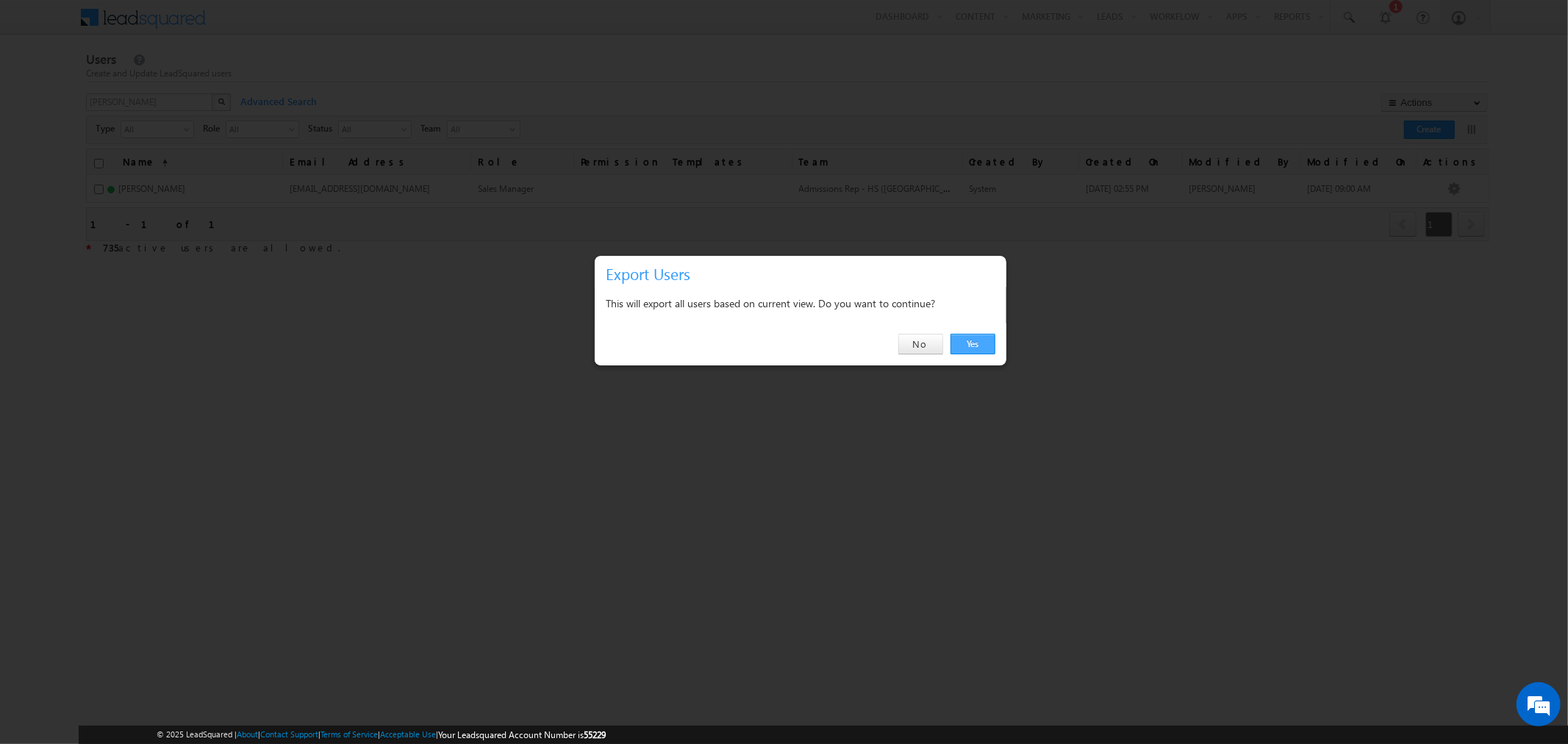
click at [983, 348] on link "Yes" at bounding box center [972, 343] width 45 height 20
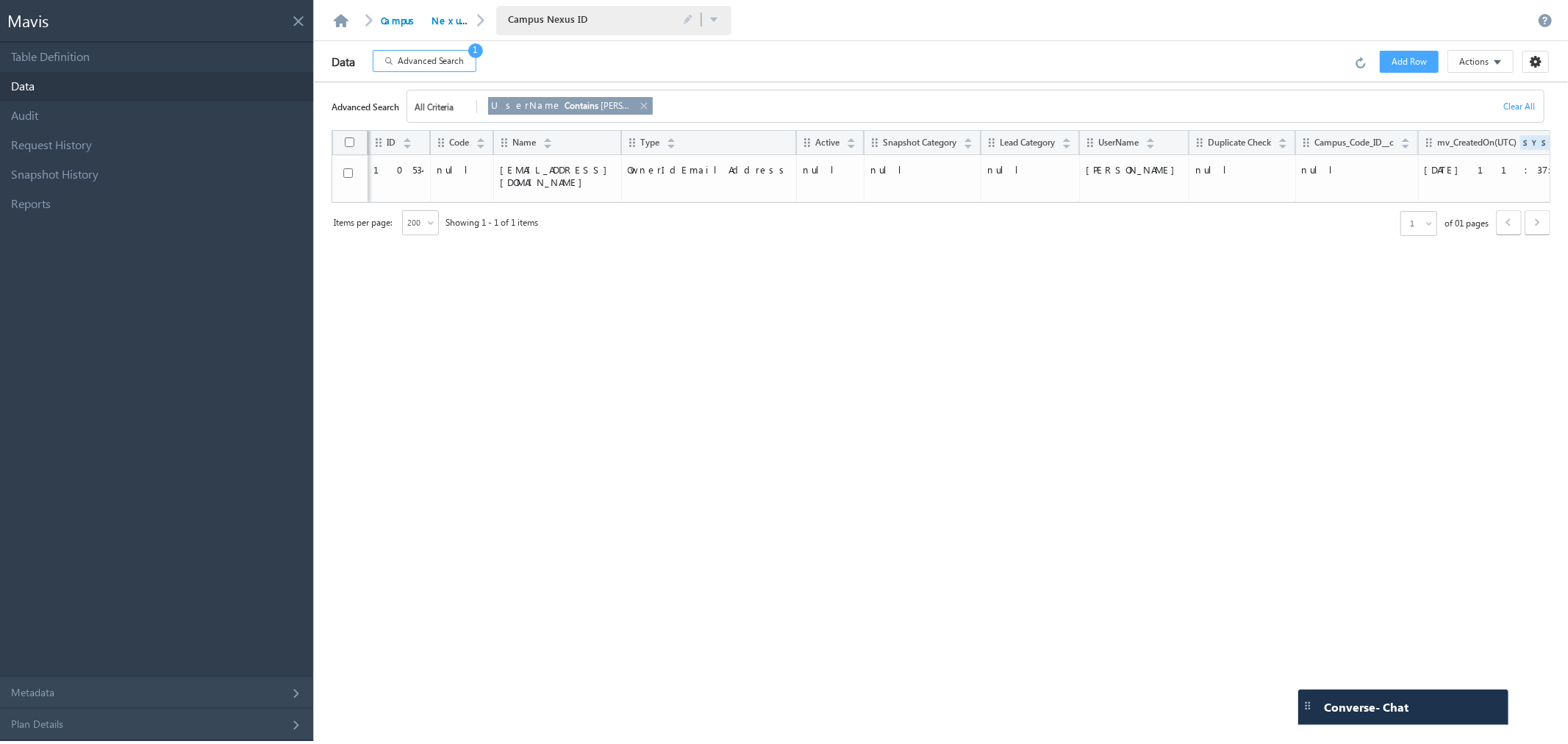
click at [637, 105] on link at bounding box center [643, 106] width 11 height 16
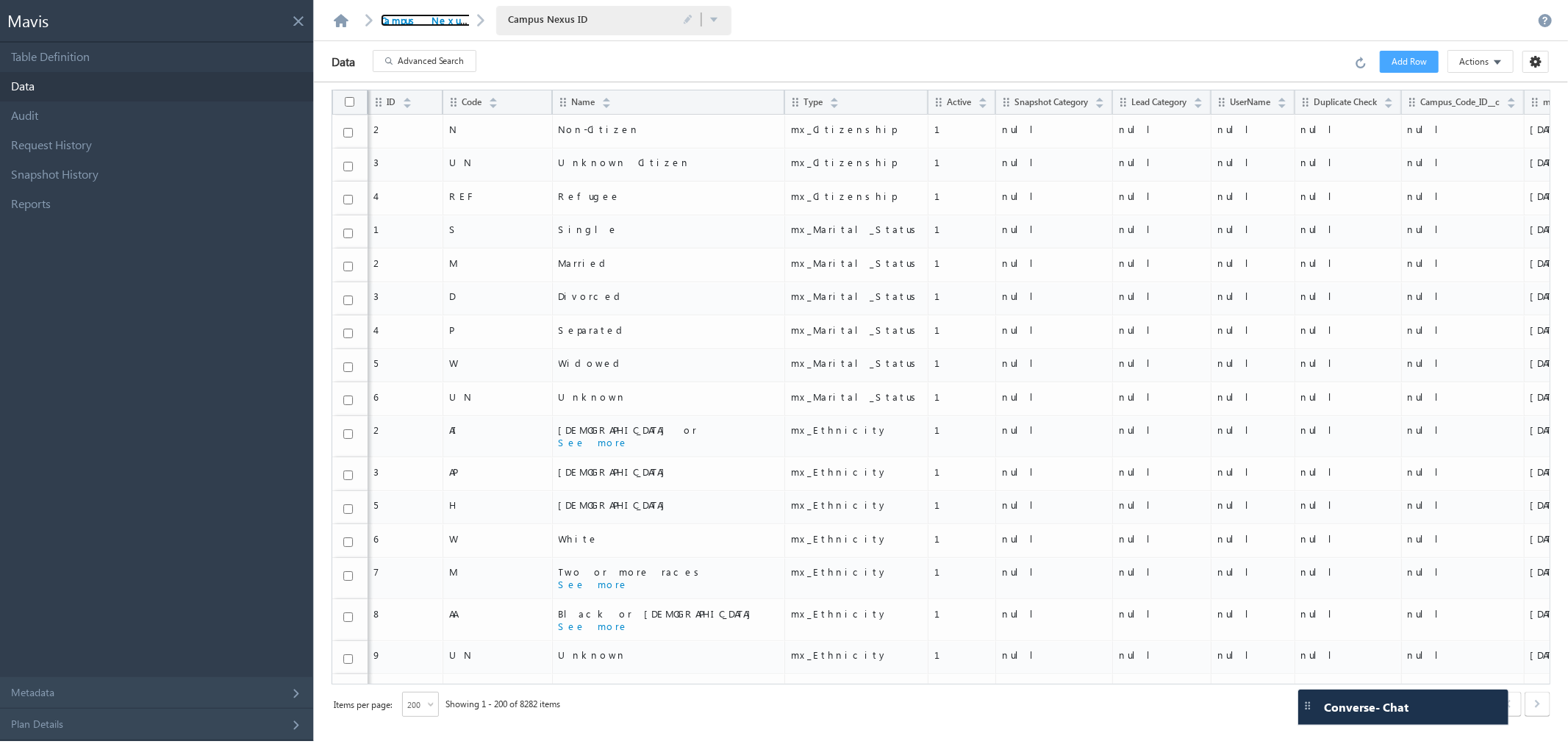
drag, startPoint x: 411, startPoint y: 24, endPoint x: 272, endPoint y: 37, distance: 139.6
click at [411, 24] on link "Campus Nexus Mapping" at bounding box center [457, 20] width 152 height 12
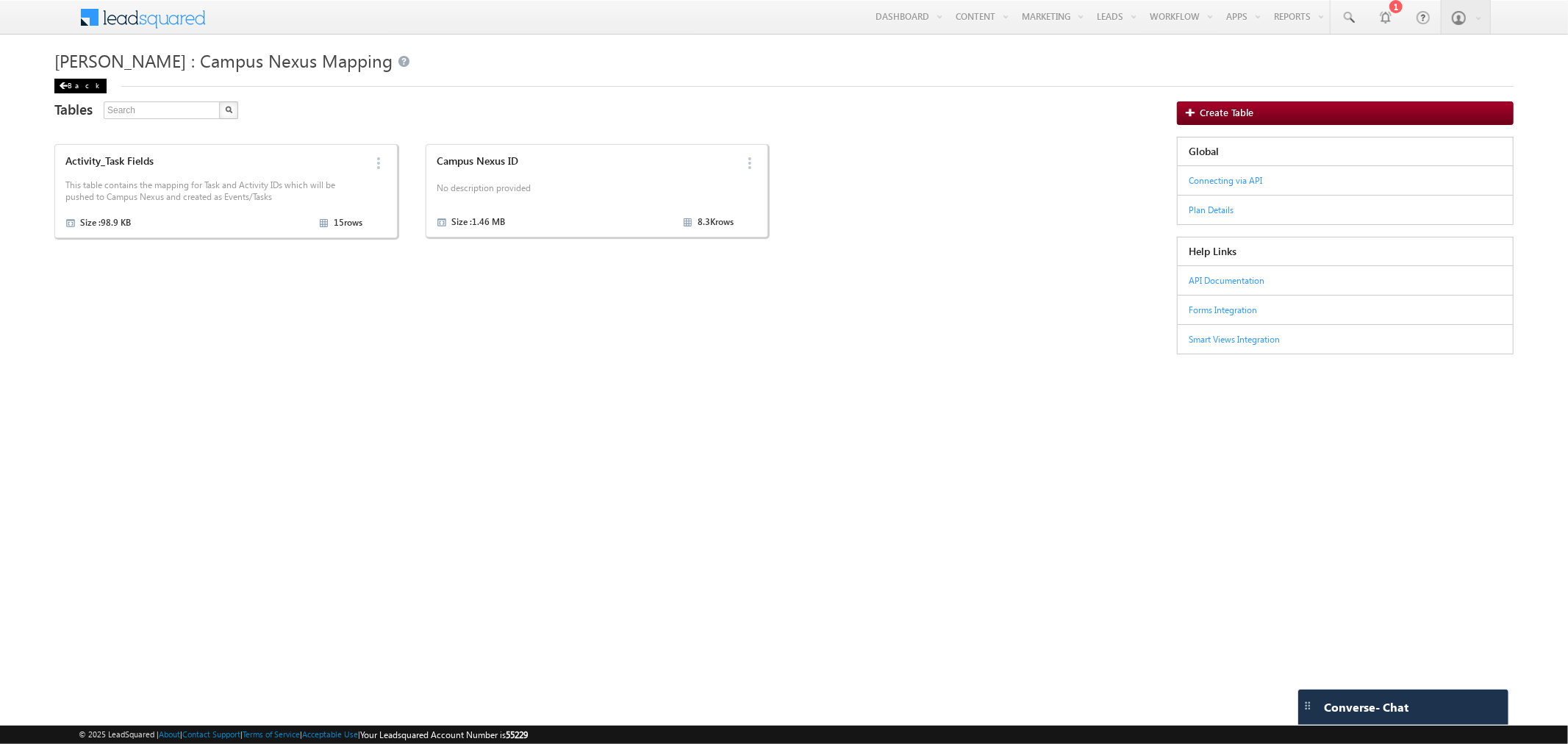
click at [72, 89] on div "Back" at bounding box center [81, 86] width 52 height 15
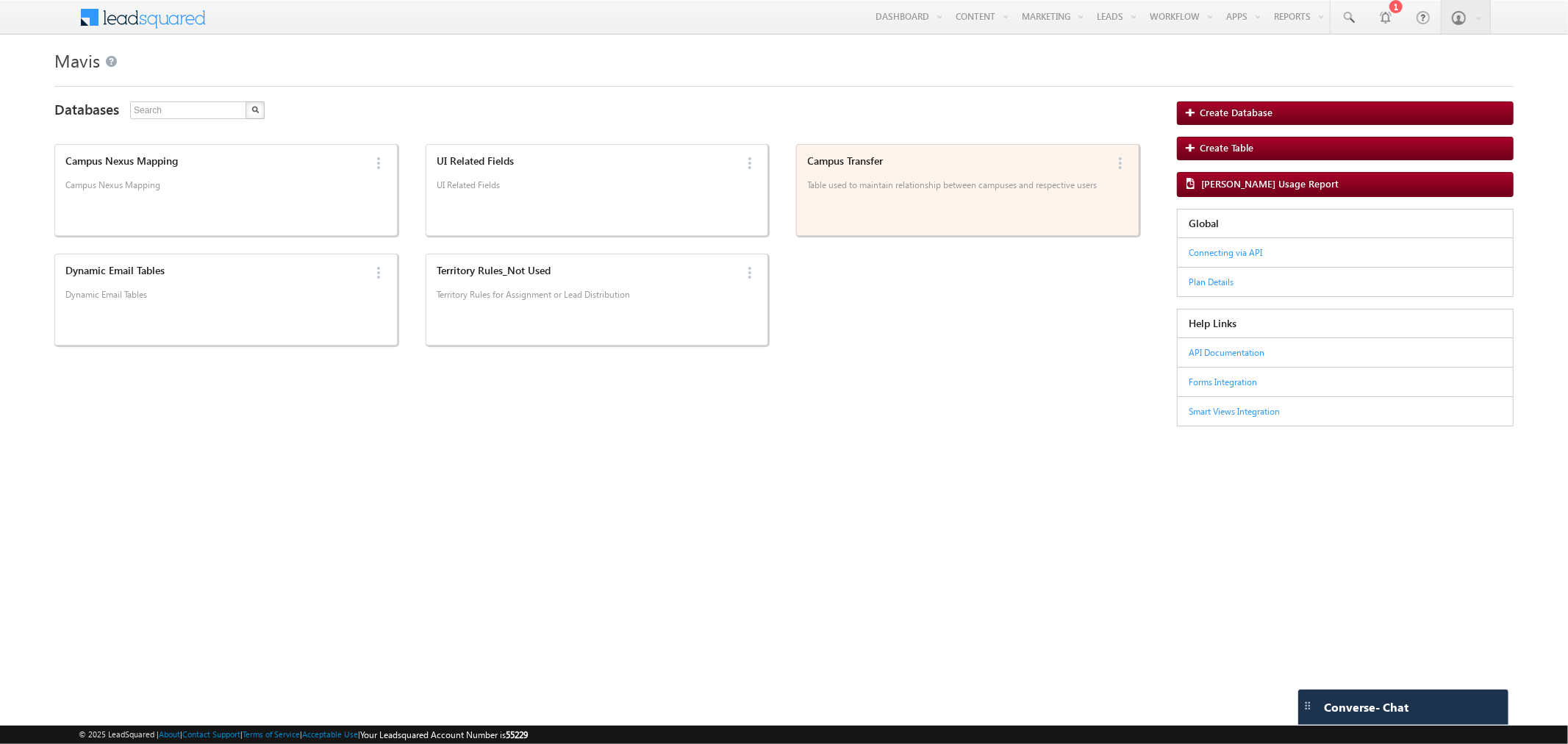
click at [1017, 189] on p "Table used to maintain relationship between campuses and respective users" at bounding box center [956, 190] width 297 height 22
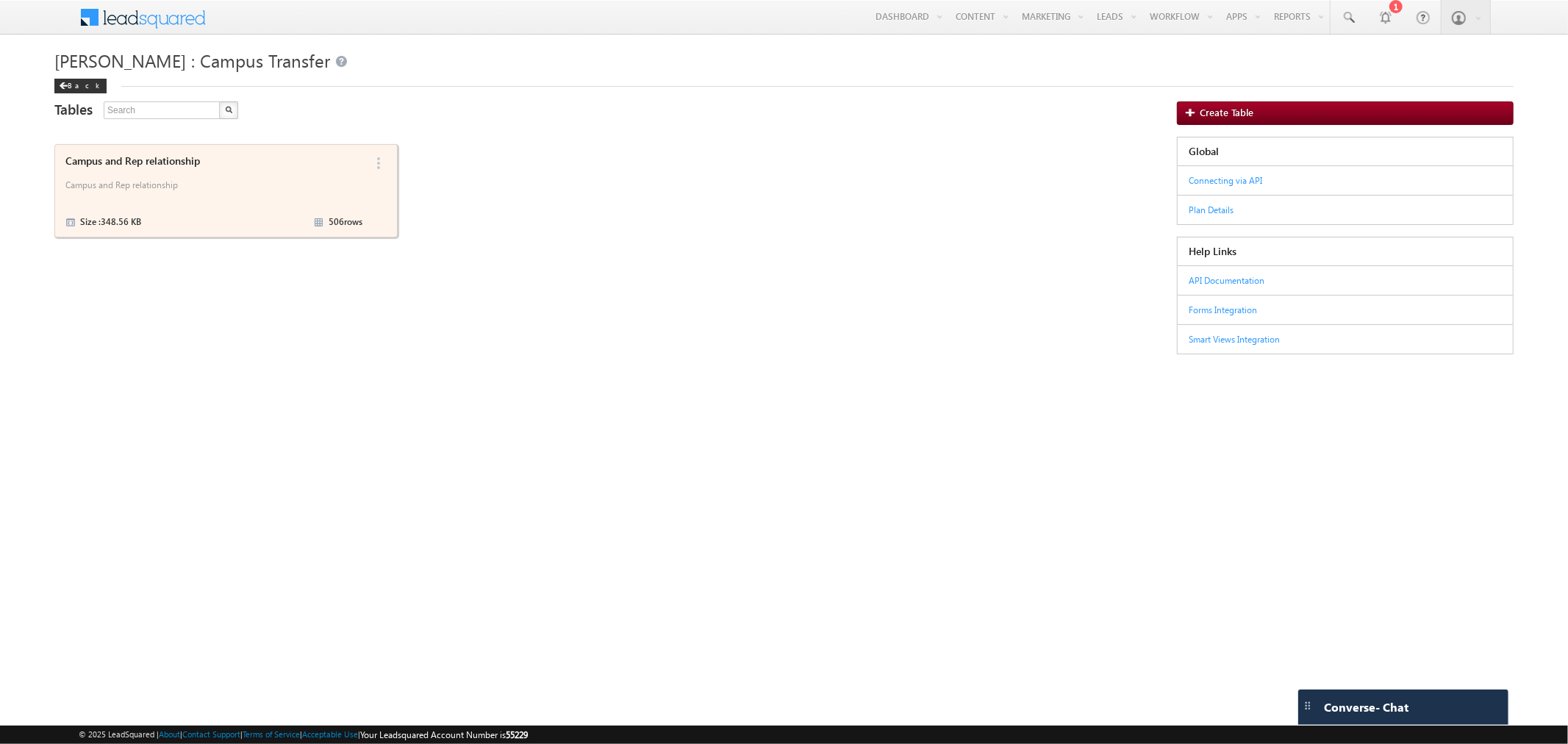
click at [182, 206] on div "Campus and Rep relationship Campus and Rep relationship Size : 348.56 KB 506 ro…" at bounding box center [211, 191] width 301 height 80
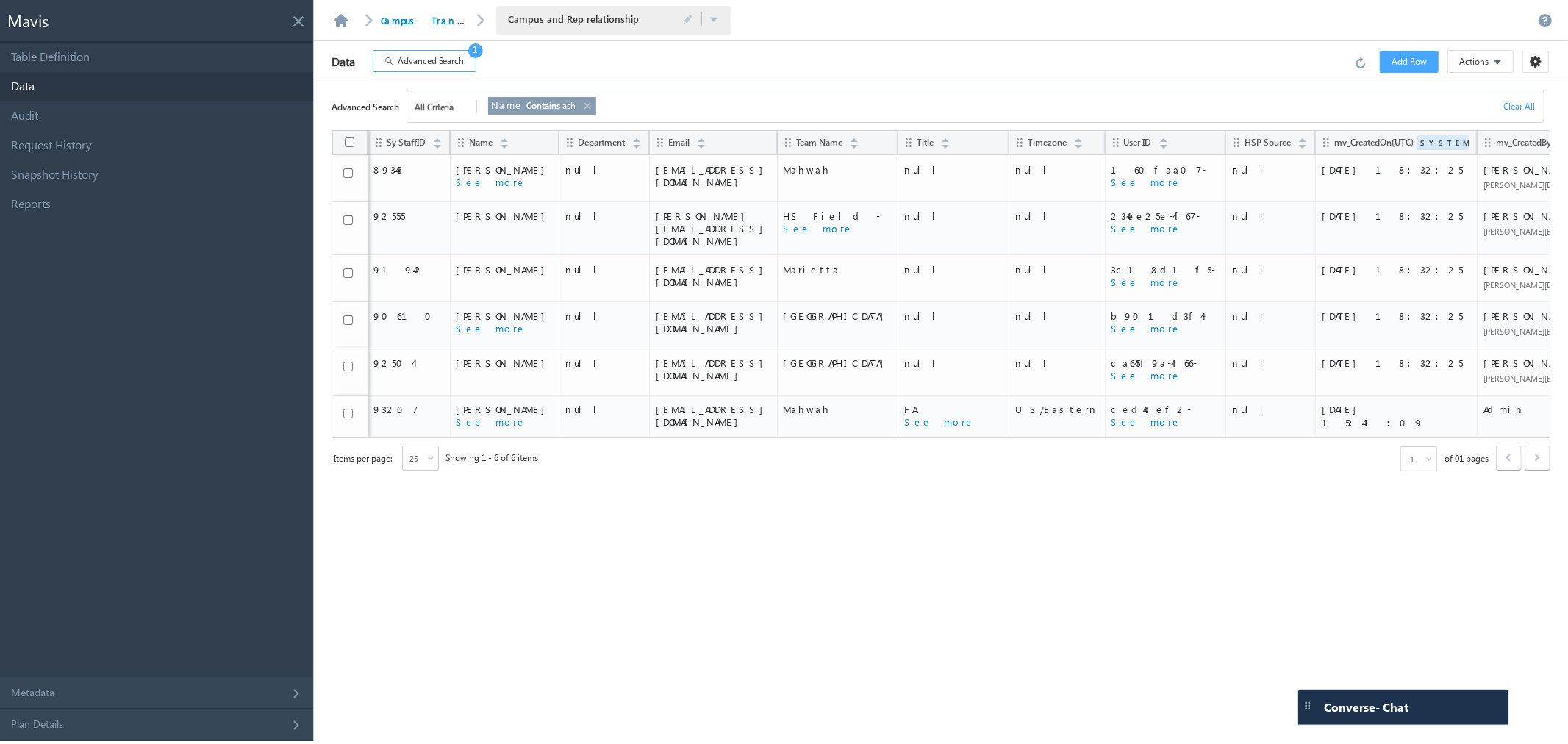
click at [450, 64] on span "Advanced Search" at bounding box center [431, 61] width 67 height 13
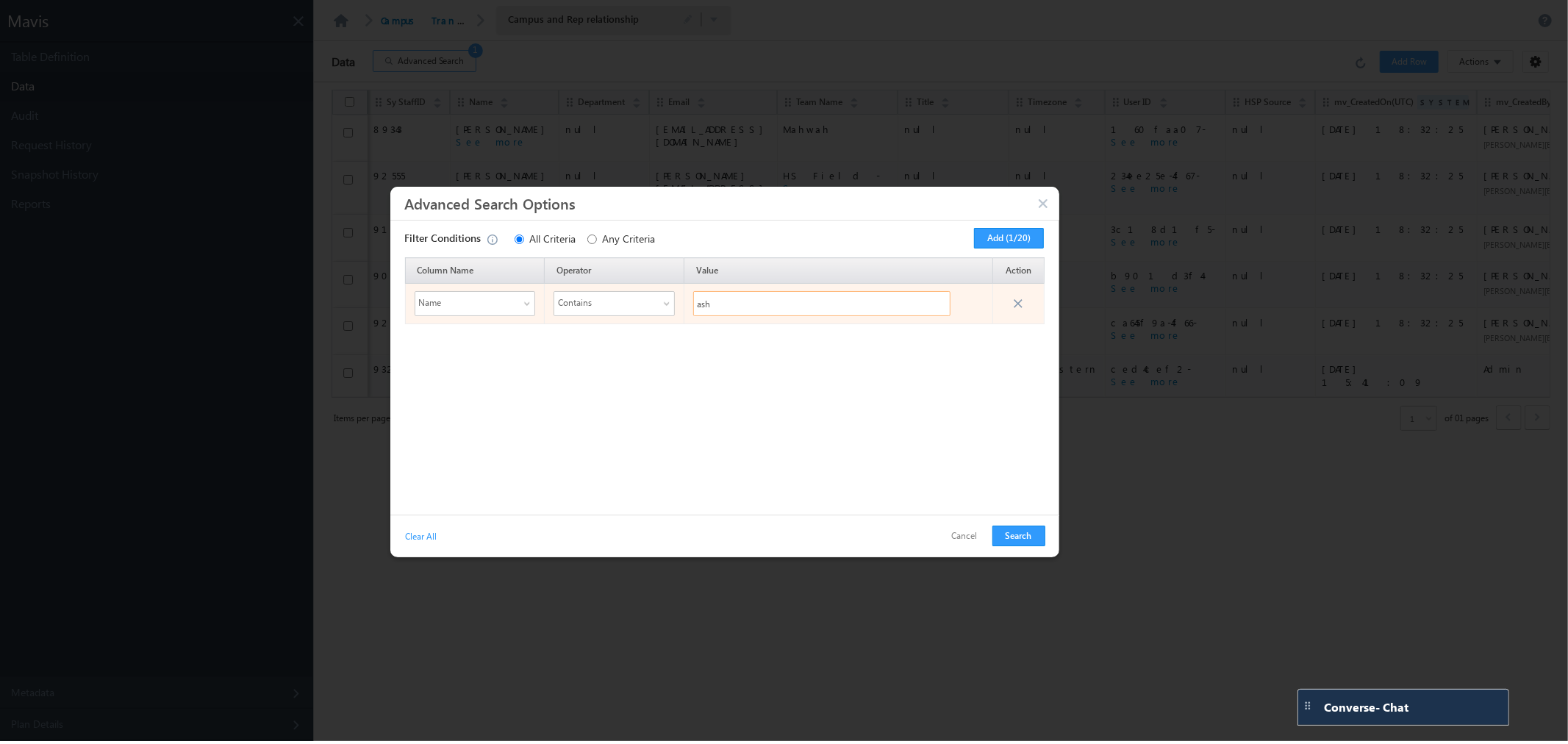
click at [769, 299] on input "ash" at bounding box center [822, 303] width 257 height 25
type input "[PERSON_NAME]"
click at [1026, 534] on button "Search" at bounding box center [1018, 535] width 53 height 20
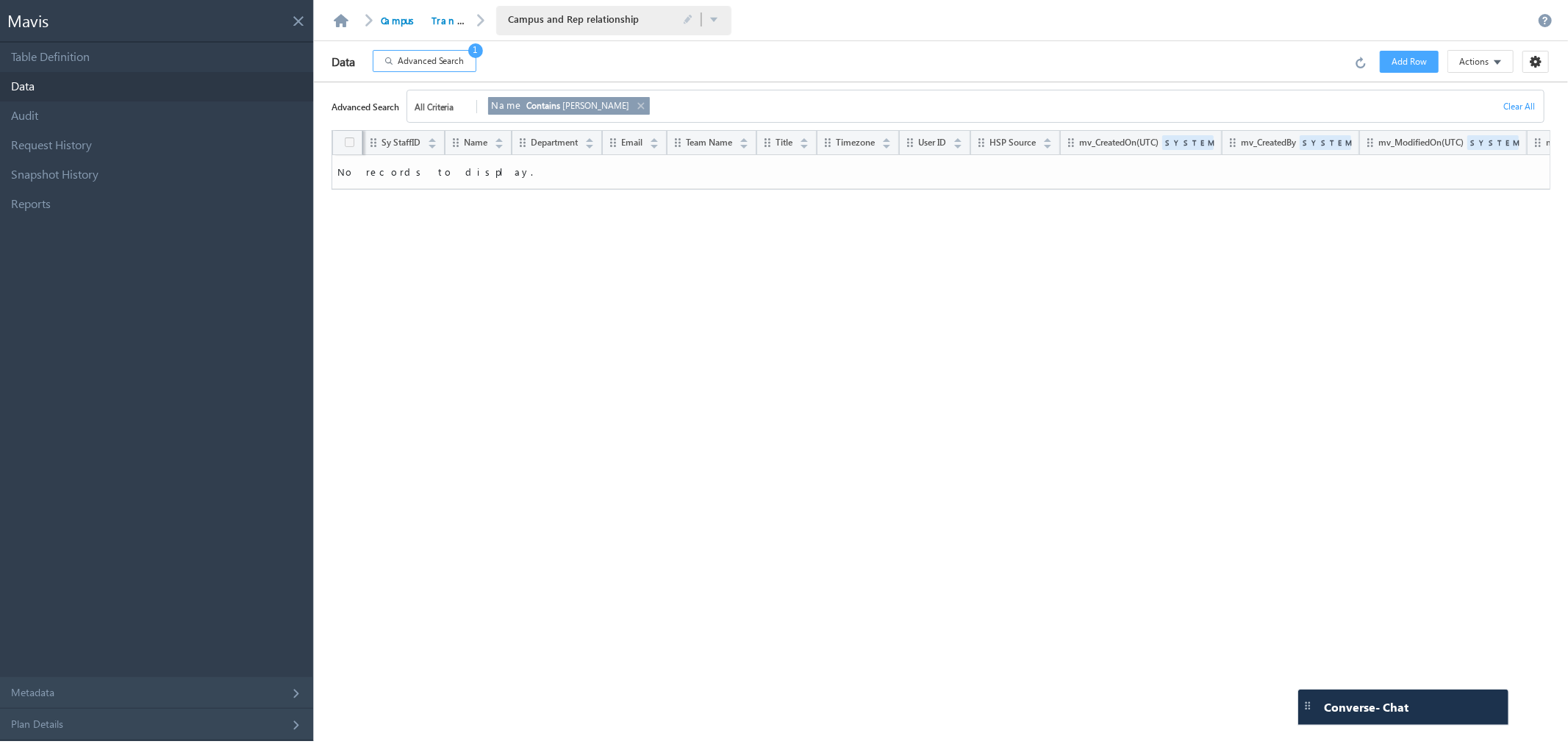
click at [634, 104] on link at bounding box center [640, 106] width 11 height 16
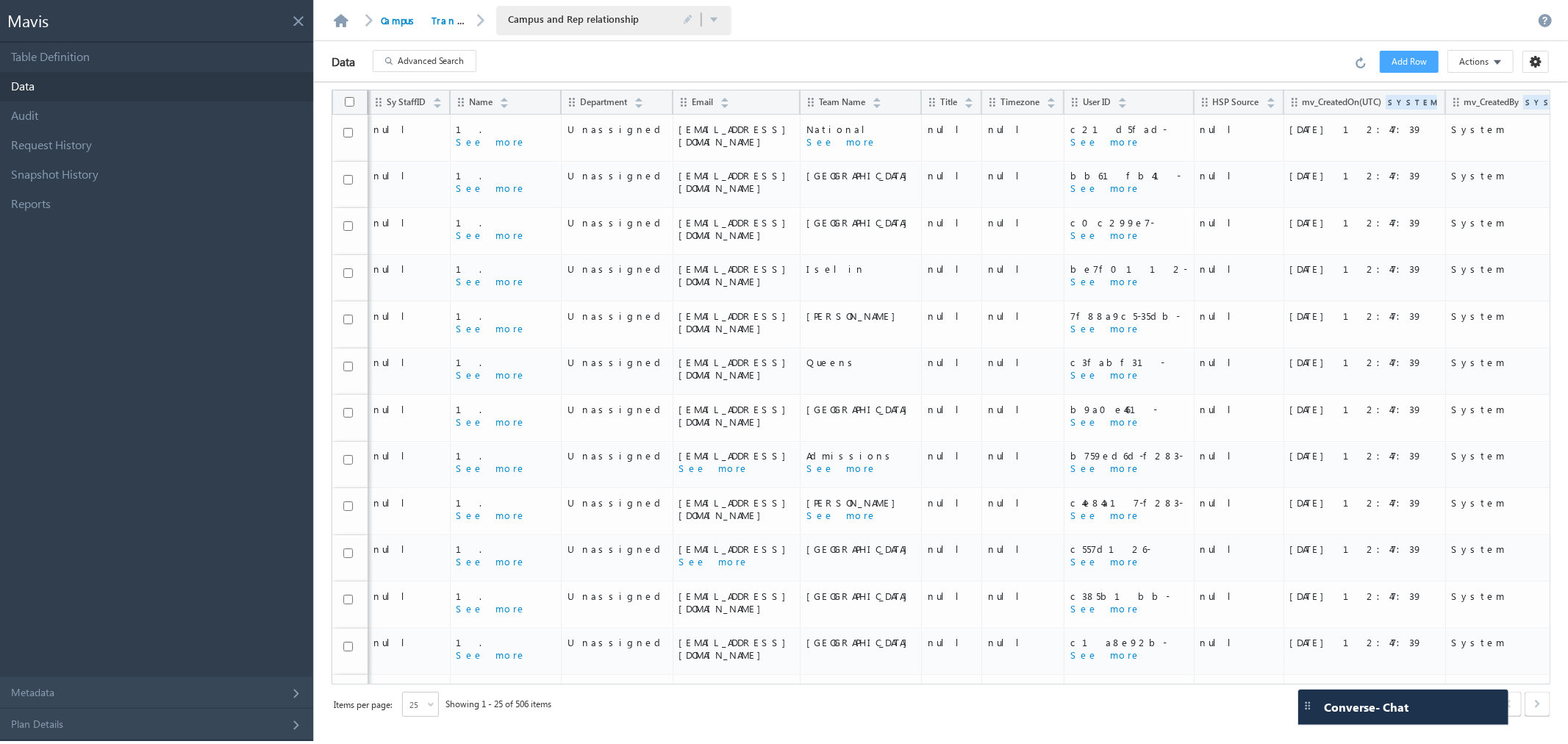
click at [412, 56] on span "Advanced Search" at bounding box center [431, 61] width 67 height 13
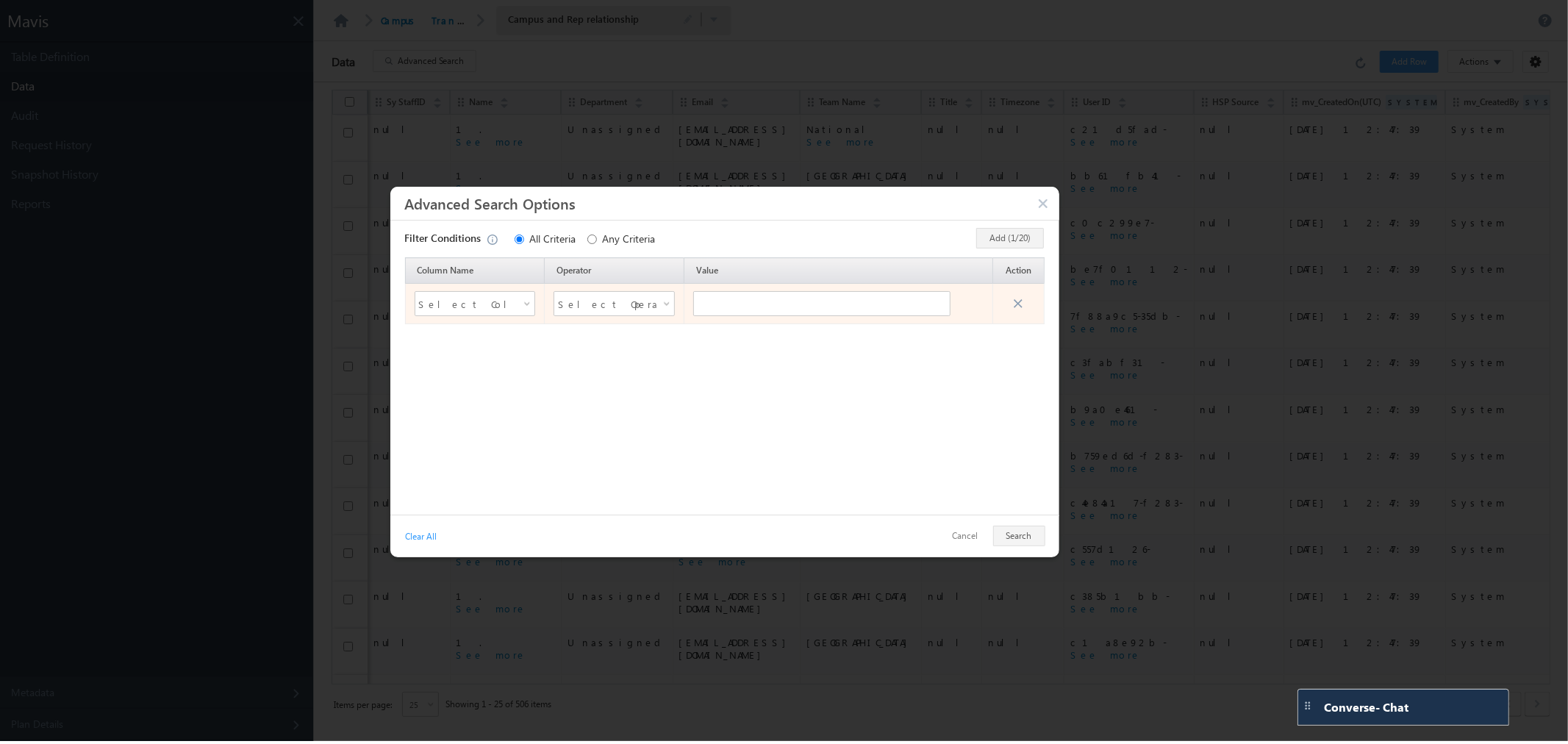
click at [524, 307] on span at bounding box center [529, 306] width 11 height 11
click at [487, 376] on li "Department" at bounding box center [474, 385] width 120 height 18
click at [498, 306] on span "Department" at bounding box center [466, 303] width 101 height 20
click at [468, 373] on li "Name" at bounding box center [474, 368] width 120 height 18
click at [649, 294] on span "Select Operator" at bounding box center [605, 303] width 94 height 22
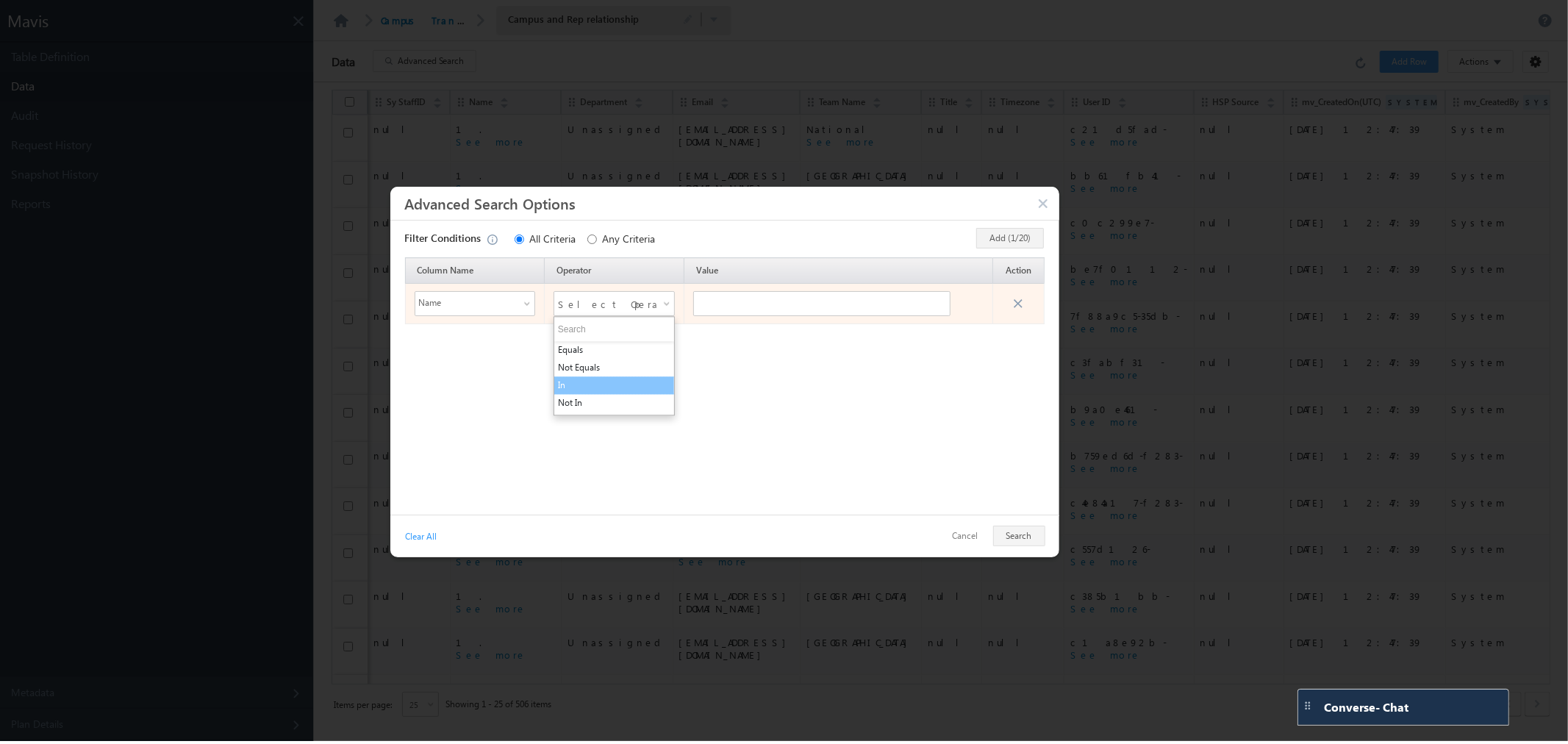
scroll to position [86, 0]
click at [611, 404] on li "Contains" at bounding box center [613, 405] width 120 height 18
click at [731, 313] on input "text" at bounding box center [822, 303] width 257 height 25
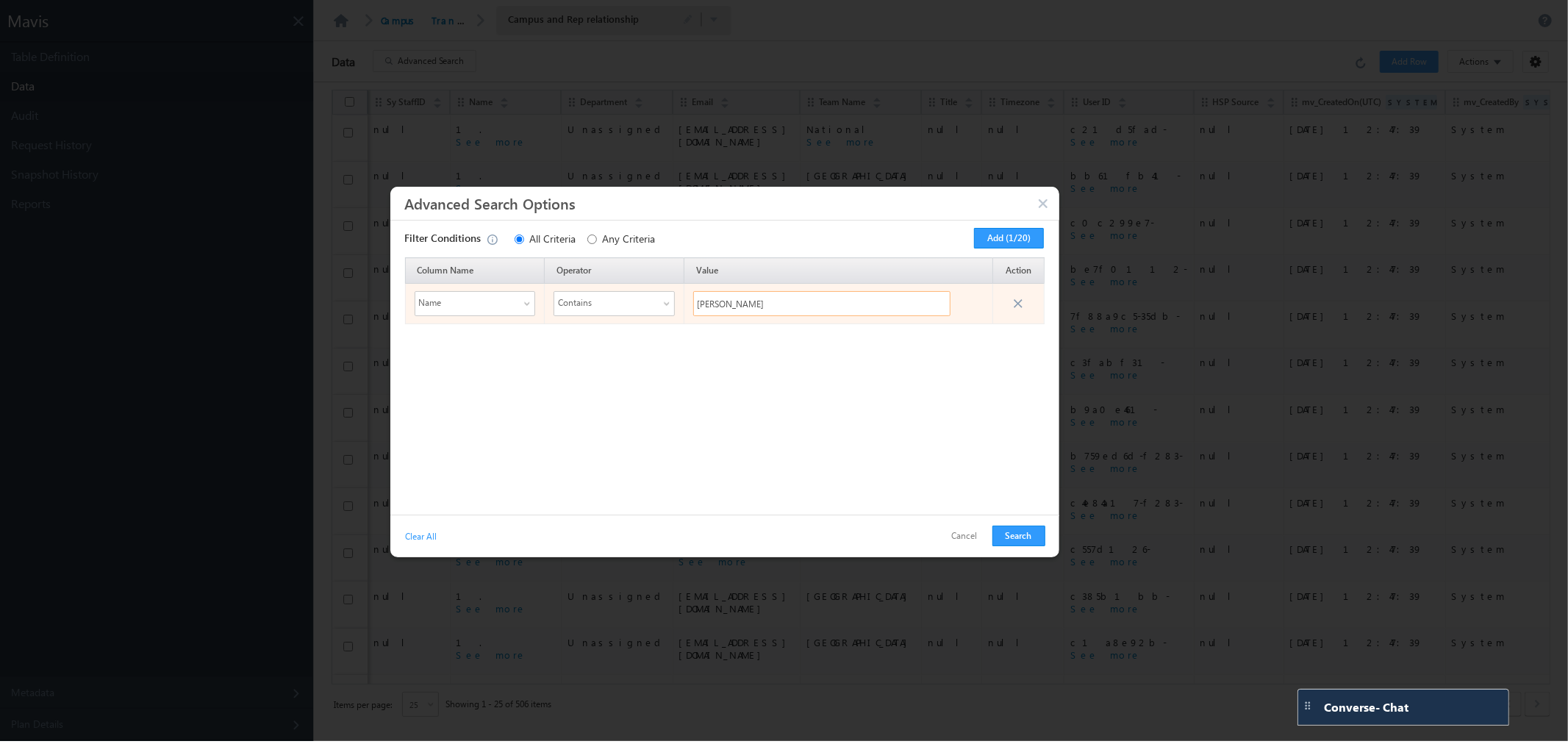
type input "[PERSON_NAME]"
click at [1021, 544] on button "Search" at bounding box center [1018, 535] width 53 height 20
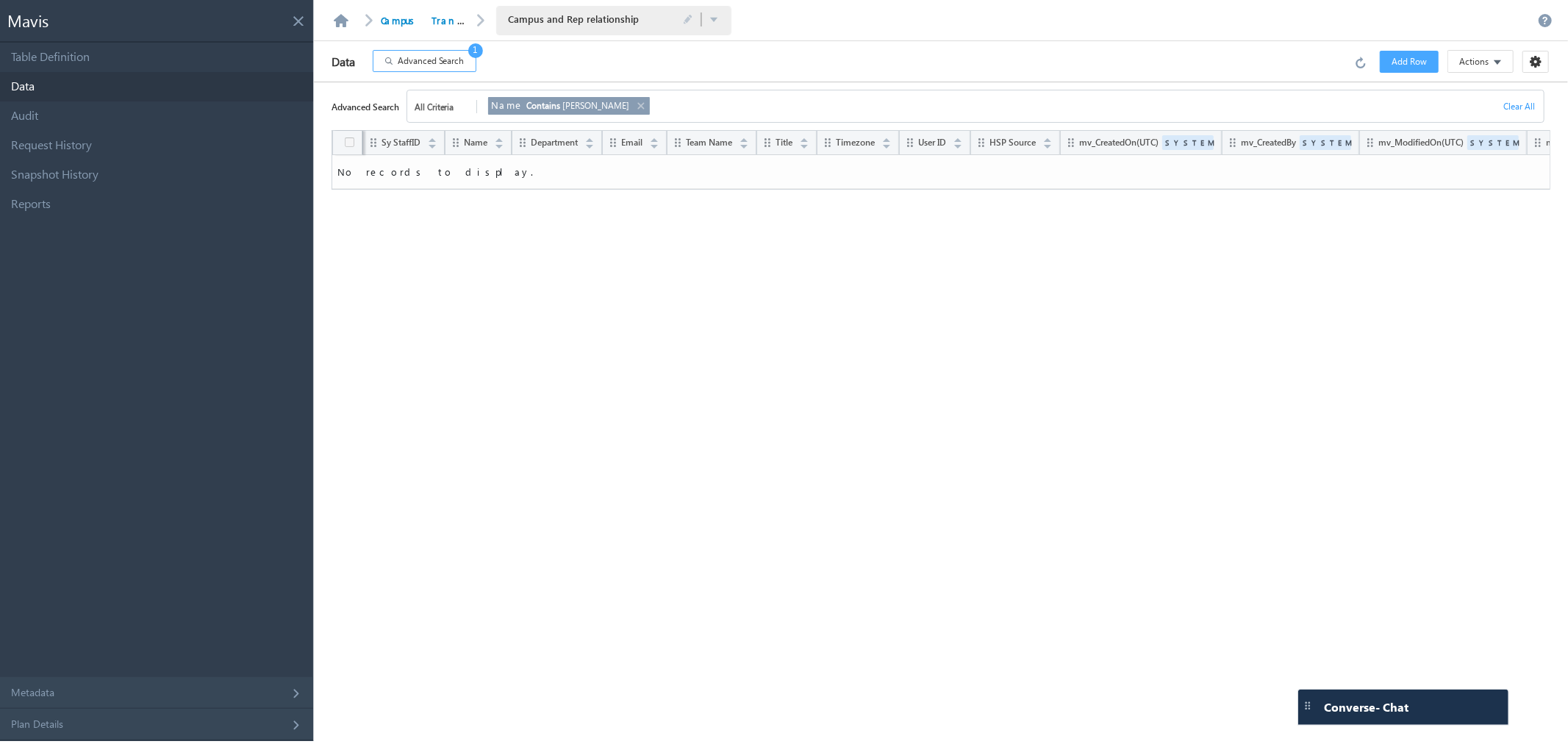
click at [634, 103] on link at bounding box center [640, 106] width 11 height 16
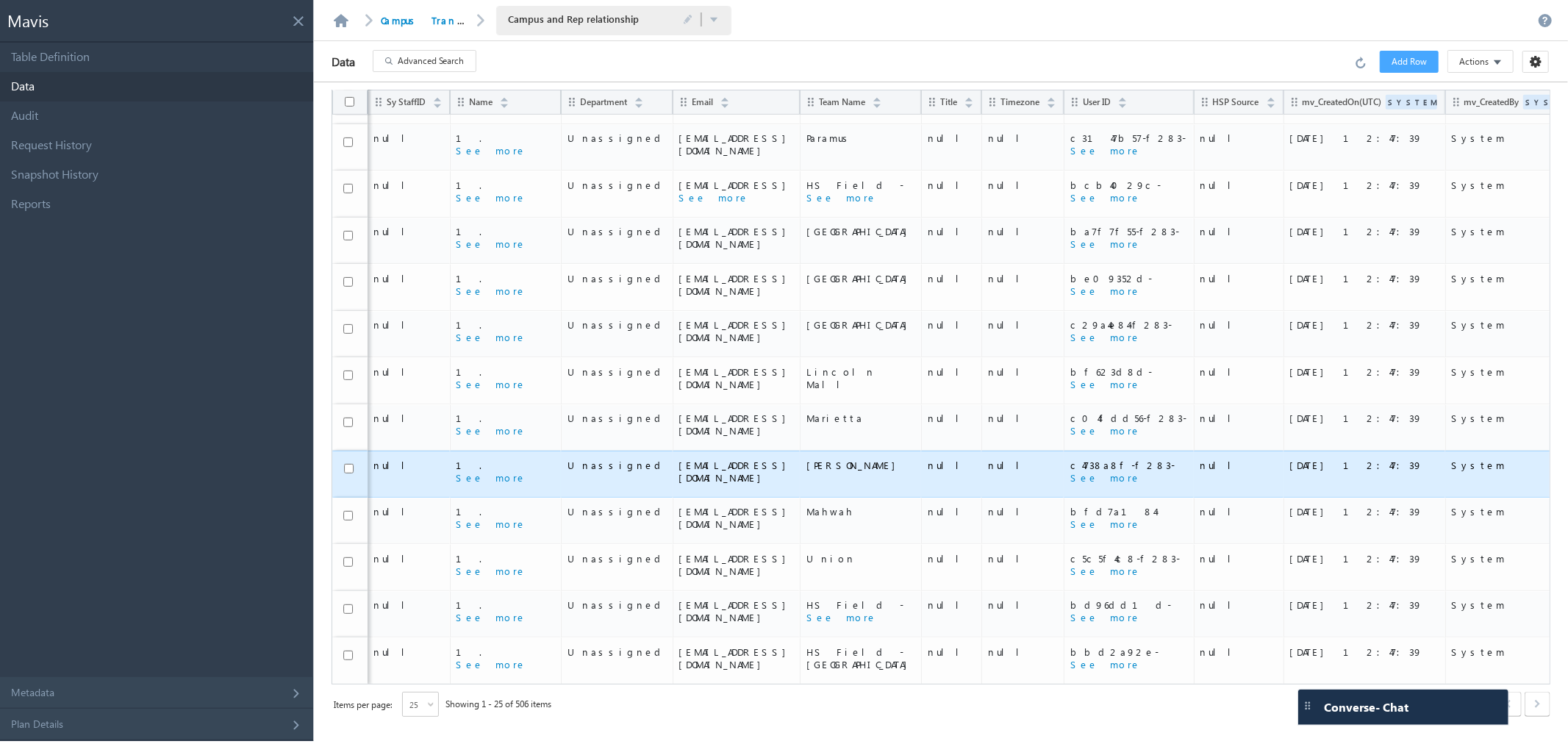
scroll to position [0, 0]
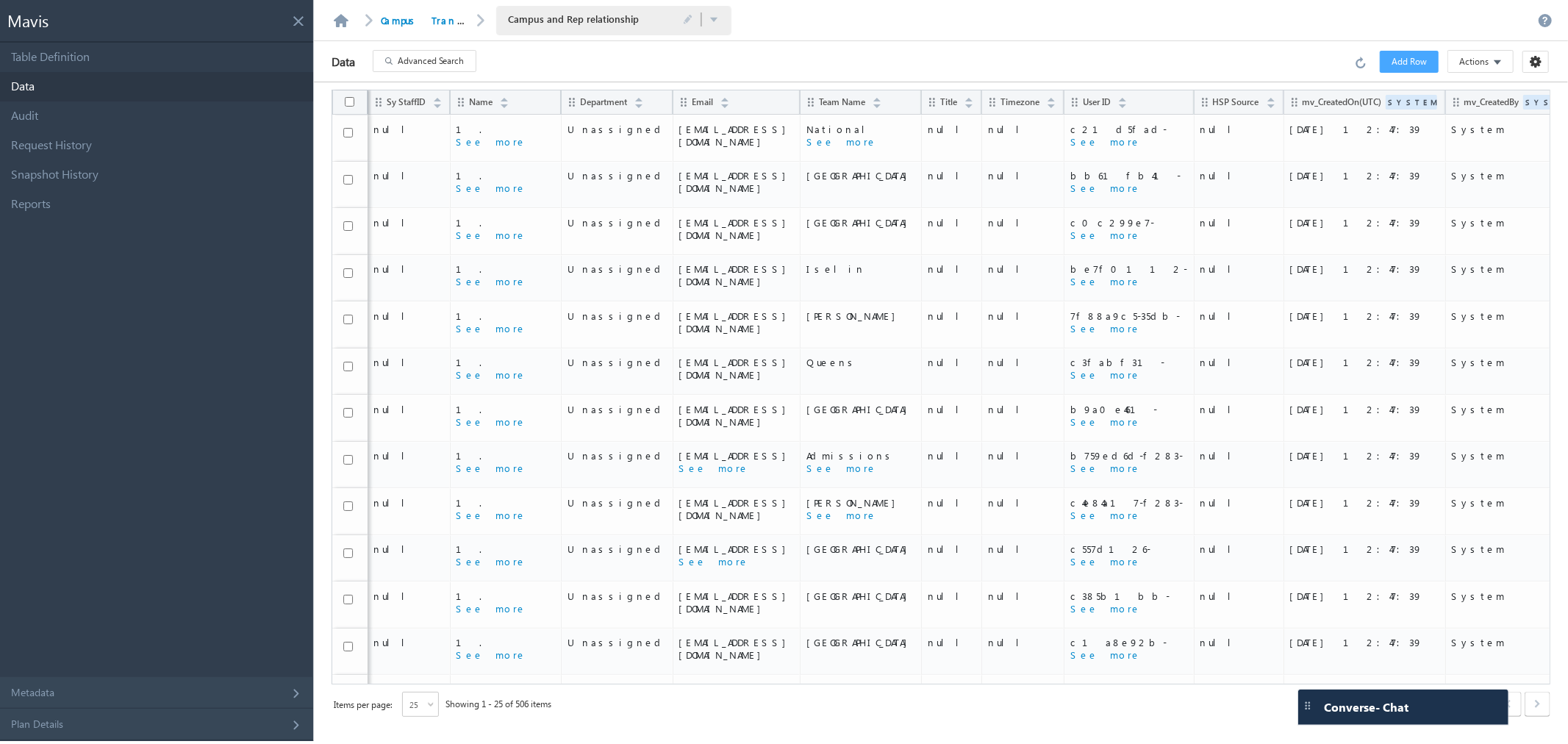
click at [420, 693] on div "25" at bounding box center [420, 704] width 37 height 25
click at [422, 684] on li "200" at bounding box center [421, 683] width 35 height 15
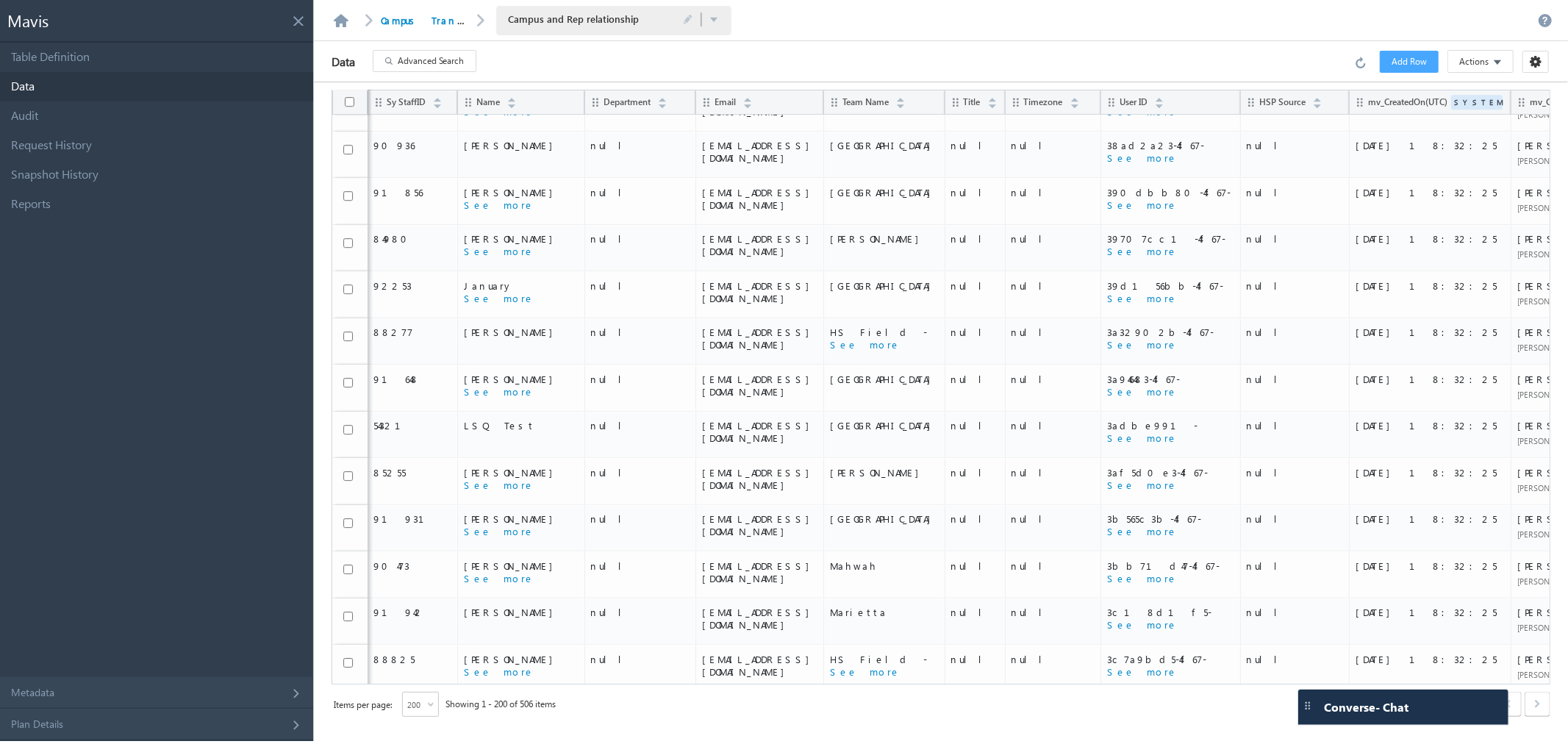
scroll to position [8487, 0]
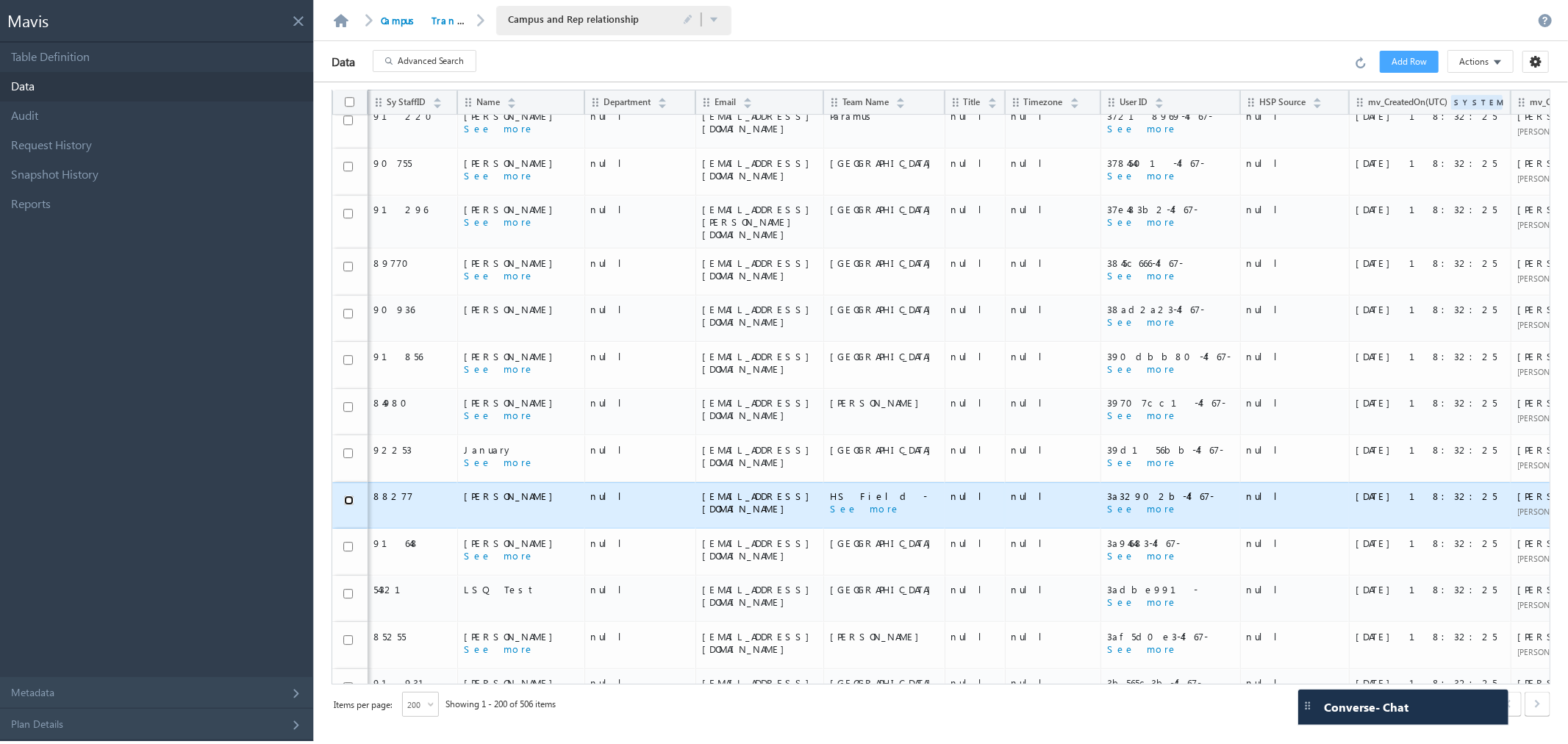
click at [348, 495] on input "checkbox" at bounding box center [349, 500] width 10 height 10
checkbox input "true"
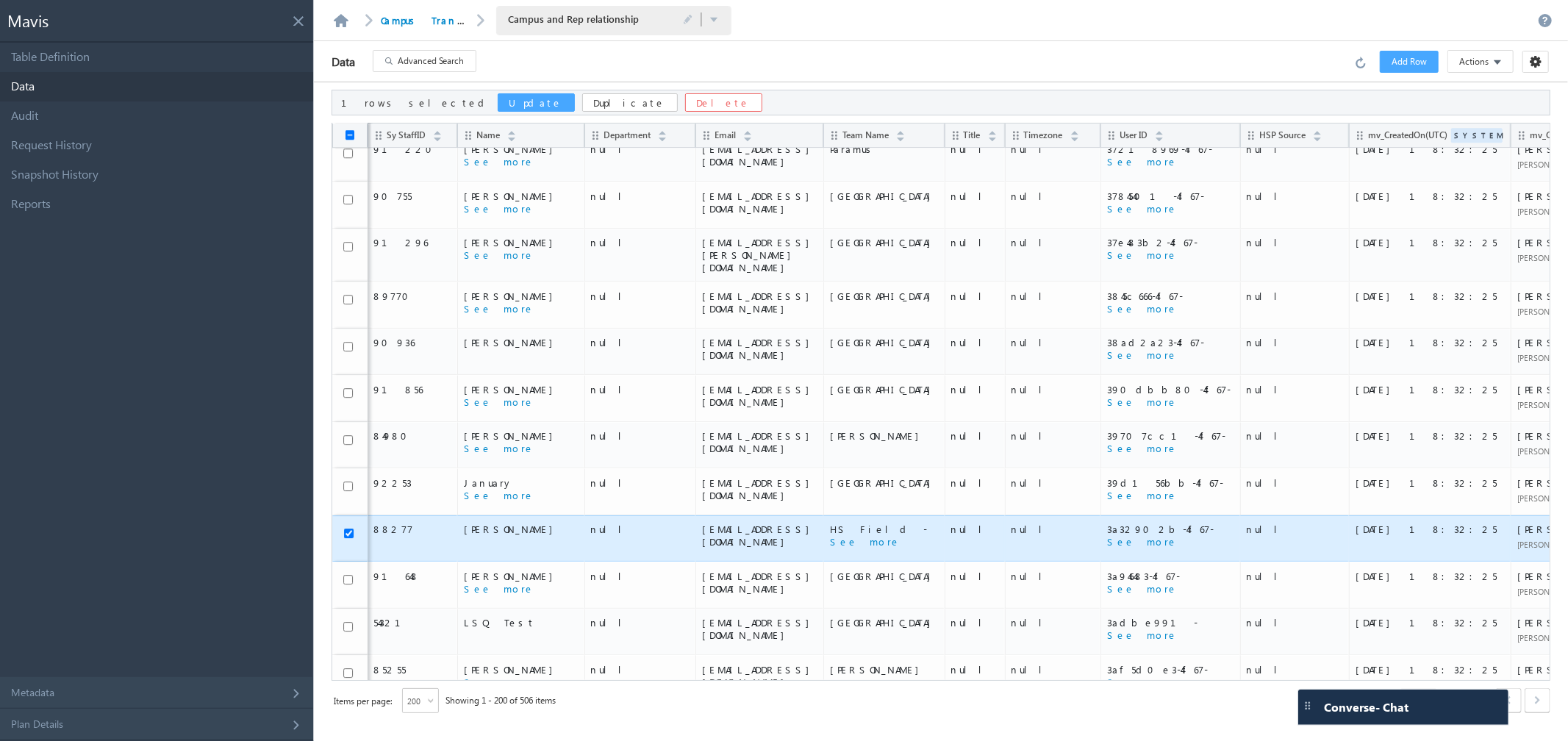
click at [582, 104] on button "Duplicate" at bounding box center [629, 102] width 95 height 19
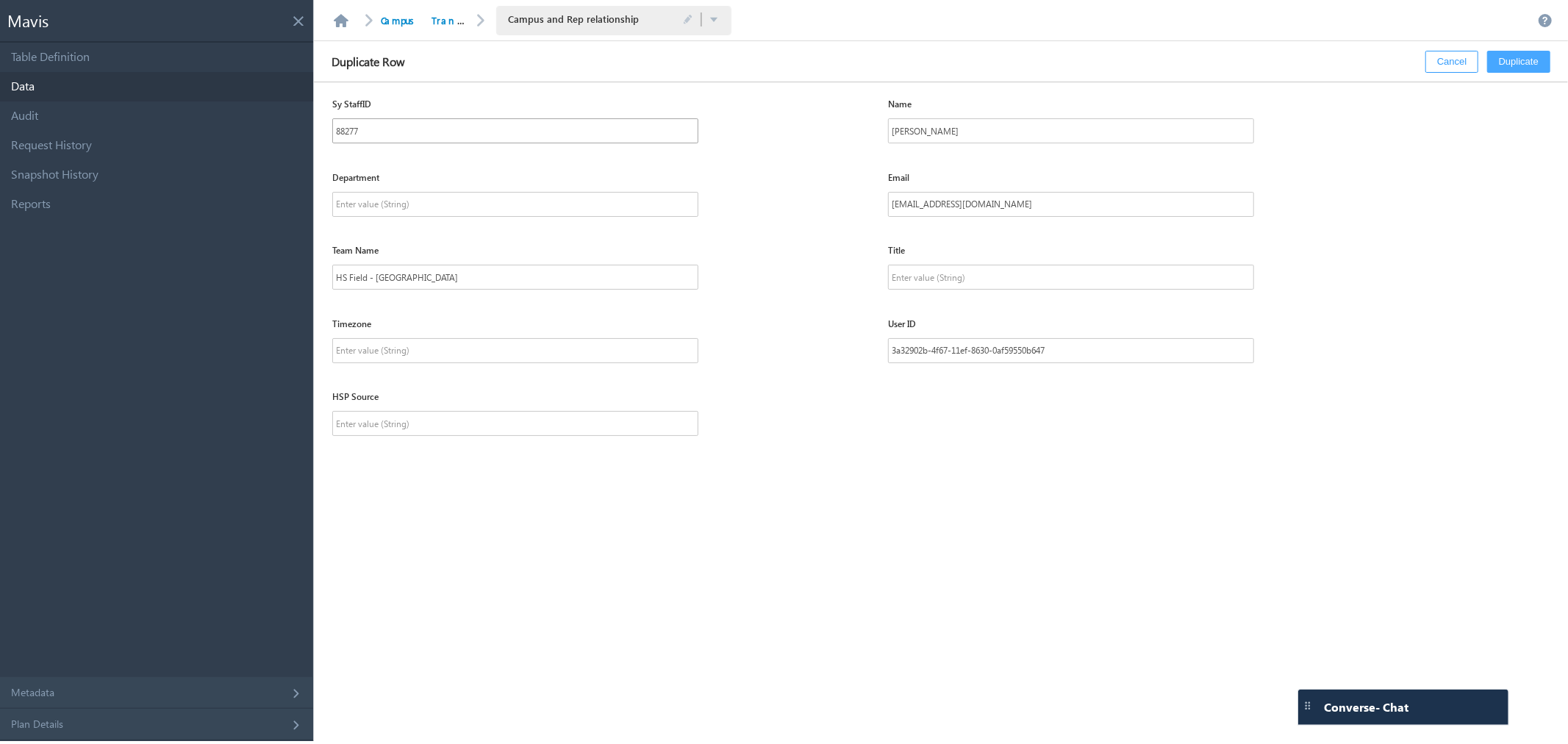
drag, startPoint x: 437, startPoint y: 144, endPoint x: 436, endPoint y: 131, distance: 13.0
click at [437, 144] on div "Sy StaffID 88277 Name [PERSON_NAME]" at bounding box center [950, 131] width 1235 height 73
click at [436, 131] on input "88277" at bounding box center [515, 131] width 366 height 25
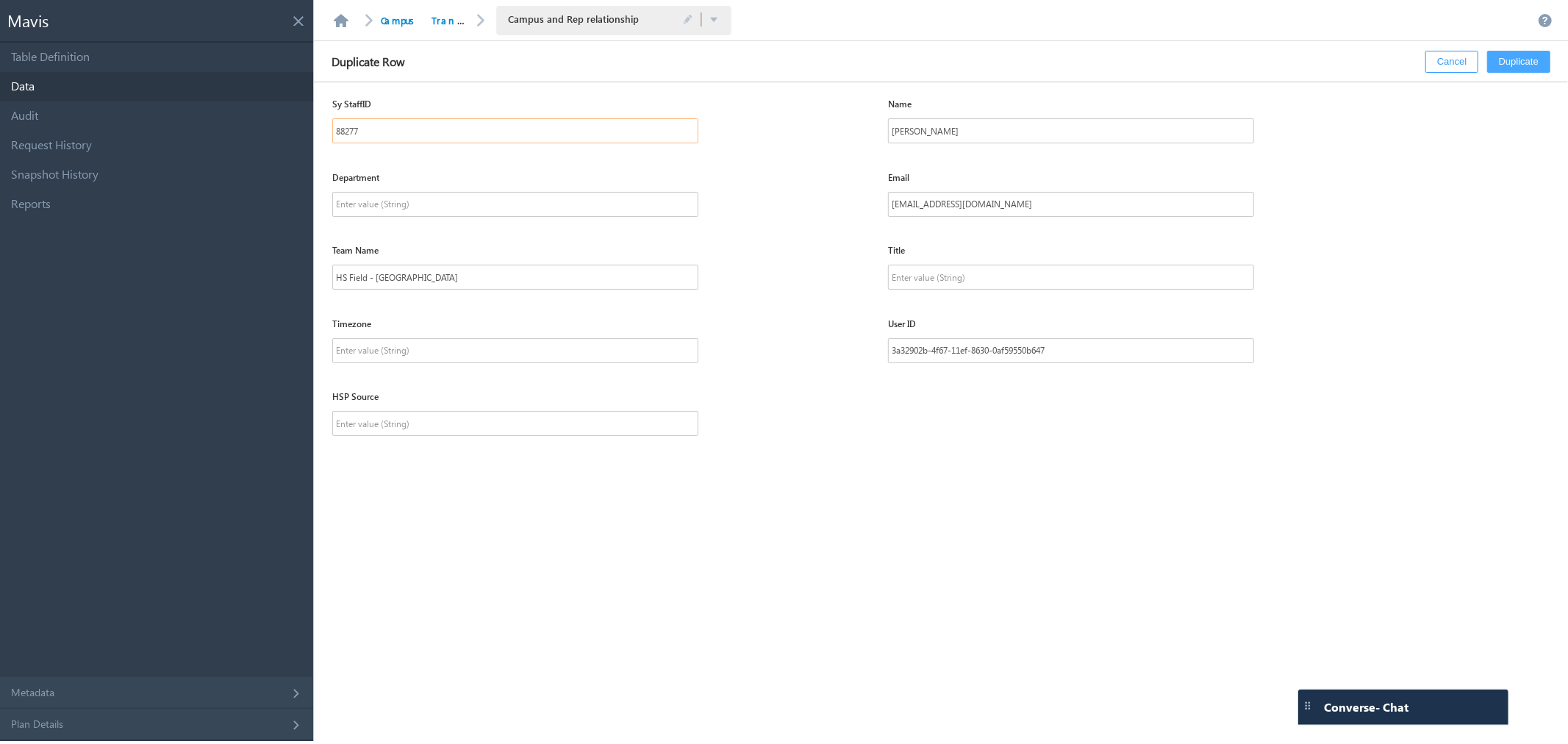
paste input "text"
click at [487, 143] on input "text" at bounding box center [515, 131] width 366 height 25
paste input "10534"
type input "10534"
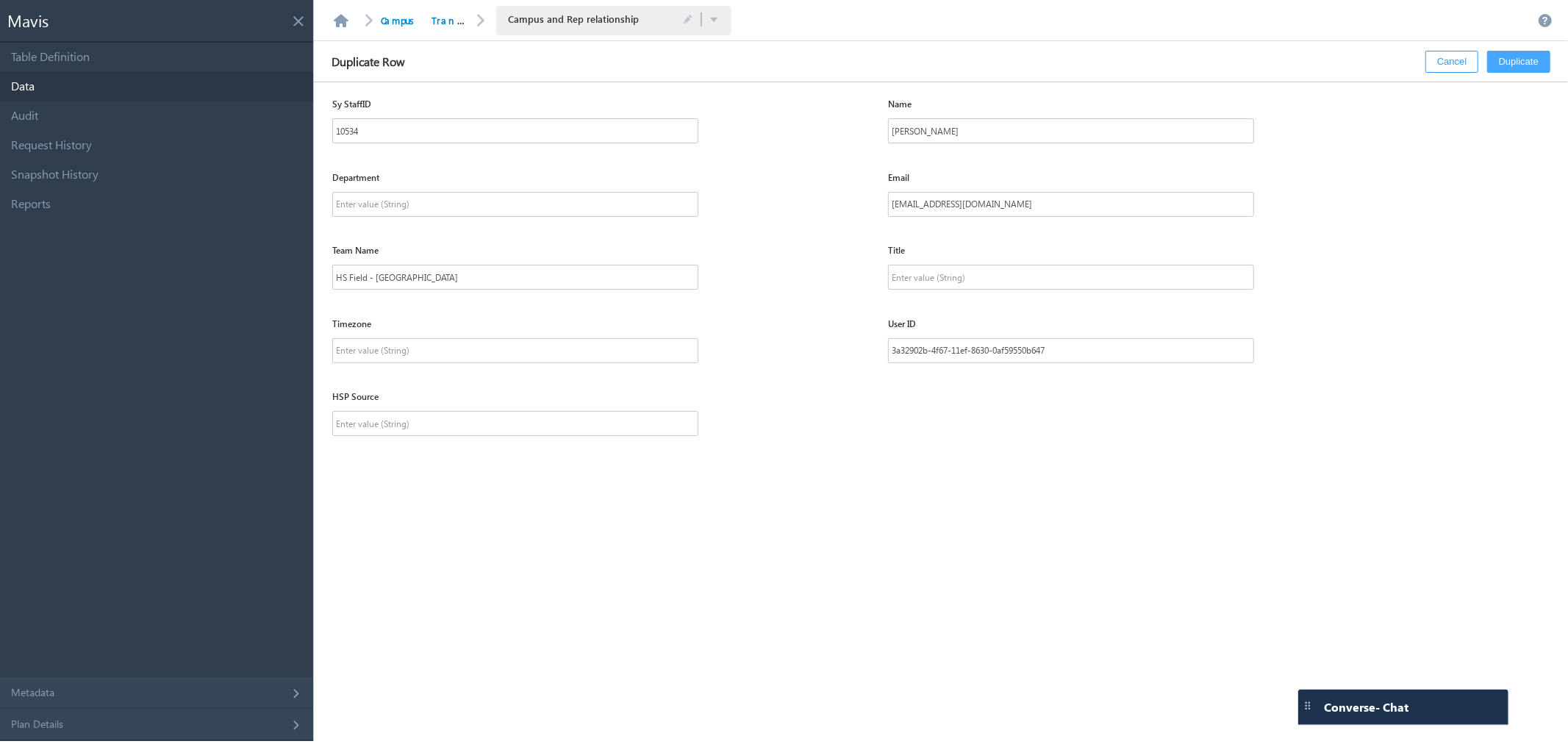
click at [768, 224] on div "Department Email [EMAIL_ADDRESS][DOMAIN_NAME]" at bounding box center [950, 204] width 1235 height 73
click at [975, 140] on input "[PERSON_NAME]" at bounding box center [1070, 131] width 366 height 25
type input "[PERSON_NAME]"
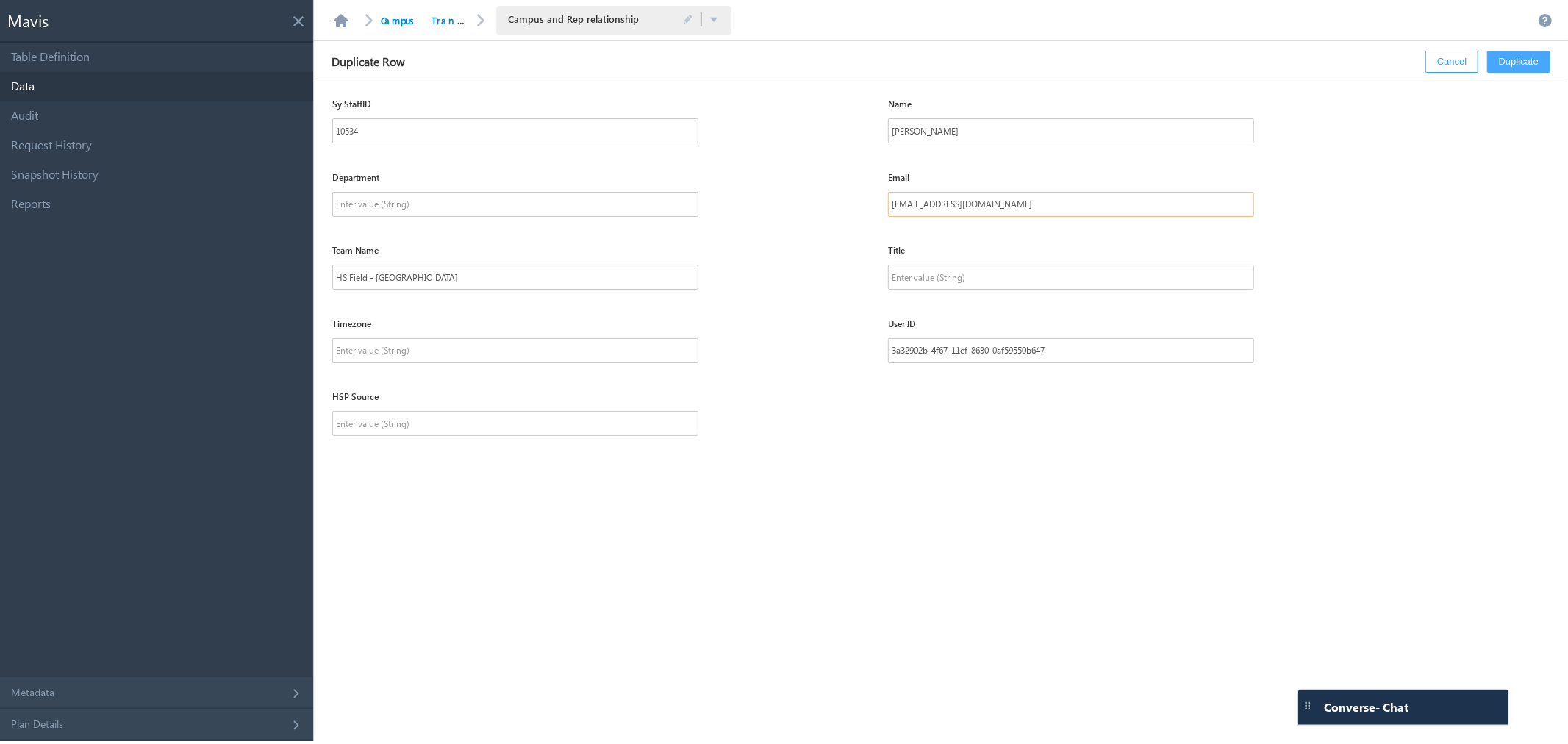
click at [1084, 210] on input "[EMAIL_ADDRESS][DOMAIN_NAME]" at bounding box center [1070, 204] width 366 height 25
paste input "[EMAIL_ADDRESS][DOMAIN_NAME]"
type input "[EMAIL_ADDRESS][DOMAIN_NAME]"
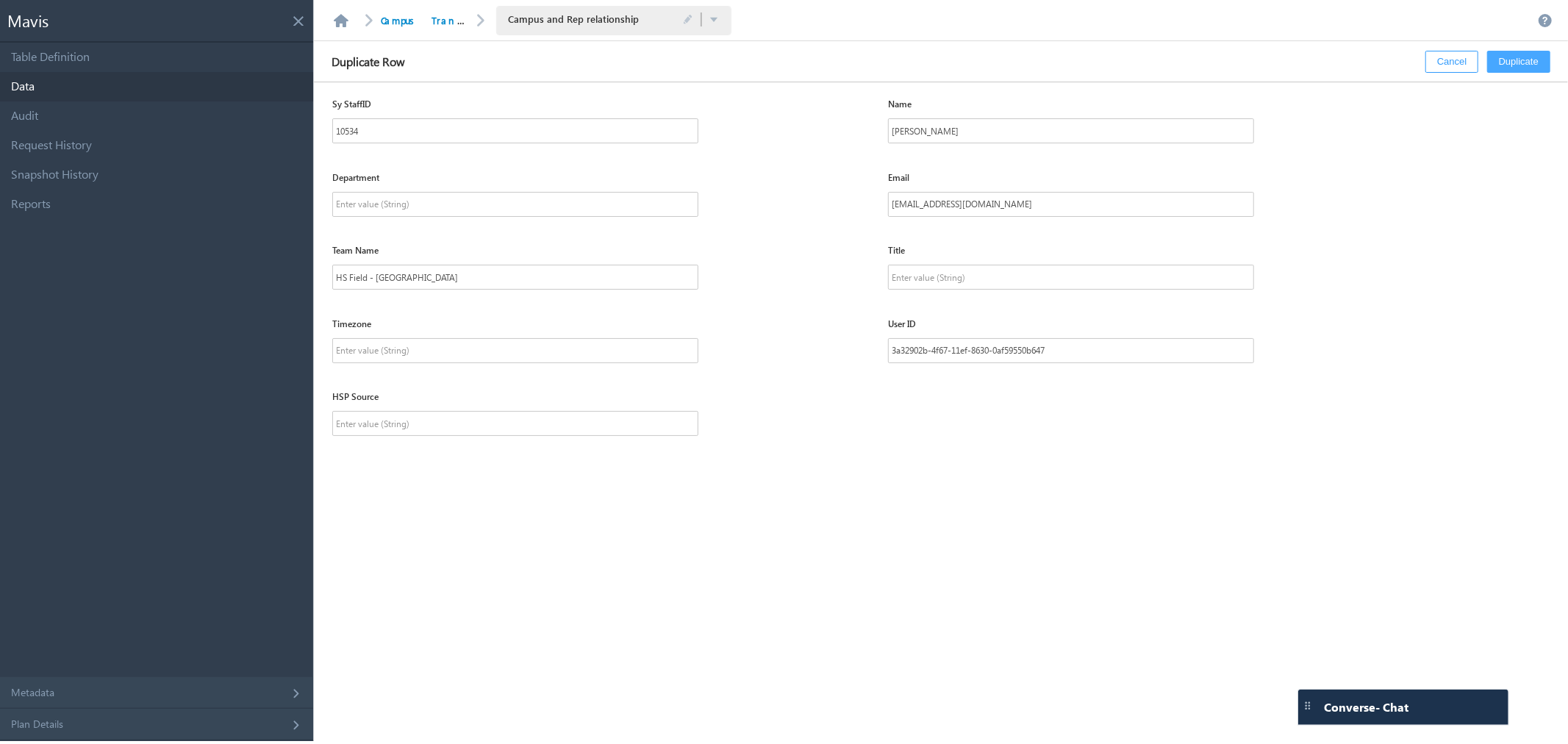
click at [795, 346] on div "Timezone" at bounding box center [610, 340] width 556 height 46
click at [447, 206] on input "text" at bounding box center [515, 204] width 366 height 25
paste input "Admissions"
type input "Admissions"
click at [354, 343] on input "text" at bounding box center [515, 350] width 366 height 25
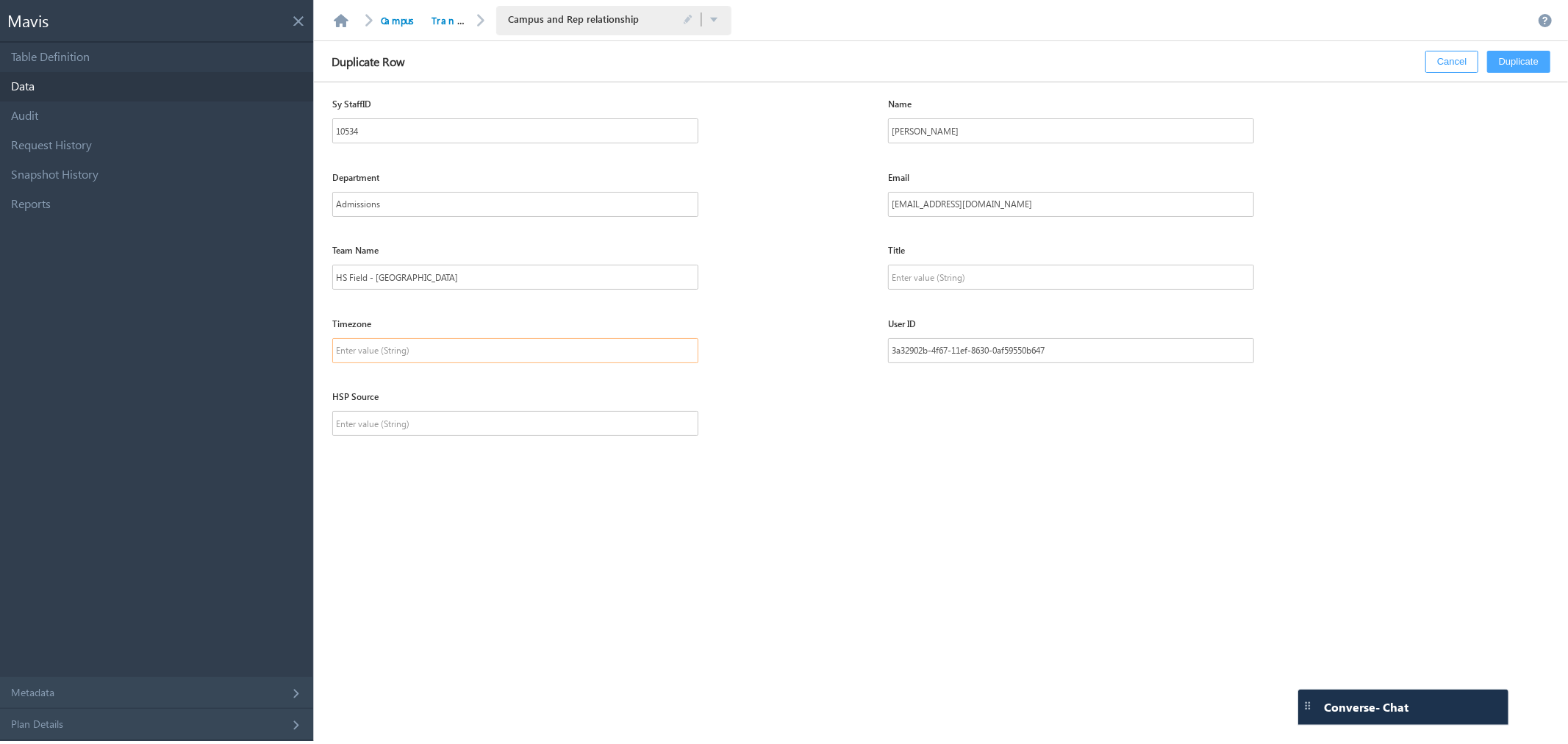
paste input "US/Central"
type input "US/Central"
click at [586, 421] on input "text" at bounding box center [515, 423] width 366 height 25
paste input "HSP - [PERSON_NAME]"
type input "HSP - [PERSON_NAME]"
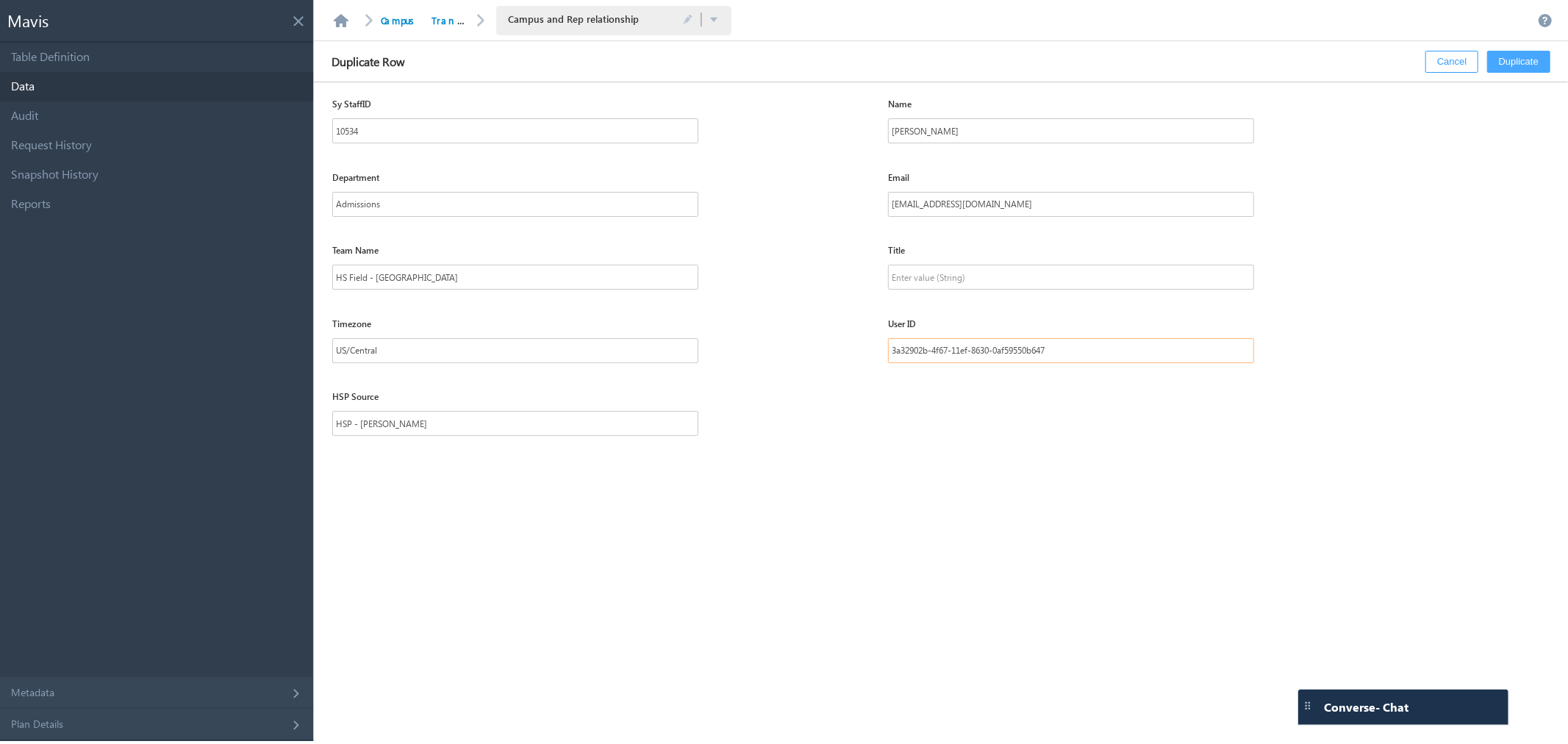
click at [1084, 353] on input "3a32902b-4f67-11ef-8630-0af59550b647" at bounding box center [1070, 350] width 366 height 25
drag, startPoint x: 1079, startPoint y: 350, endPoint x: 780, endPoint y: 364, distance: 299.3
click at [780, 364] on div "Timezone US/Central User ID 3a32902b-4f67-11ef-8630-0af59550b647" at bounding box center [950, 351] width 1235 height 73
paste input "f3ad630c-1dec-11ef-8aa1-0e4a094f705"
type input "f3ad630c-1dec-11ef-8aa1-0e4a094f7057"
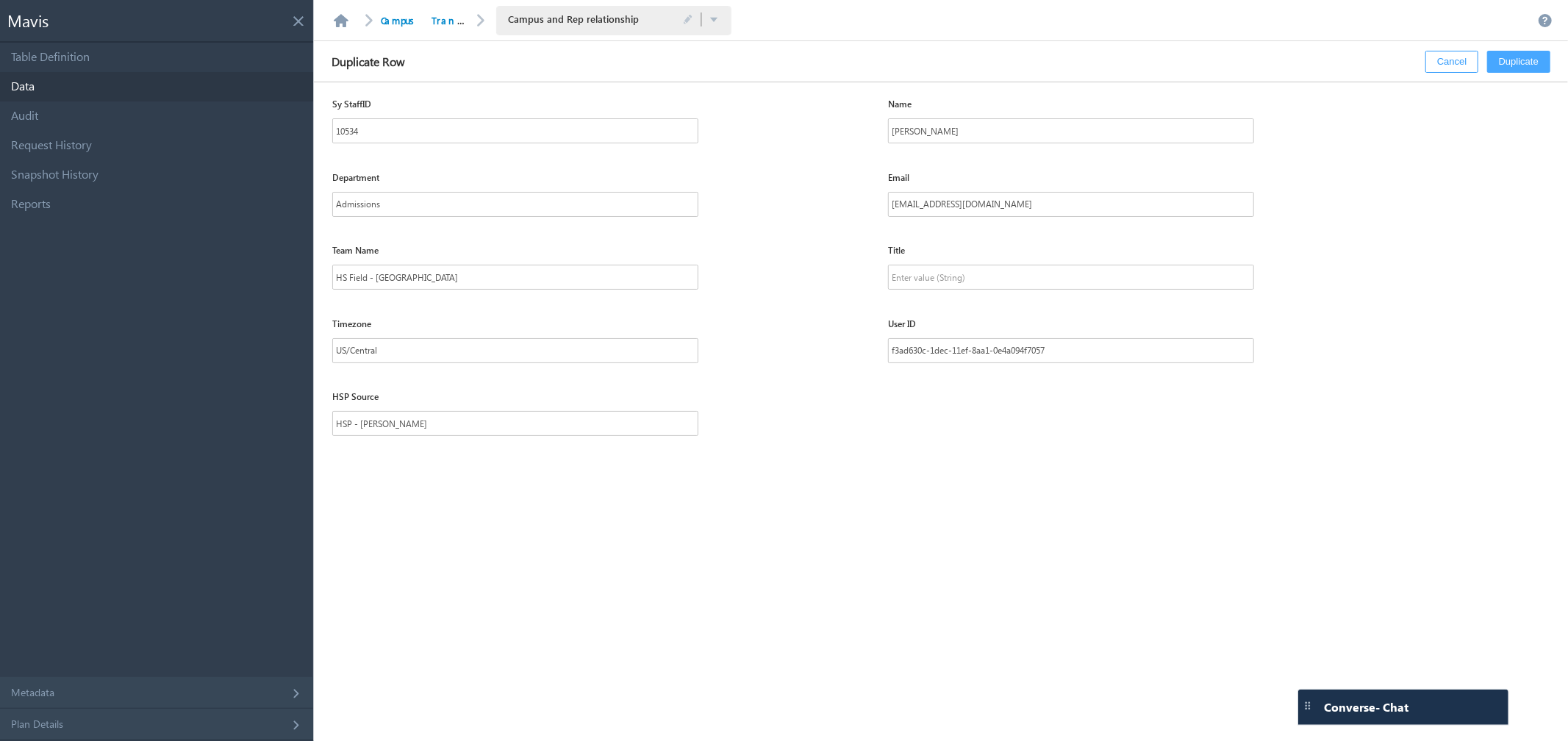
click at [1061, 429] on div "HSP Source HSP - [PERSON_NAME]" at bounding box center [950, 423] width 1235 height 73
click at [1515, 60] on button "Duplicate" at bounding box center [1517, 61] width 63 height 22
